Goal: Information Seeking & Learning: Check status

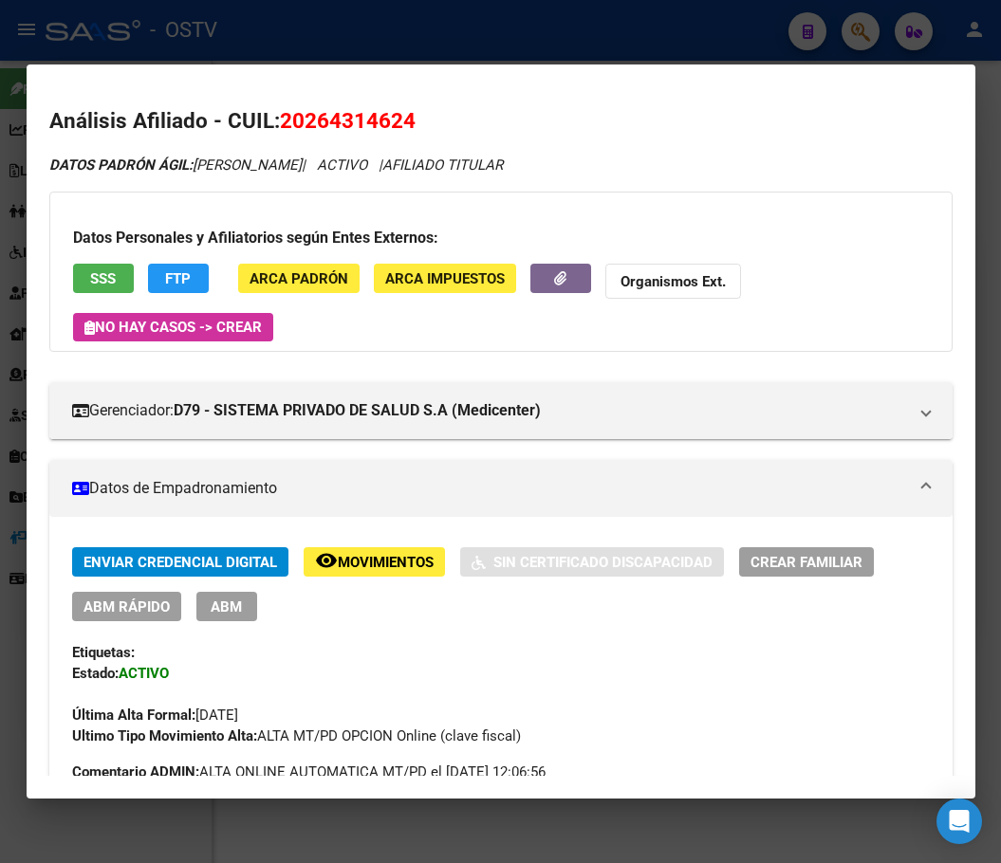
scroll to position [1543, 0]
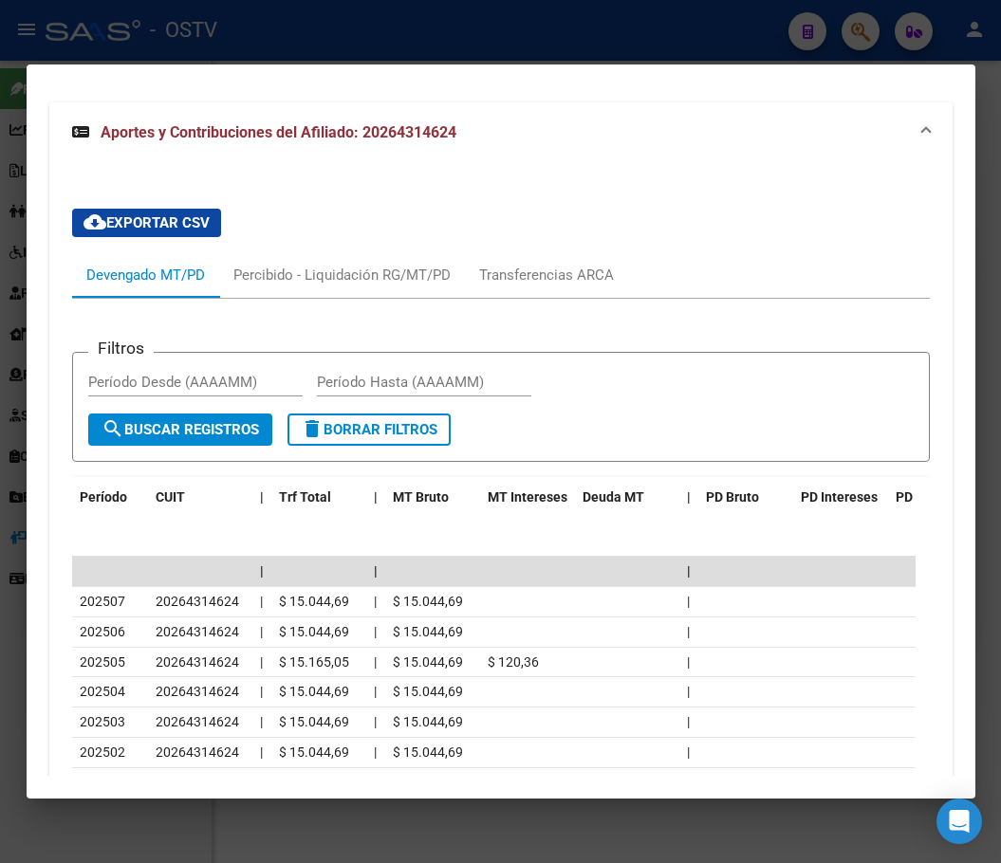
click at [19, 243] on div at bounding box center [500, 431] width 1001 height 863
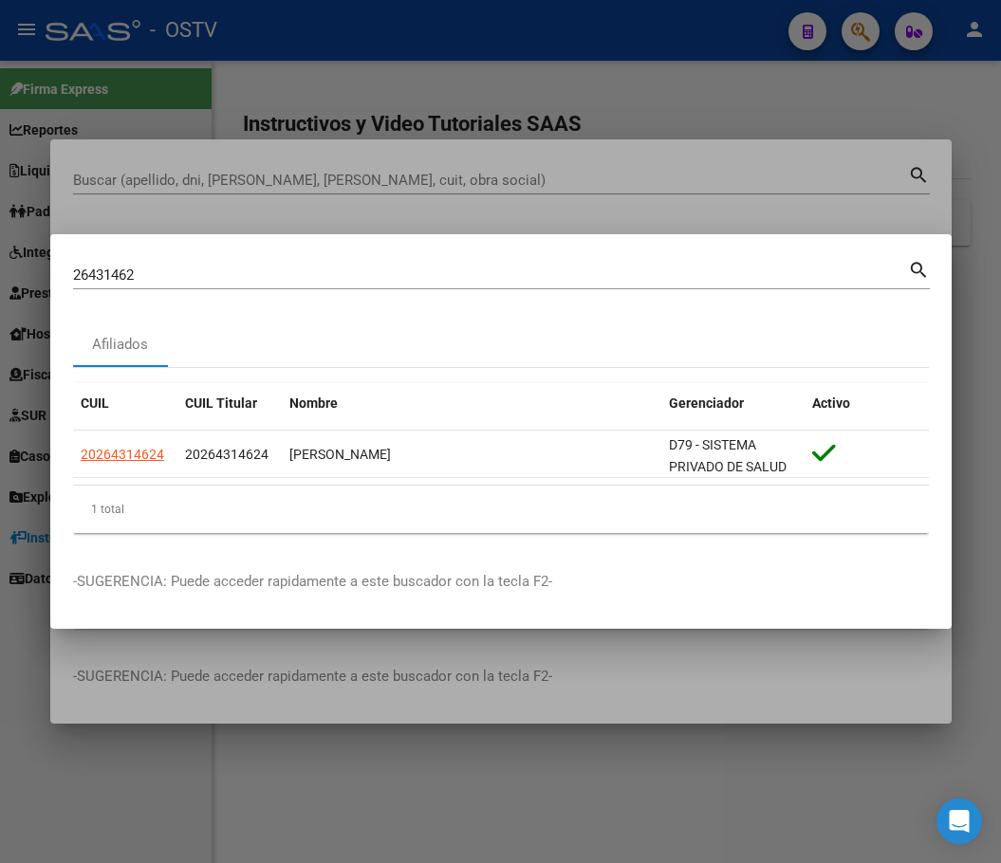
click at [224, 252] on mat-dialog-container "26431462 Buscar (apellido, dni, cuil, nro traspaso, cuit, obra social) search A…" at bounding box center [500, 432] width 901 height 396
click at [225, 263] on div "26431462 Buscar (apellido, dni, cuil, nro traspaso, cuit, obra social)" at bounding box center [490, 275] width 835 height 28
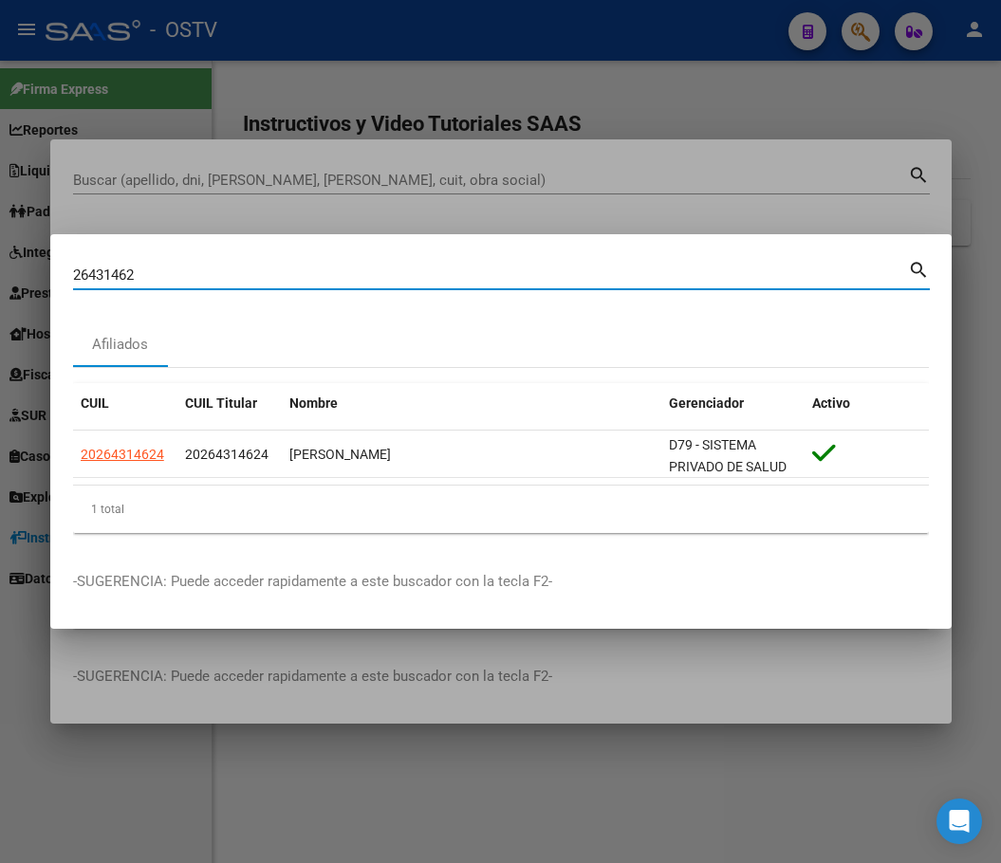
paste input "38670380"
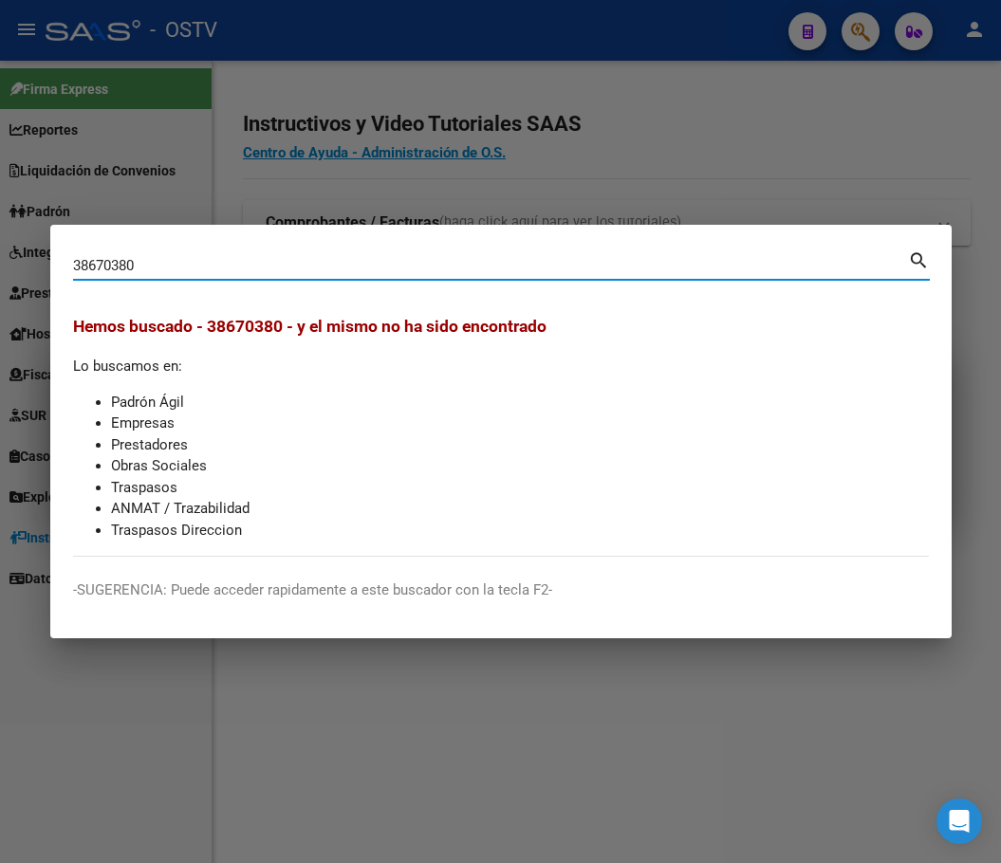
paste input "44383065"
type input "44383065"
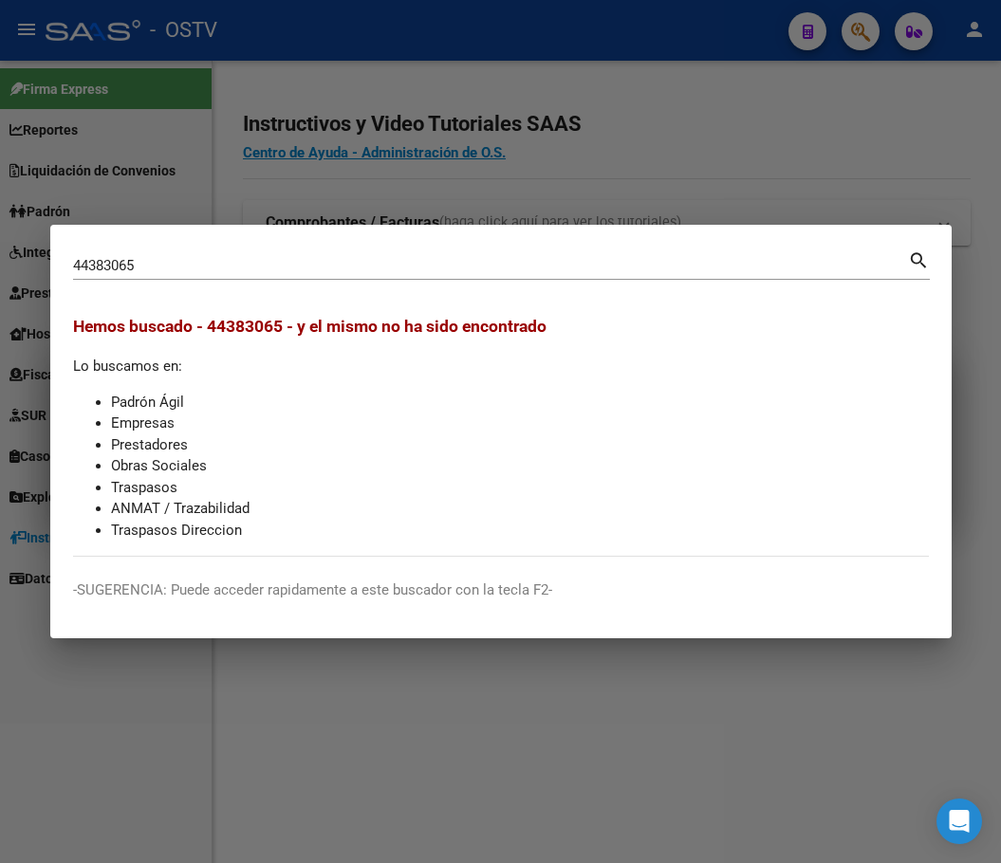
click at [532, 223] on div at bounding box center [500, 431] width 1001 height 863
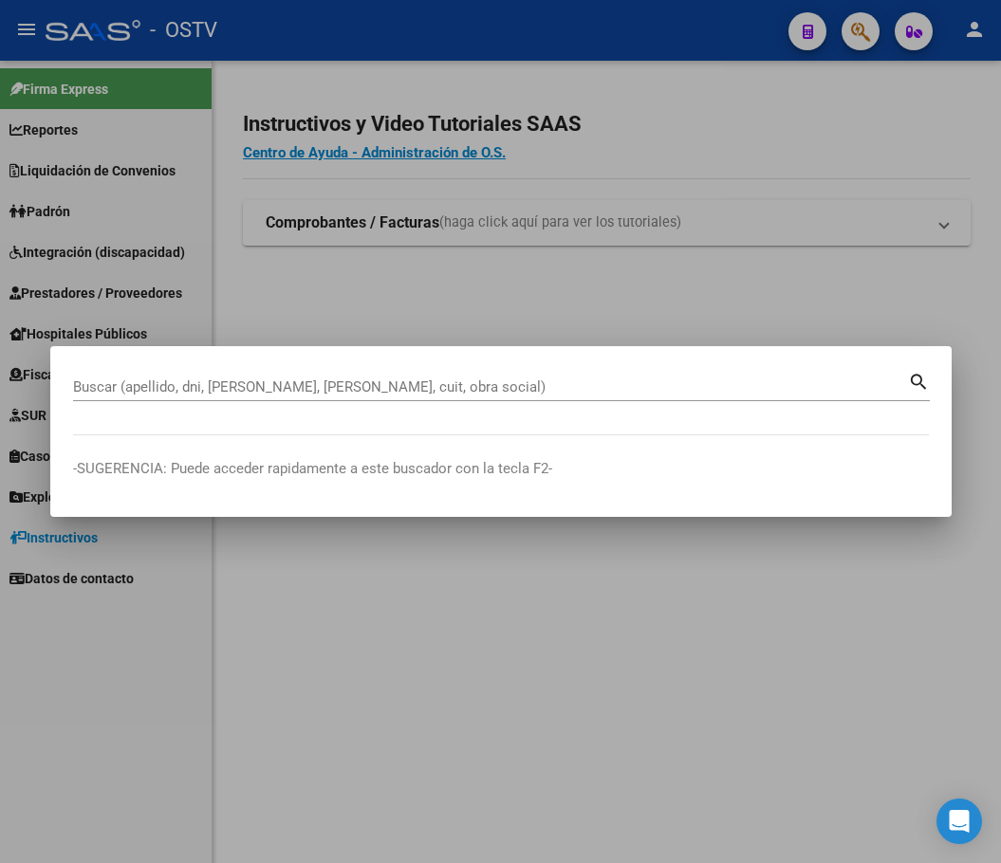
click at [888, 323] on div at bounding box center [500, 431] width 1001 height 863
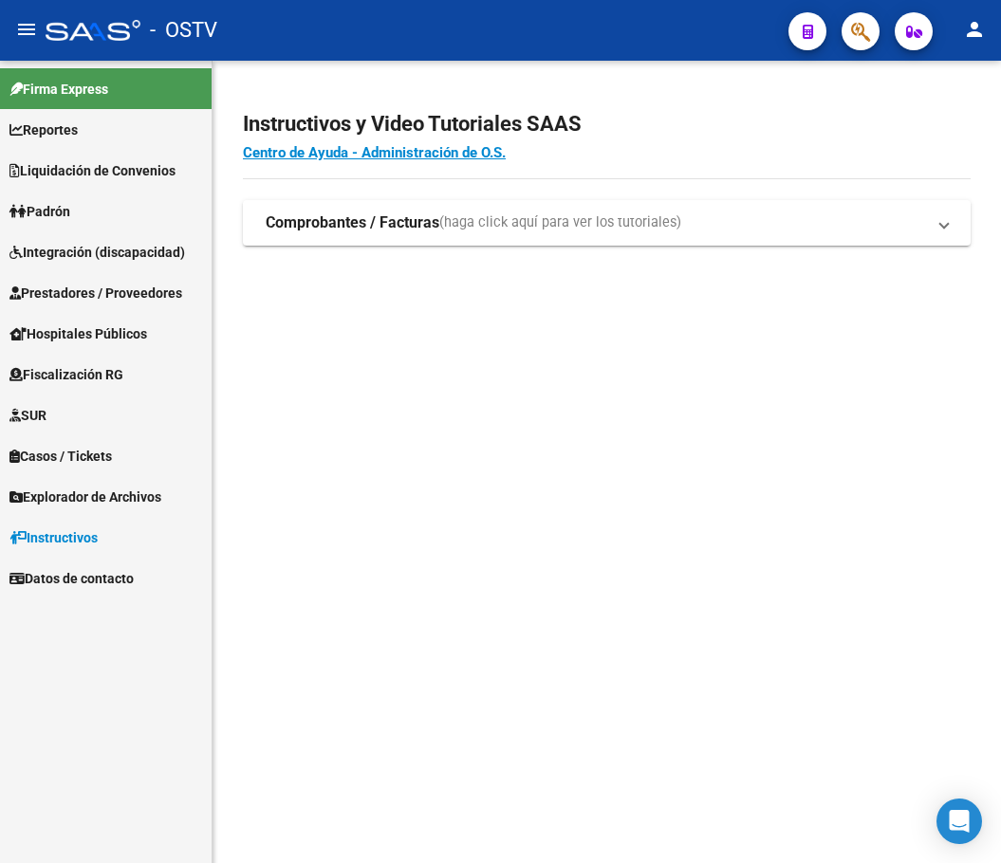
click at [414, 378] on mat-sidenav-content "Instructivos y Video Tutoriales SAAS Centro de Ayuda - Administración de O.S. C…" at bounding box center [606, 462] width 788 height 803
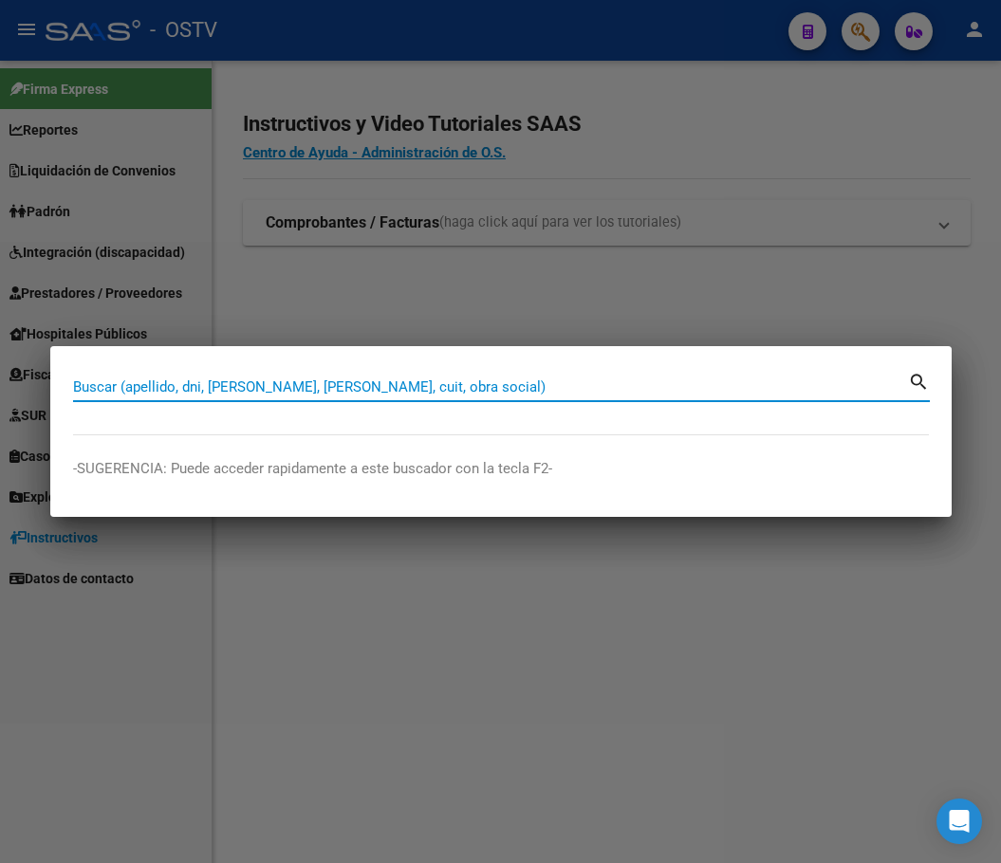
paste input "34979006"
type input "34979006"
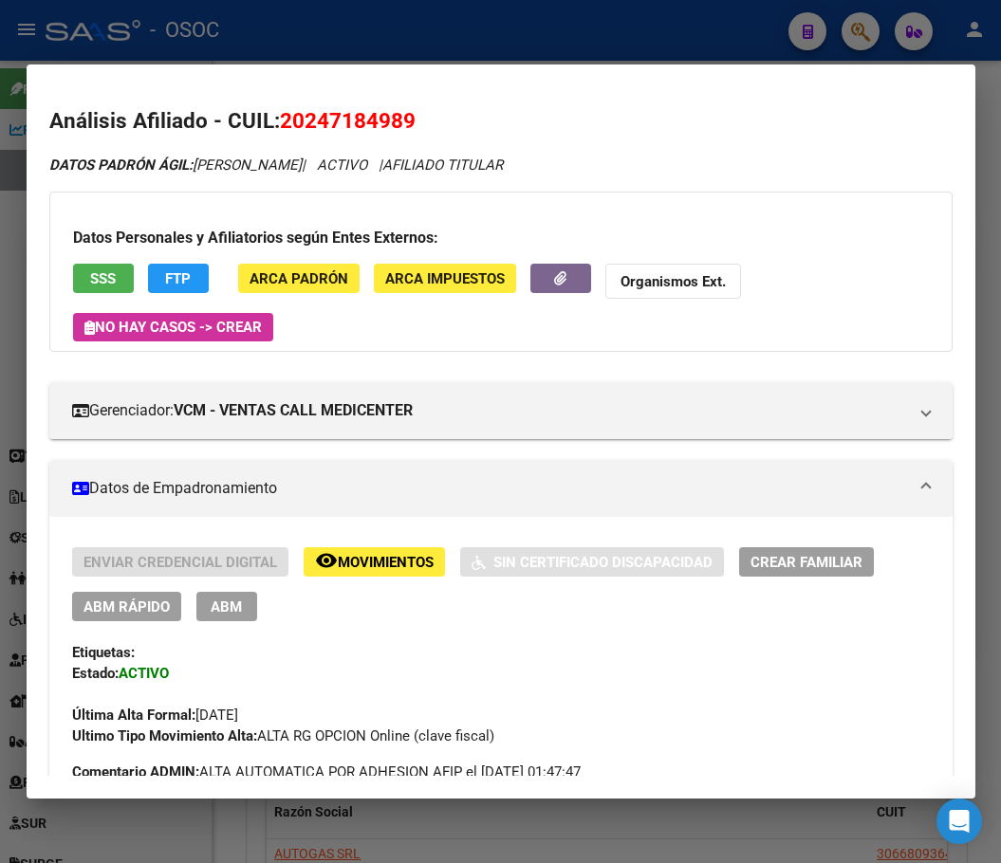
scroll to position [1770, 0]
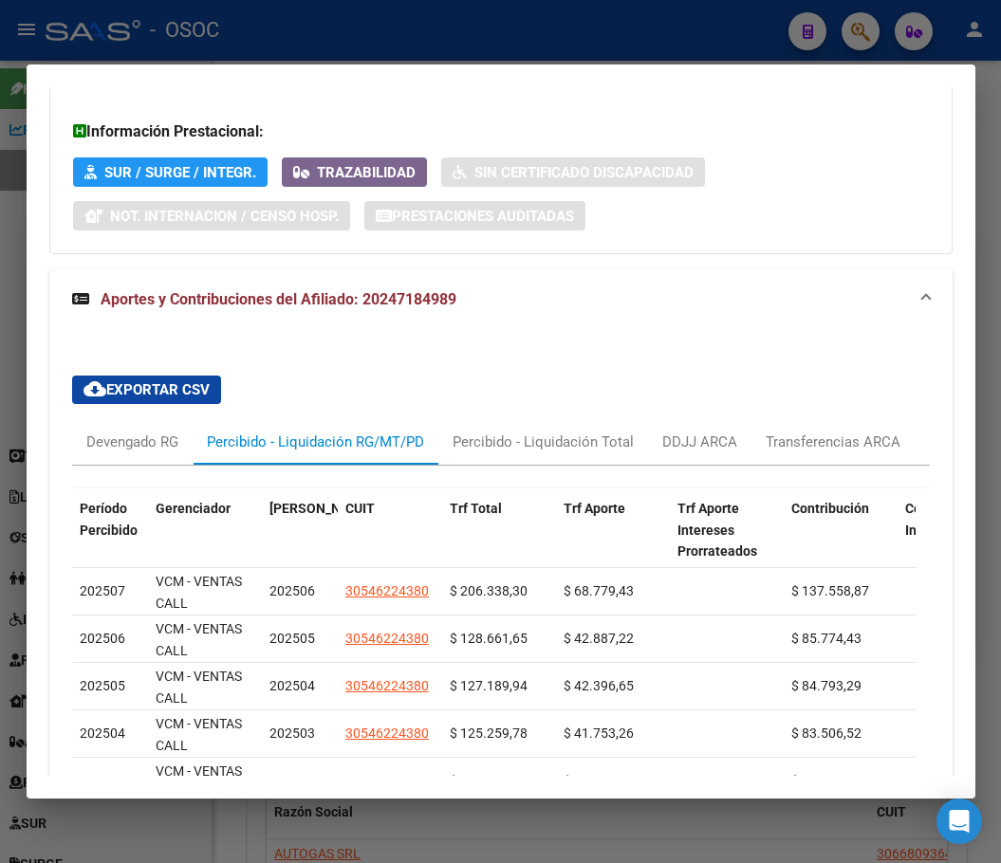
click at [24, 269] on div at bounding box center [500, 431] width 1001 height 863
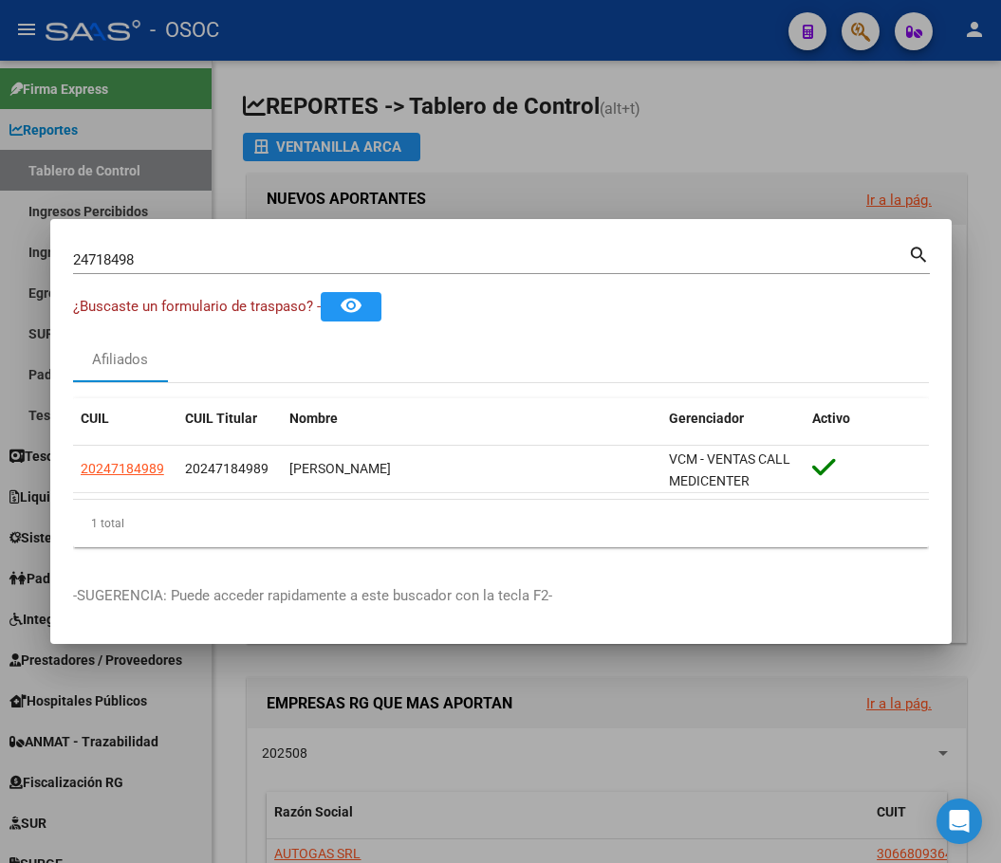
click at [234, 270] on div "24718498 Buscar (apellido, dni, cuil, nro traspaso, cuit, obra social)" at bounding box center [490, 260] width 835 height 28
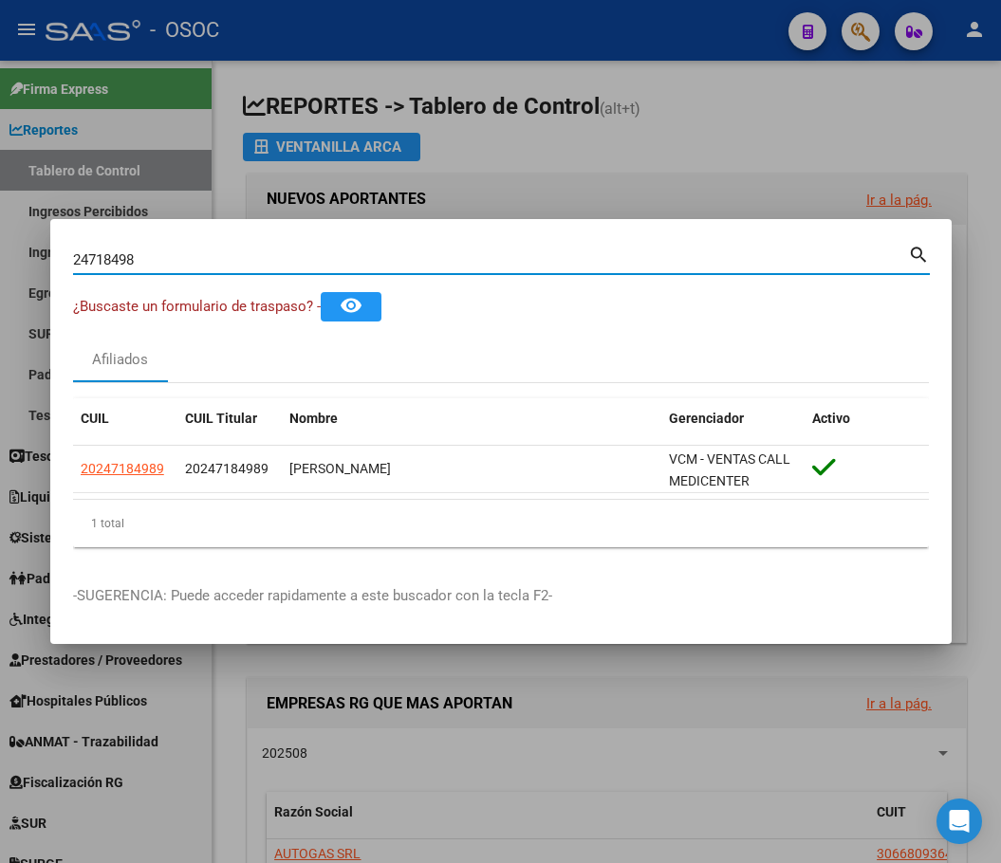
click at [238, 262] on input "24718498" at bounding box center [490, 259] width 835 height 17
paste input "38670380"
type input "38670380"
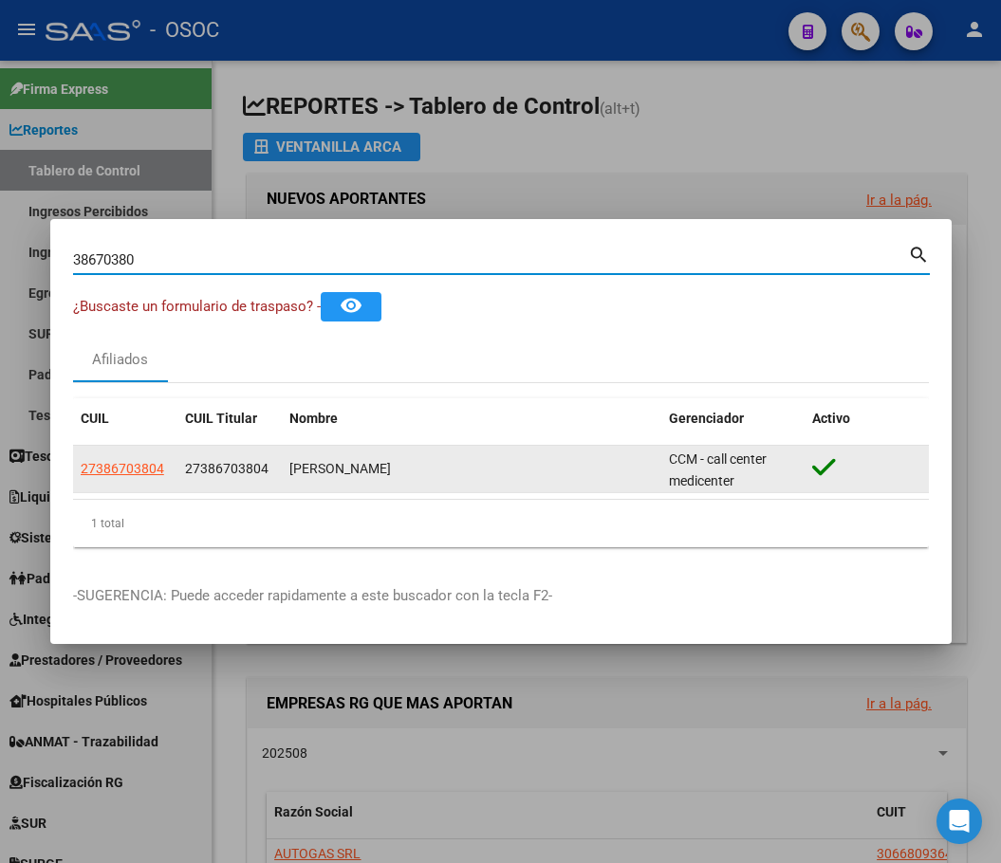
drag, startPoint x: 203, startPoint y: 466, endPoint x: 168, endPoint y: 472, distance: 35.7
click at [200, 466] on span "27386703804" at bounding box center [226, 468] width 83 height 15
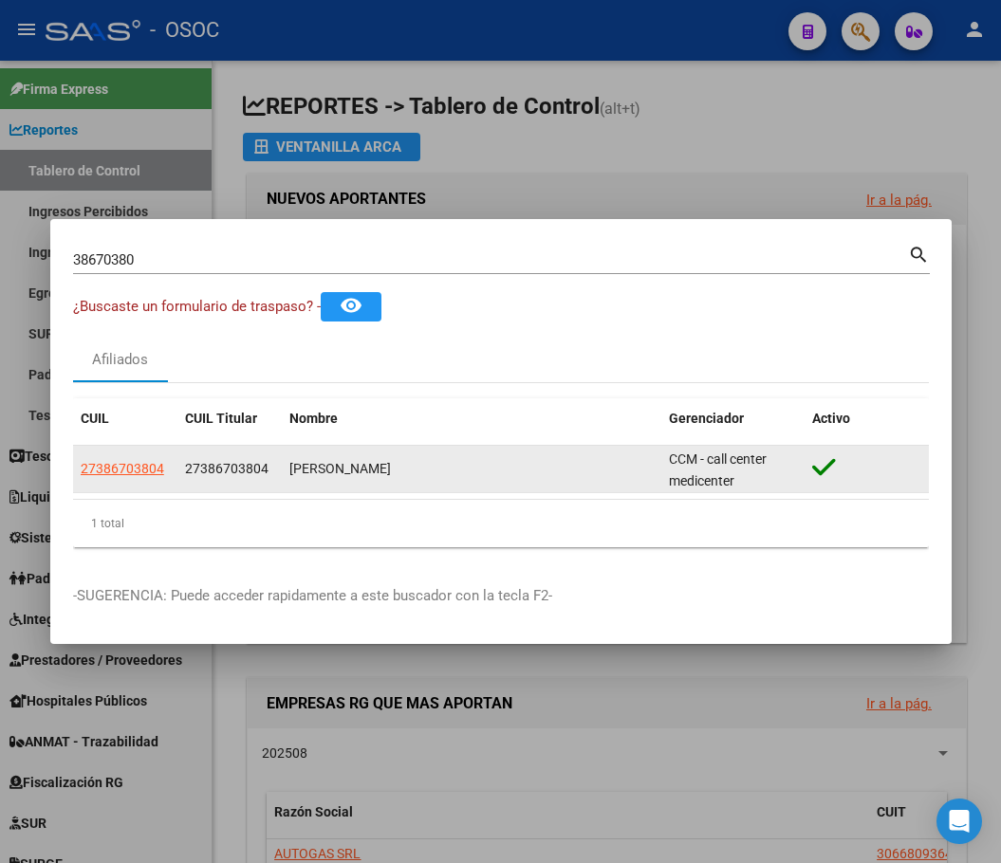
click at [166, 472] on div "27386703804" at bounding box center [125, 469] width 89 height 22
click at [127, 469] on span "27386703804" at bounding box center [122, 468] width 83 height 15
type textarea "27386703804"
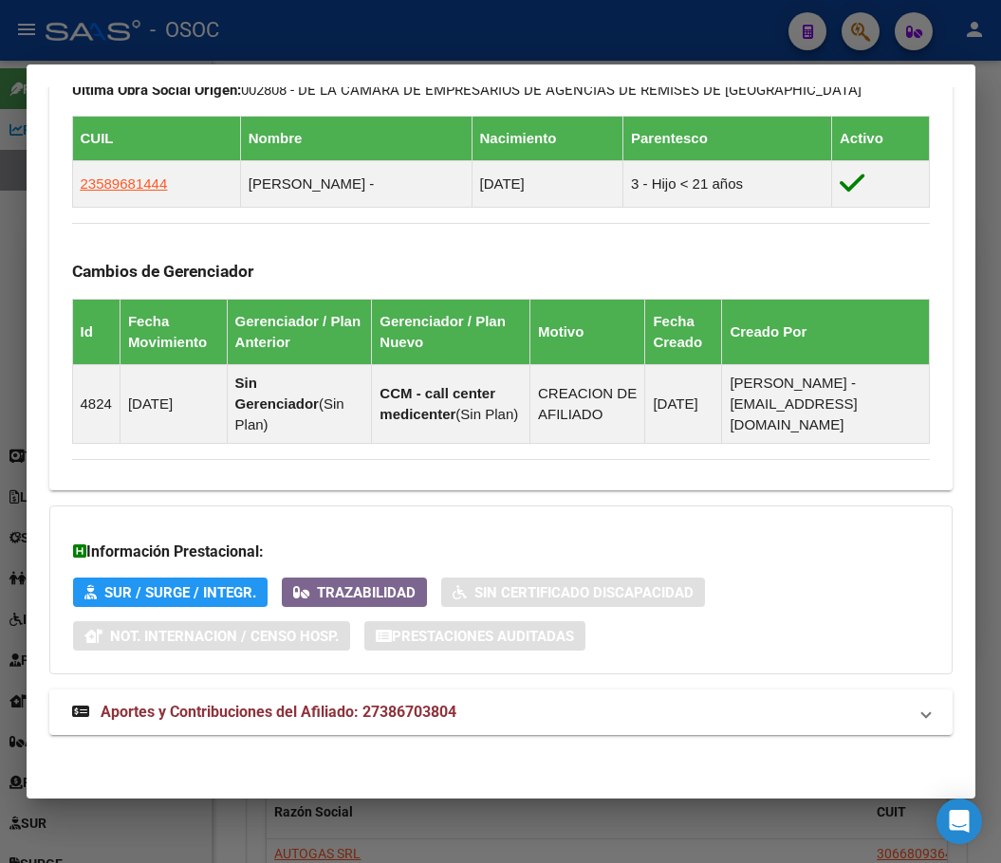
scroll to position [1243, 0]
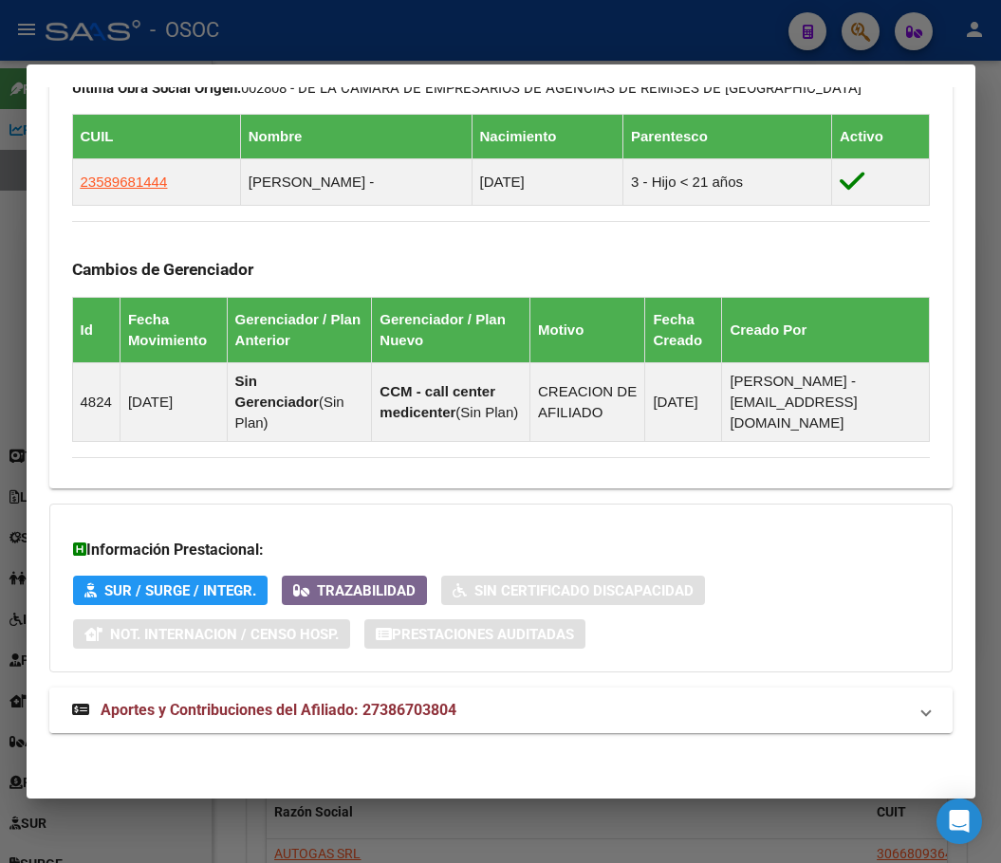
click at [245, 699] on strong "Aportes y Contribuciones del Afiliado: 27386703804" at bounding box center [264, 710] width 384 height 23
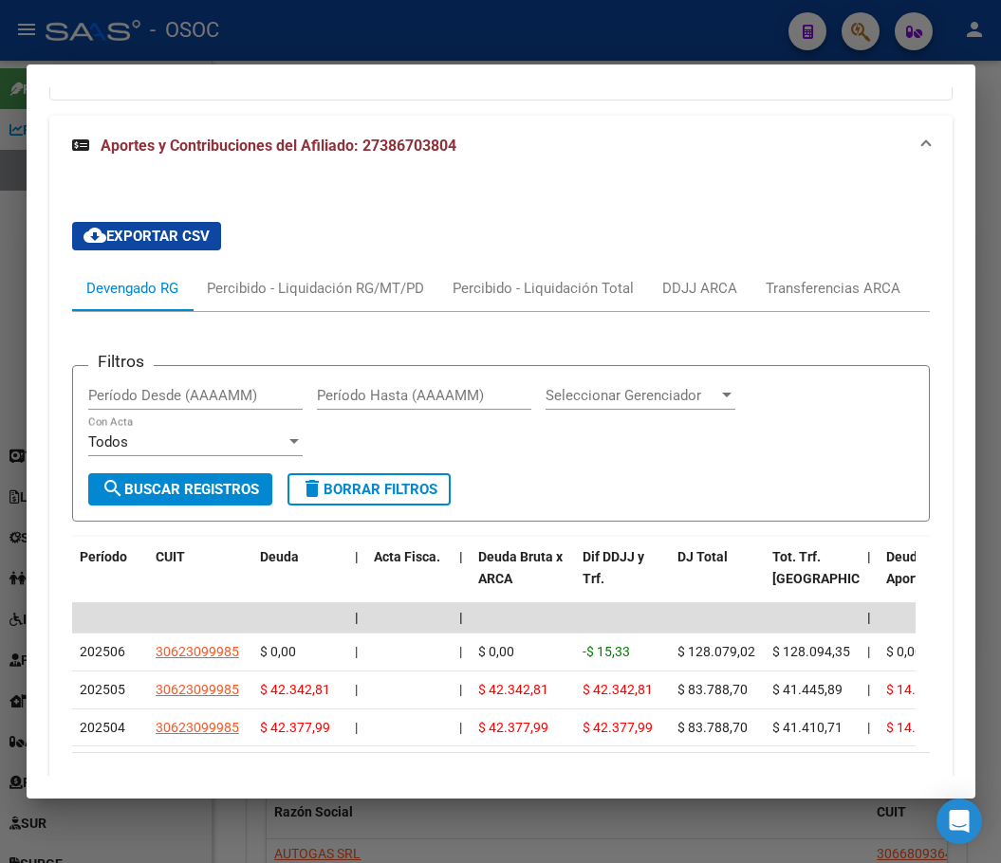
scroll to position [1907, 0]
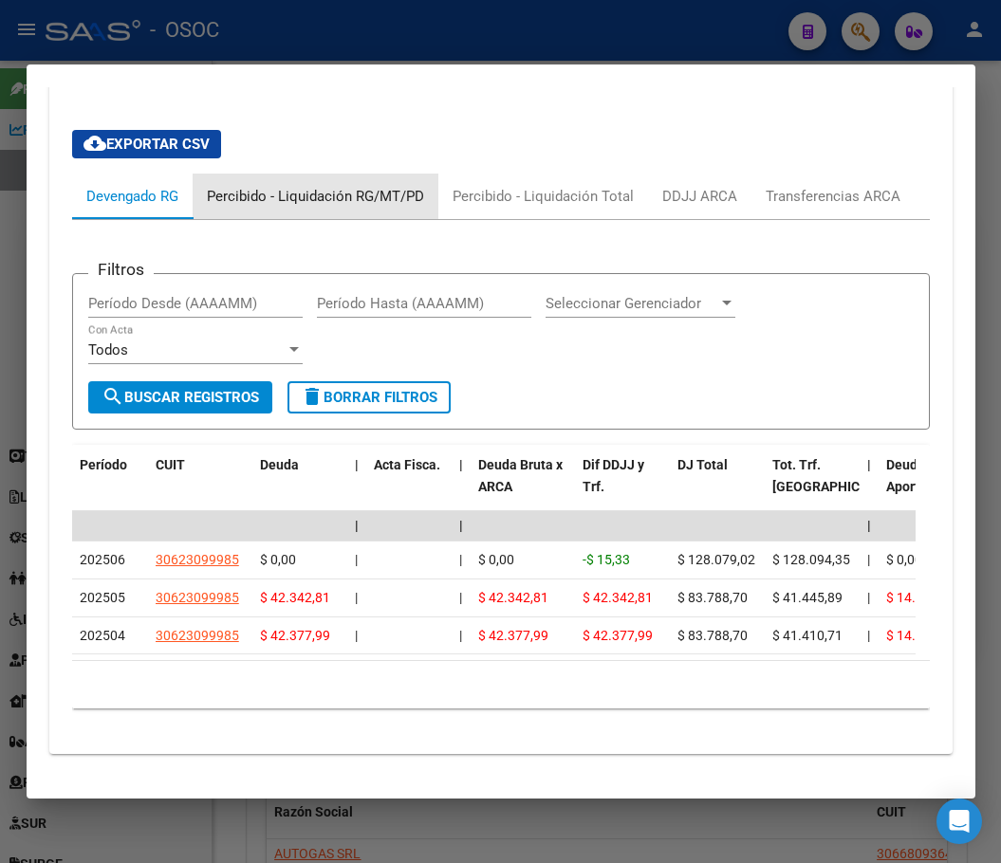
click at [368, 204] on div "Percibido - Liquidación RG/MT/PD" at bounding box center [315, 196] width 217 height 21
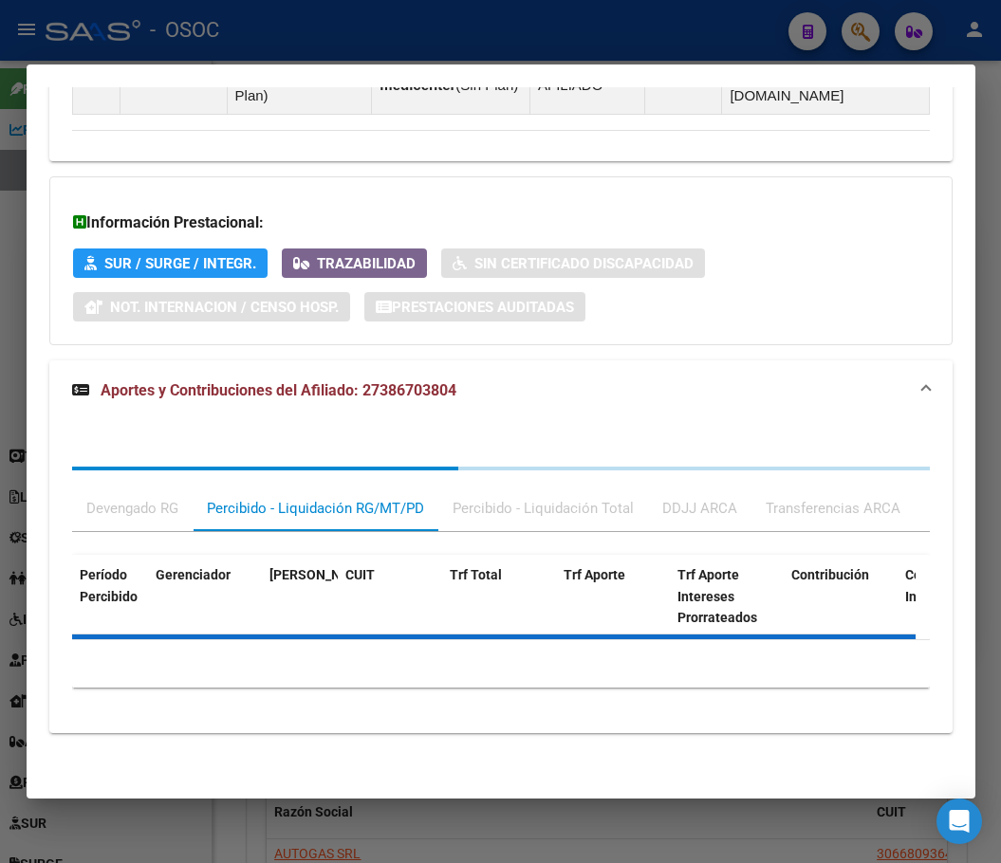
scroll to position [1800, 0]
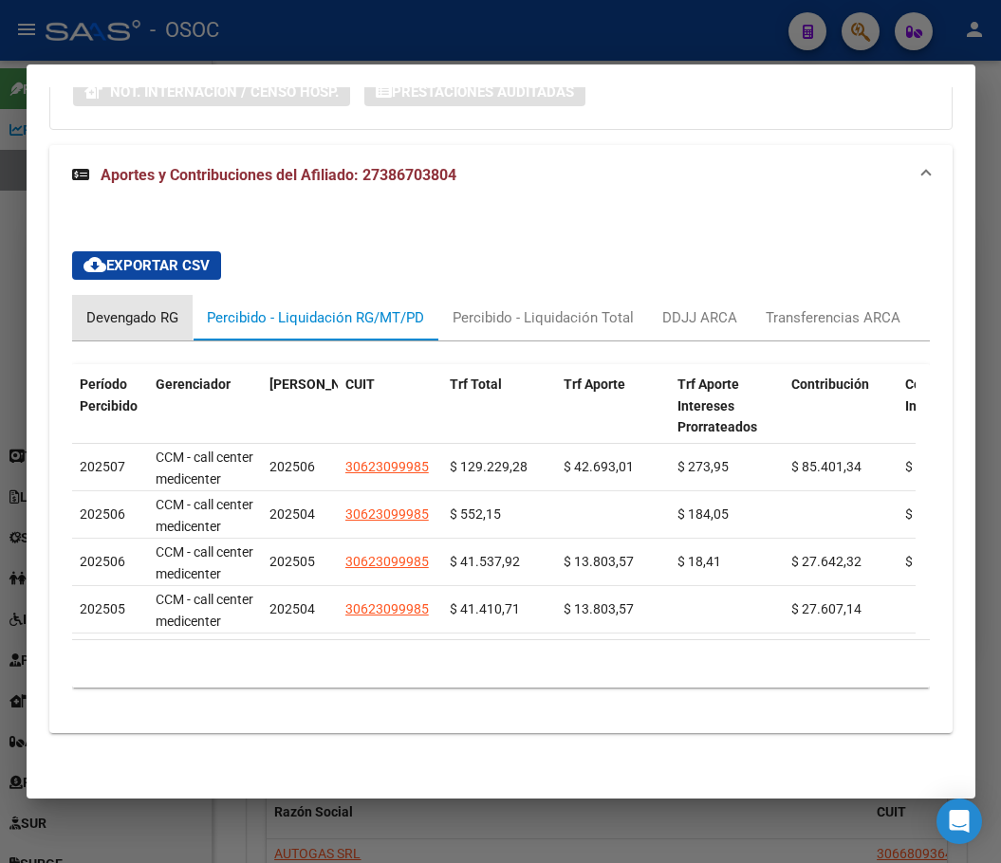
click at [166, 307] on div "Devengado RG" at bounding box center [132, 317] width 92 height 21
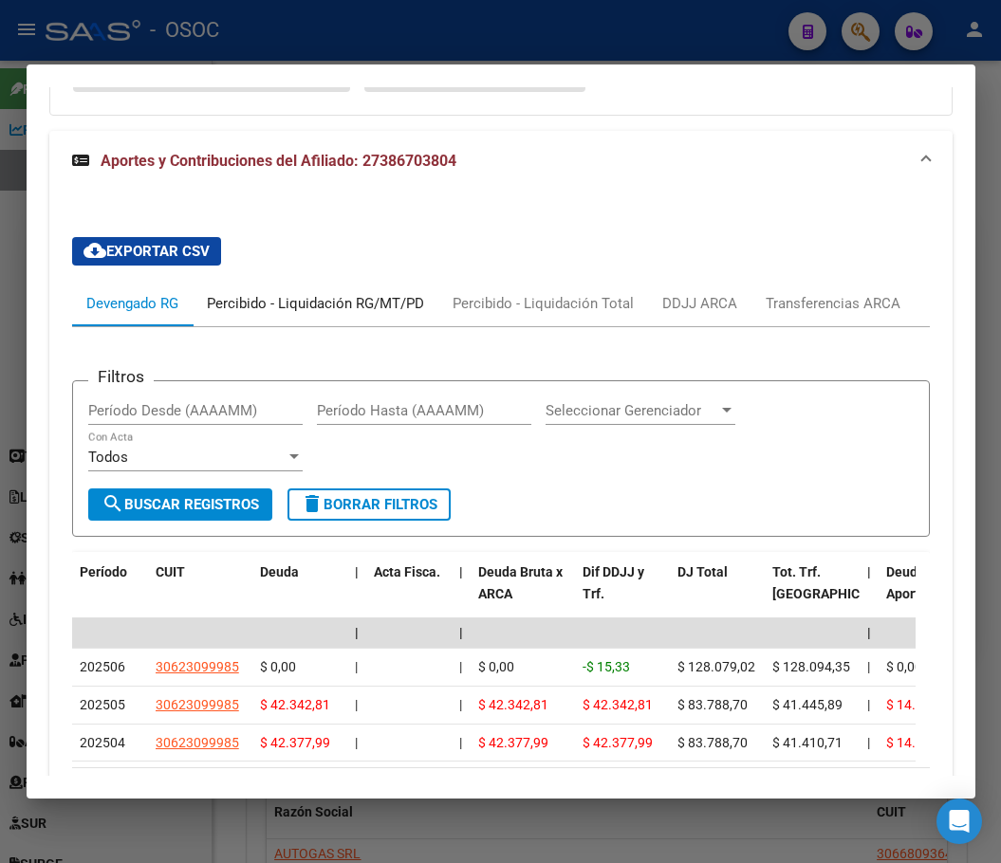
click at [345, 298] on div "Percibido - Liquidación RG/MT/PD" at bounding box center [315, 303] width 217 height 21
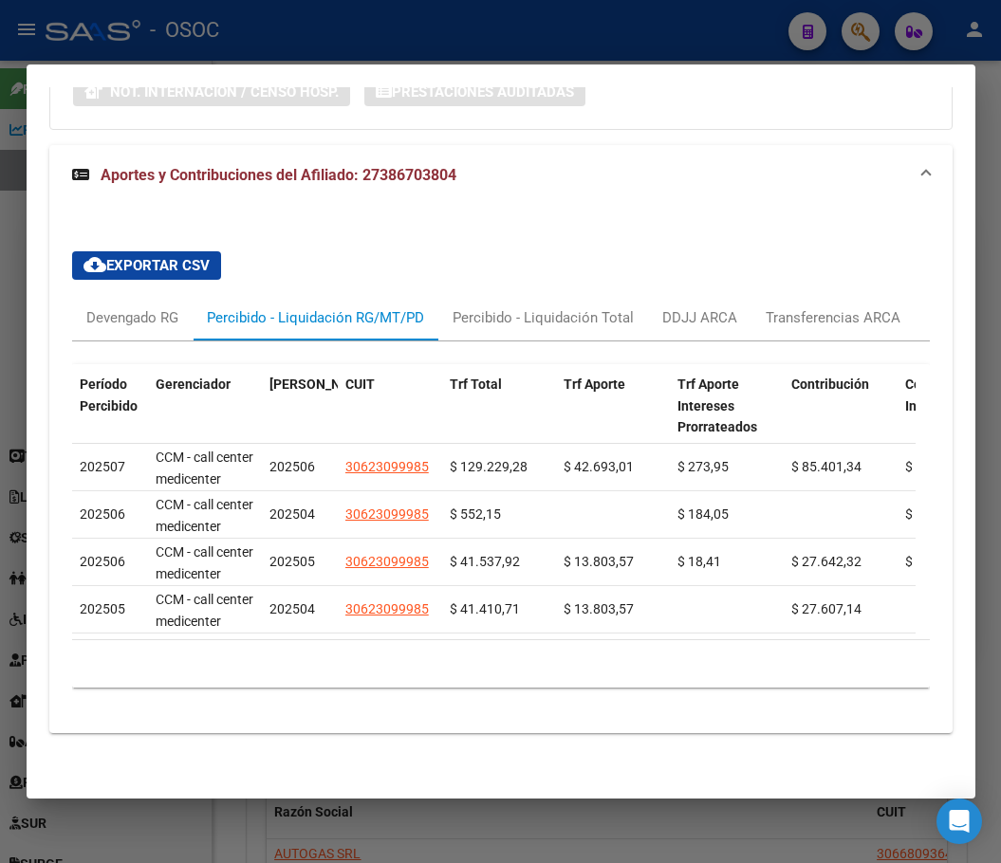
click at [22, 252] on div at bounding box center [500, 431] width 1001 height 863
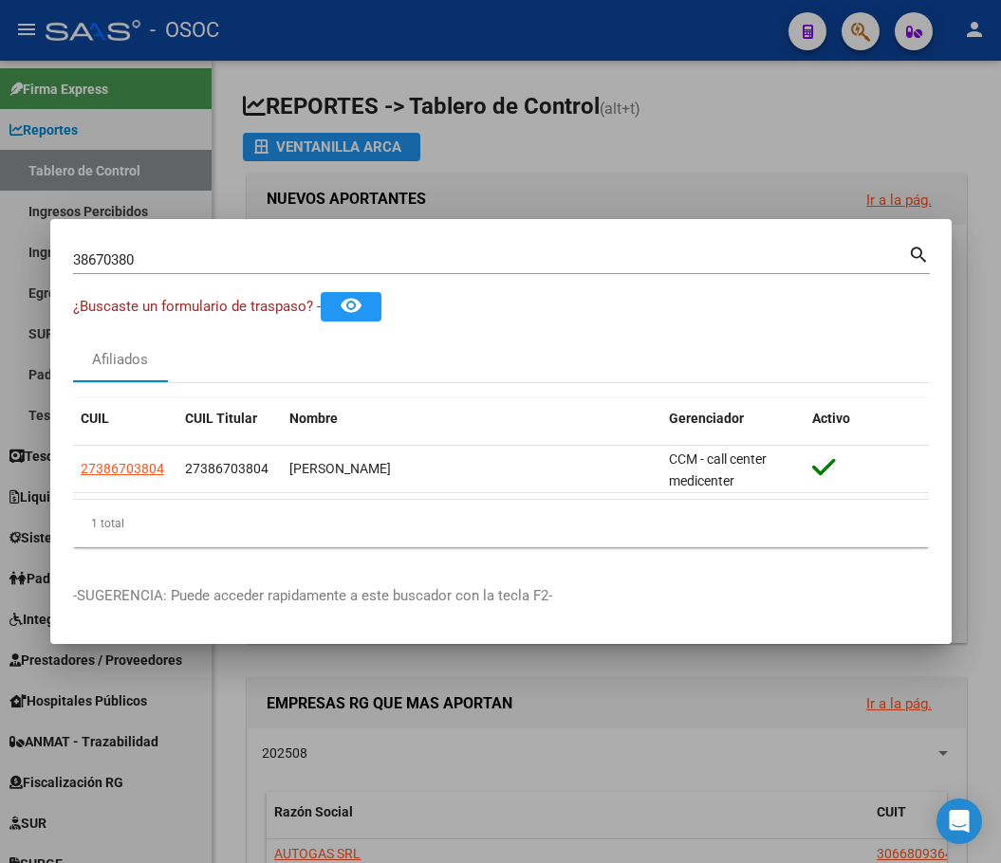
click at [223, 272] on div "38670380 Buscar (apellido, dni, cuil, nro traspaso, cuit, obra social)" at bounding box center [490, 260] width 835 height 28
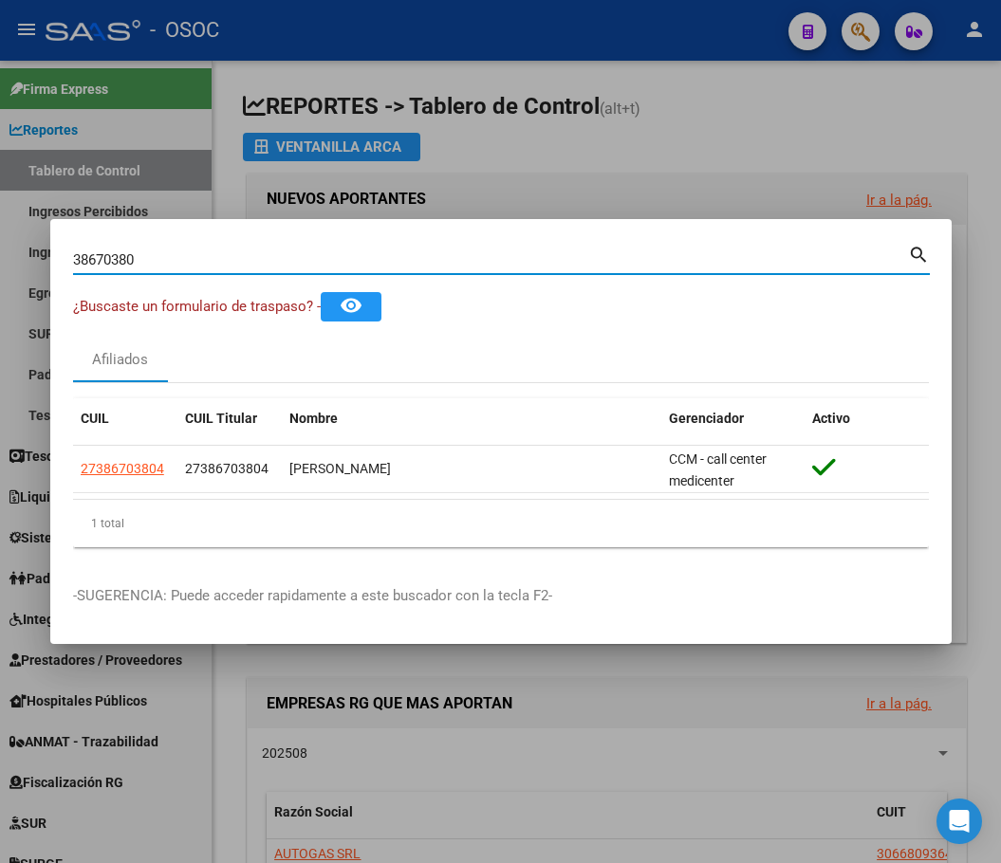
paste input "44383065"
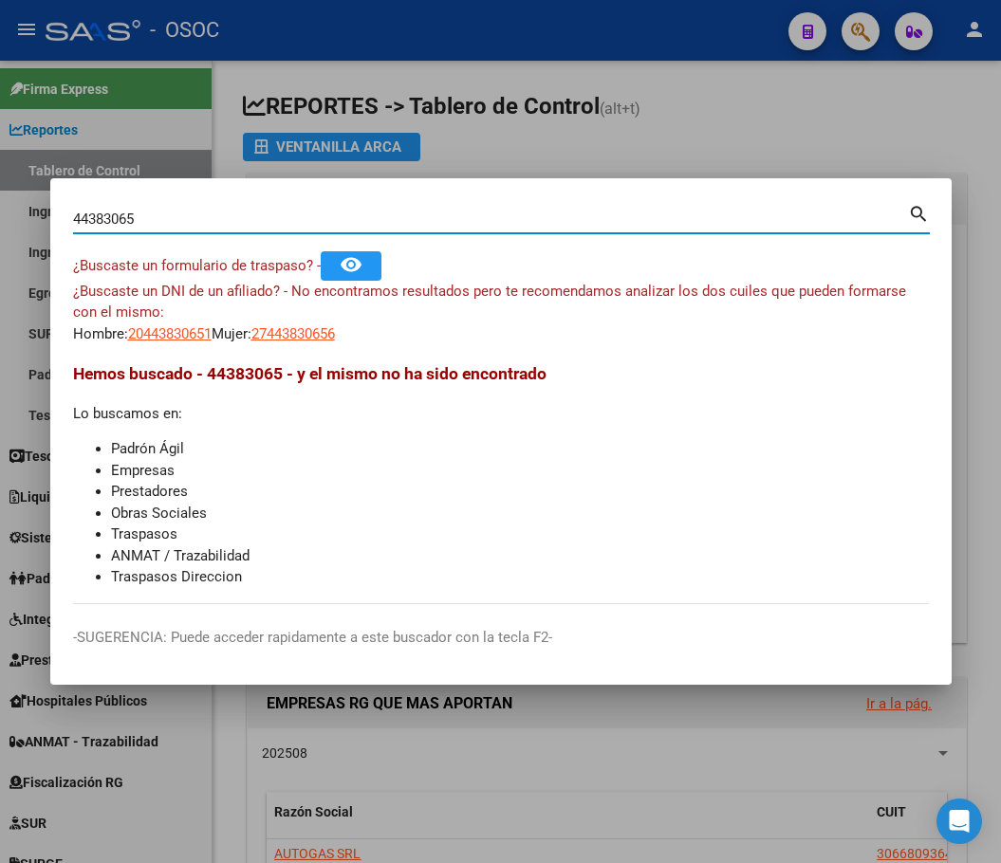
click at [437, 217] on input "44383065" at bounding box center [490, 219] width 835 height 17
paste input "34979006"
type input "34979006"
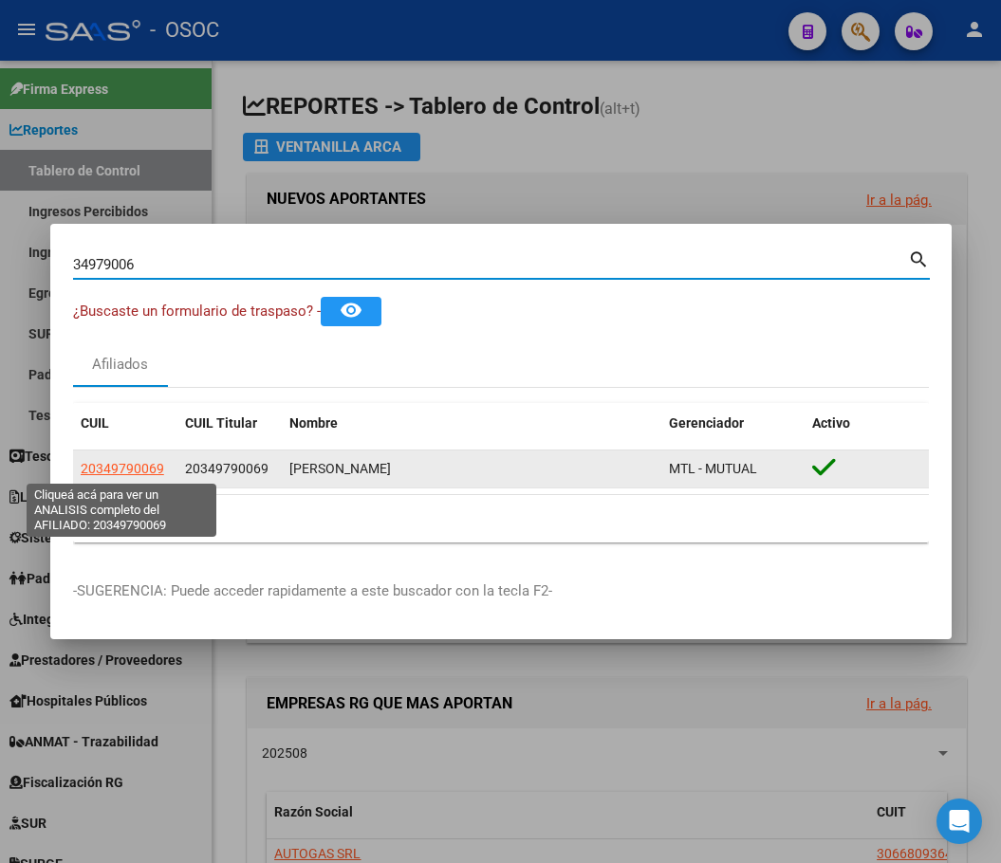
click at [156, 463] on span "20349790069" at bounding box center [122, 468] width 83 height 15
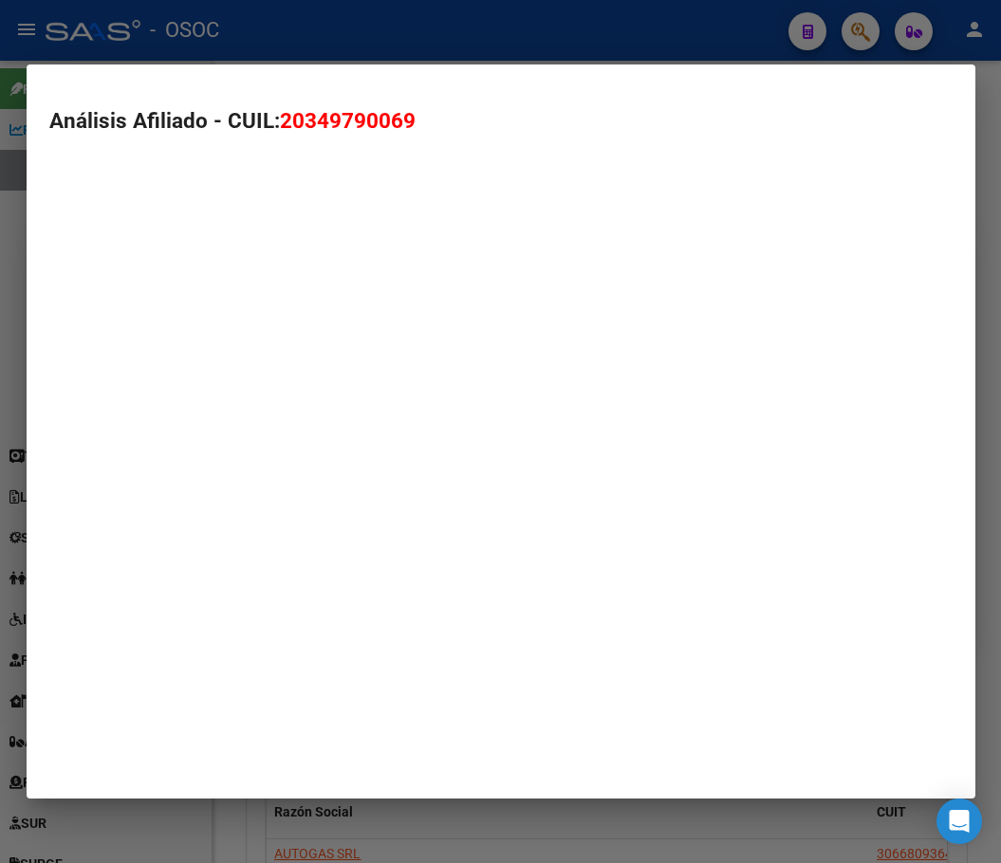
type textarea "20349790069"
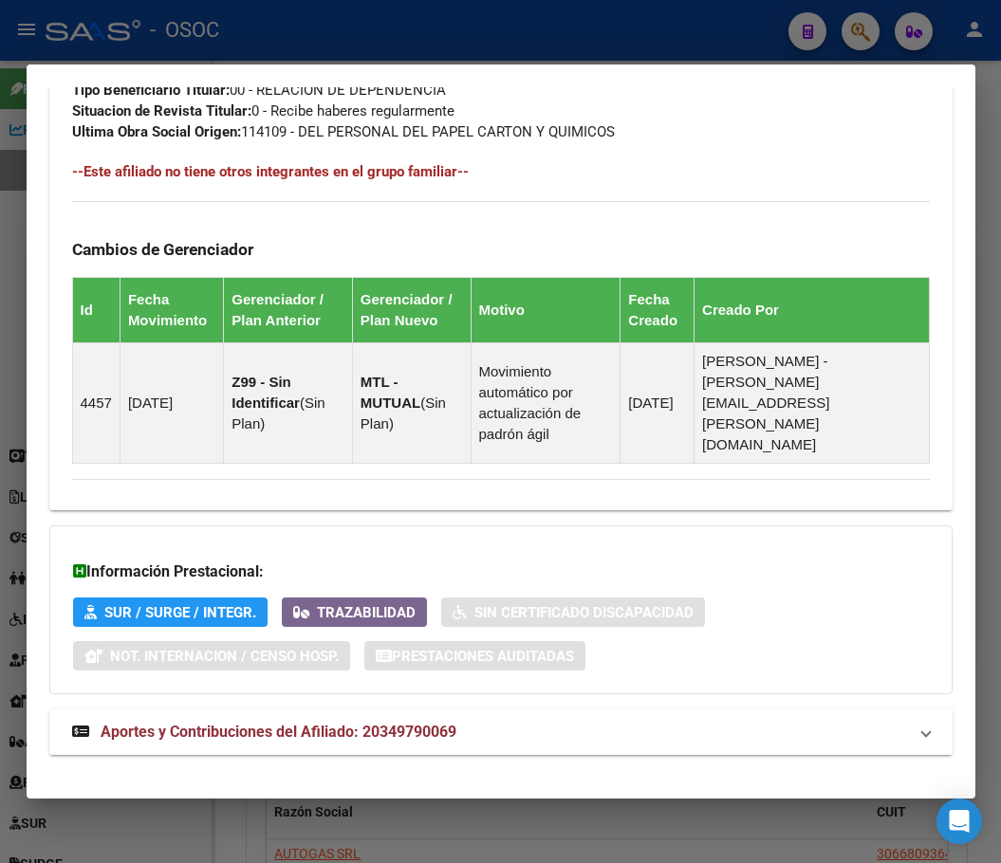
click at [212, 723] on span "Aportes y Contribuciones del Afiliado: 20349790069" at bounding box center [279, 732] width 356 height 18
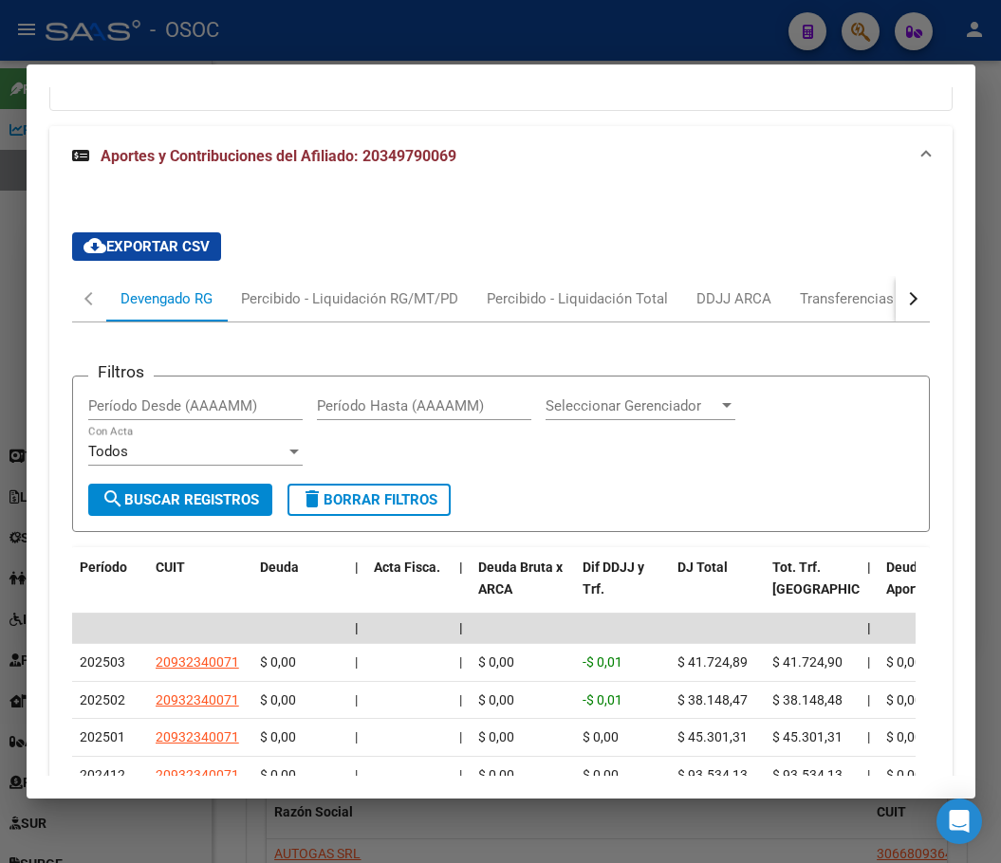
scroll to position [1805, 0]
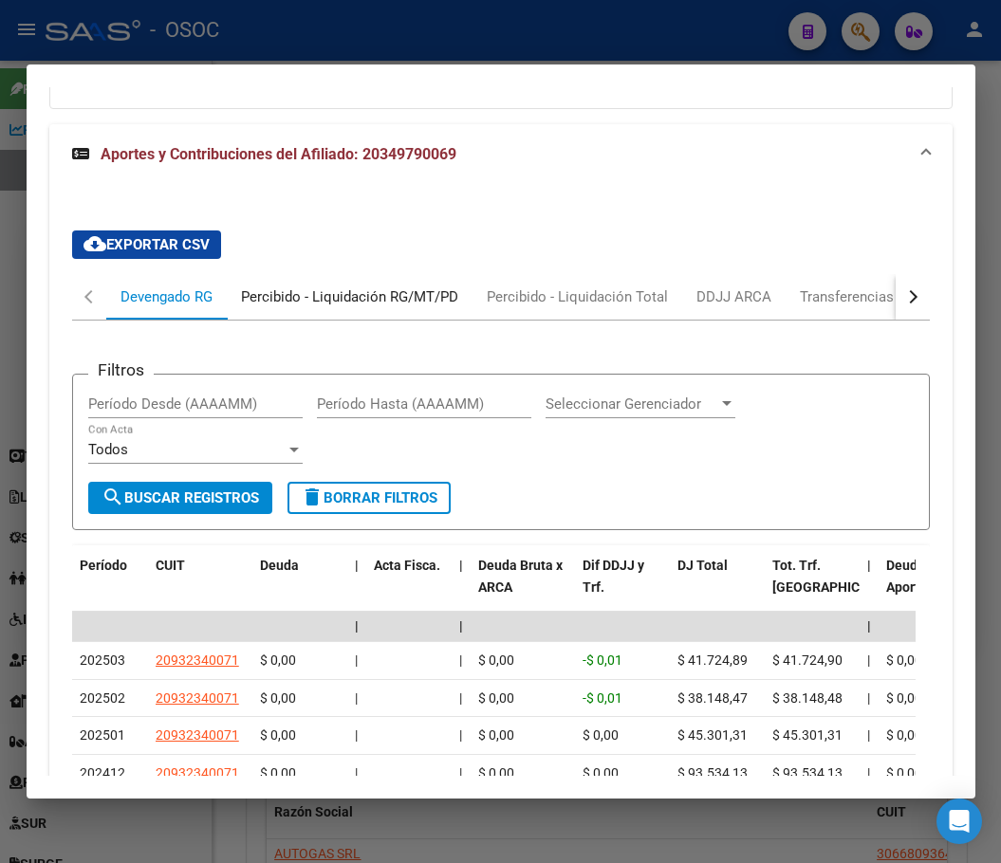
click at [258, 291] on div "Percibido - Liquidación RG/MT/PD" at bounding box center [350, 297] width 246 height 46
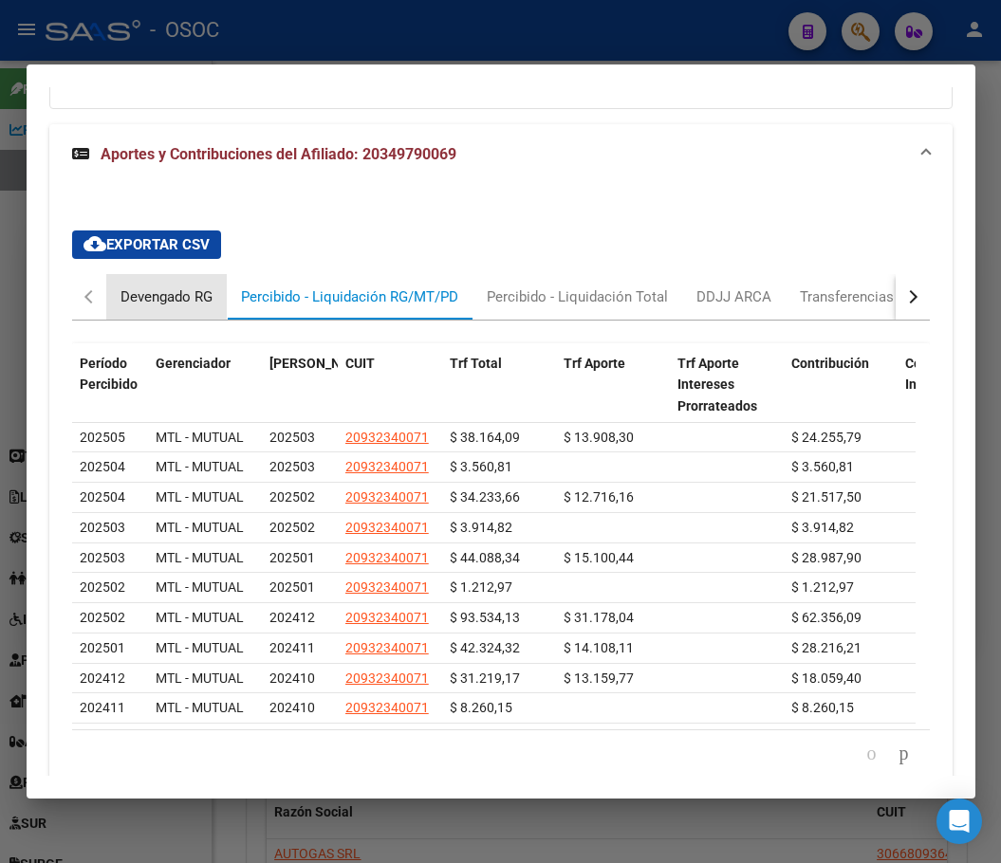
click at [165, 286] on div "Devengado RG" at bounding box center [166, 296] width 92 height 21
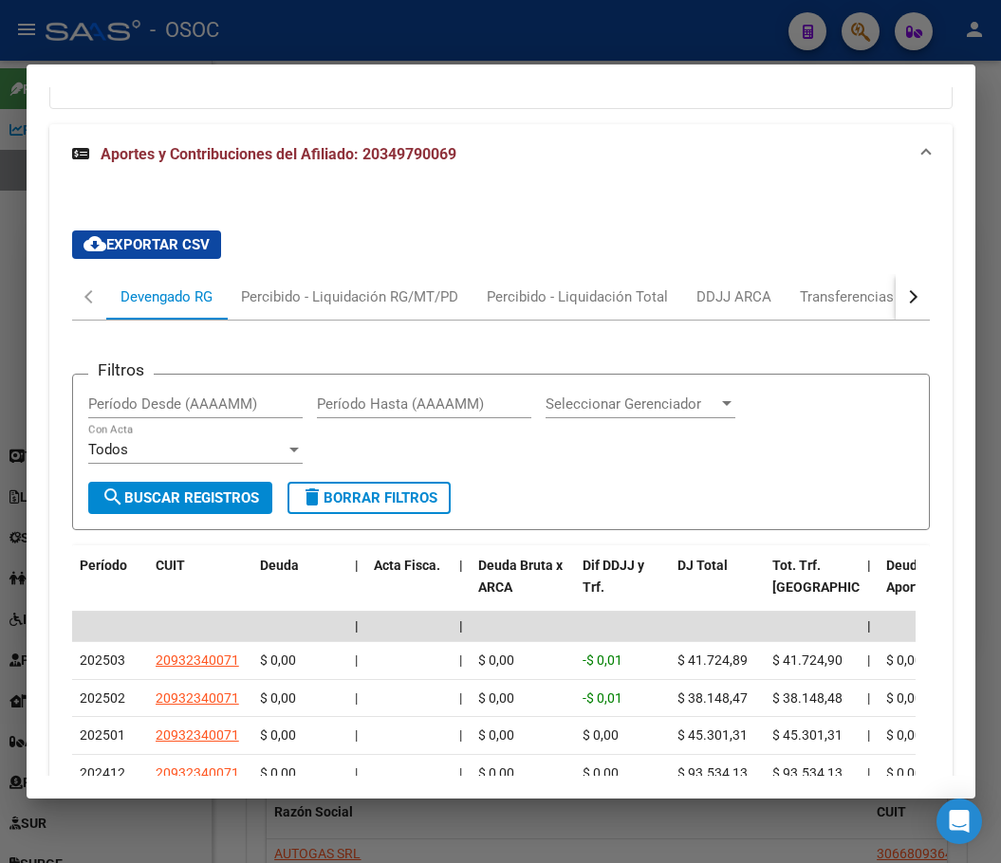
click at [24, 387] on div at bounding box center [500, 431] width 1001 height 863
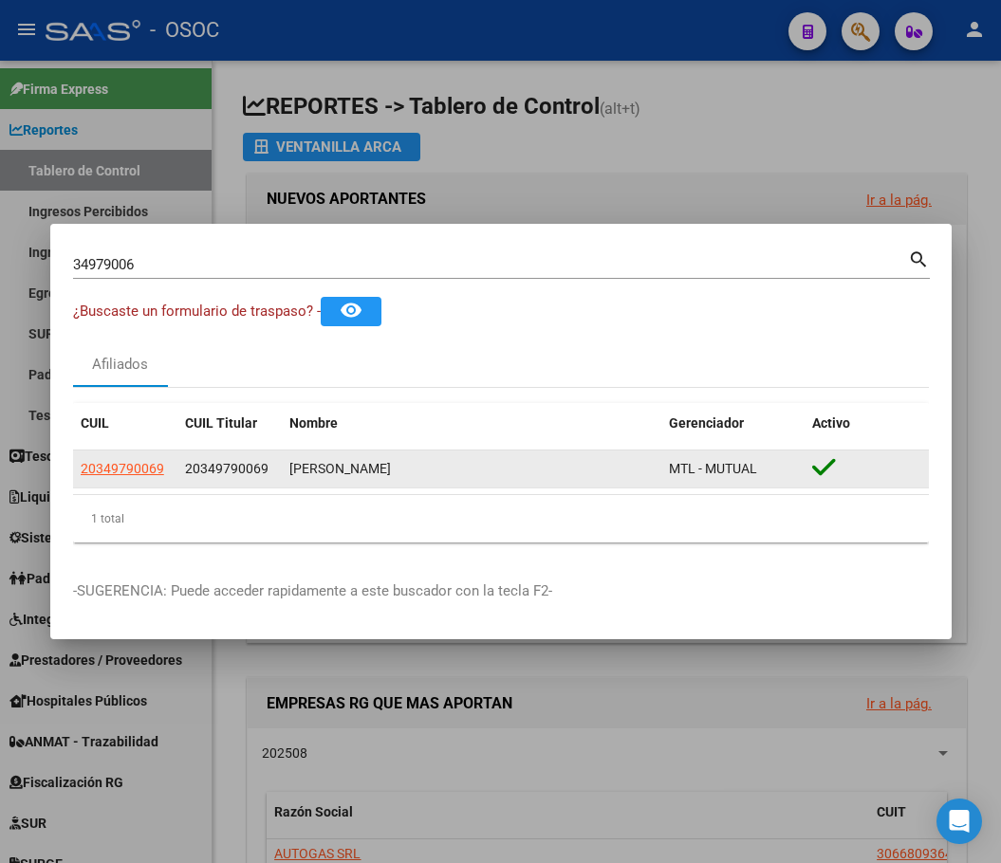
click at [157, 454] on datatable-body-cell "20349790069" at bounding box center [125, 469] width 104 height 37
click at [155, 459] on app-link-go-to "20349790069" at bounding box center [122, 469] width 83 height 22
click at [146, 462] on span "20349790069" at bounding box center [122, 468] width 83 height 15
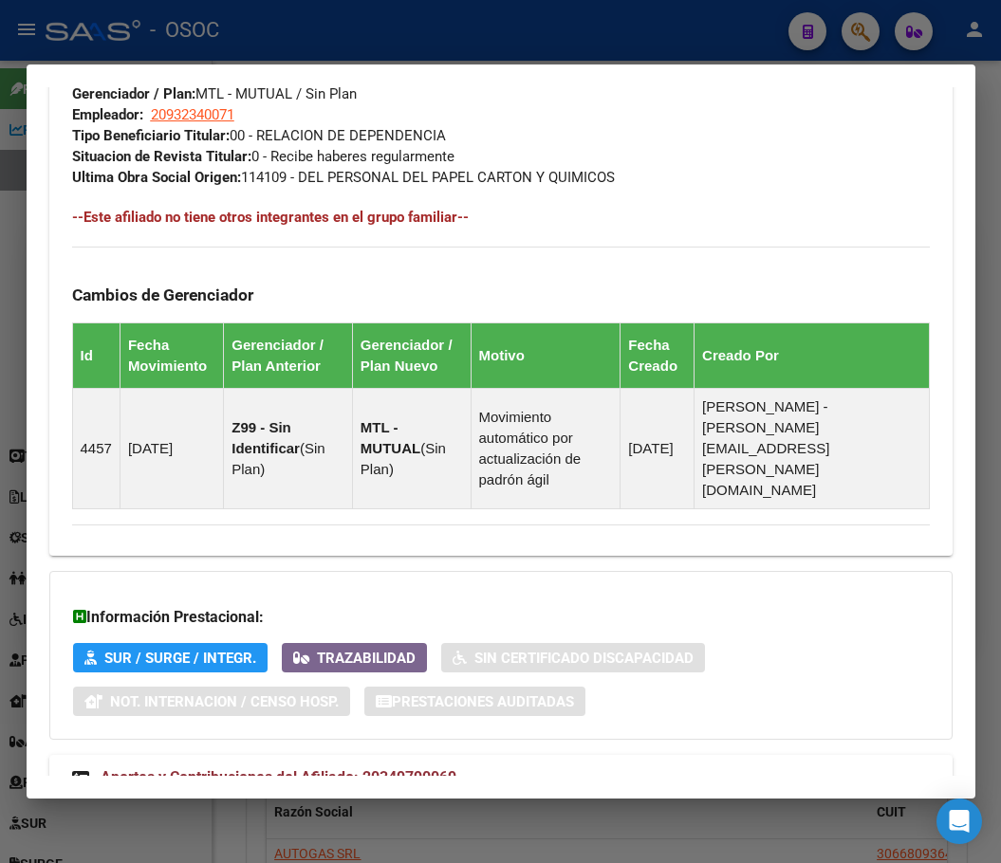
scroll to position [1220, 0]
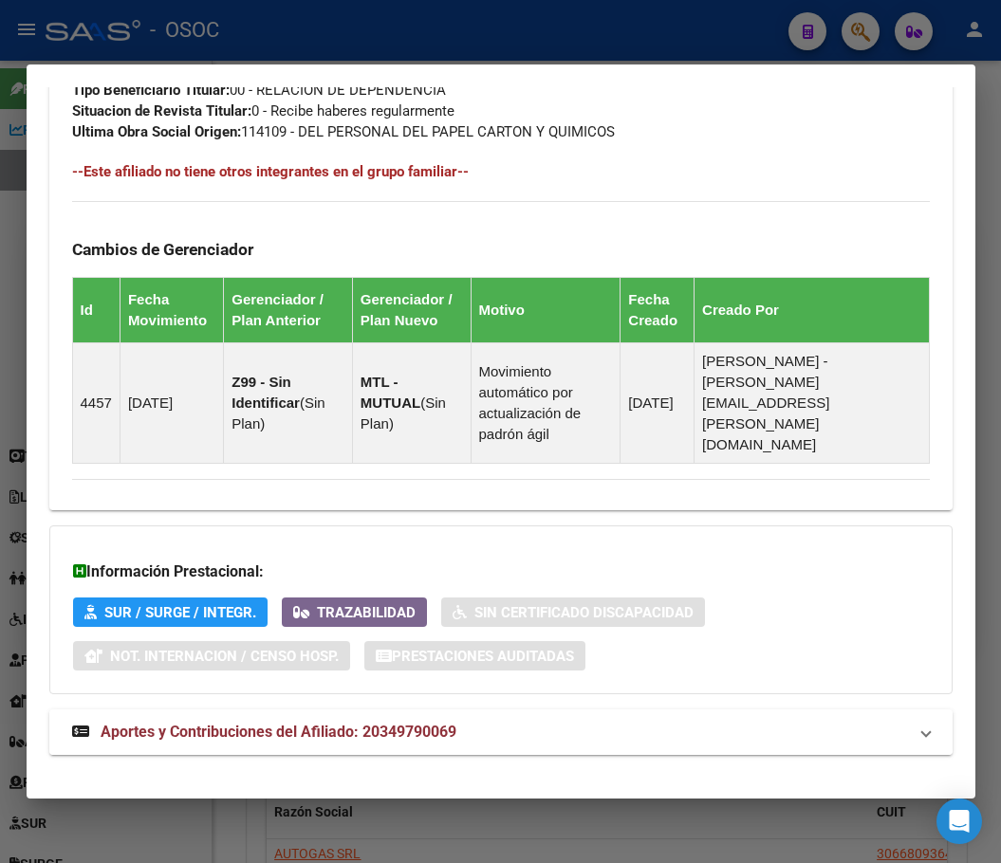
click at [197, 723] on span "Aportes y Contribuciones del Afiliado: 20349790069" at bounding box center [279, 732] width 356 height 18
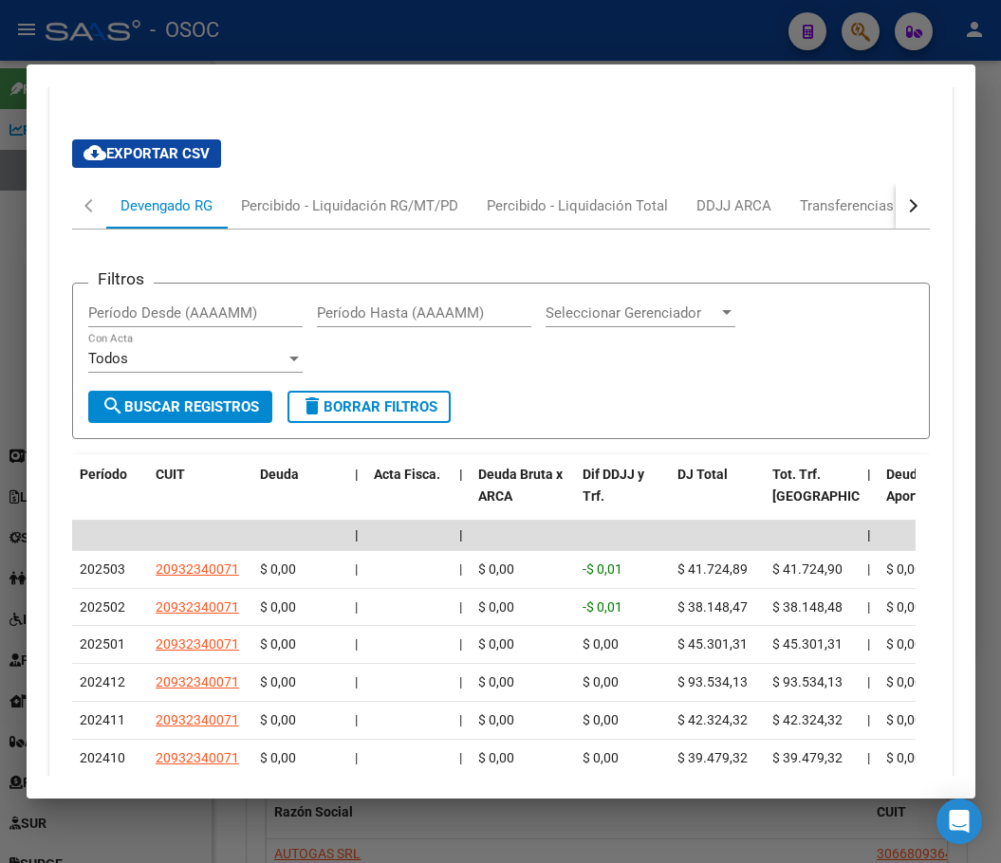
scroll to position [1901, 0]
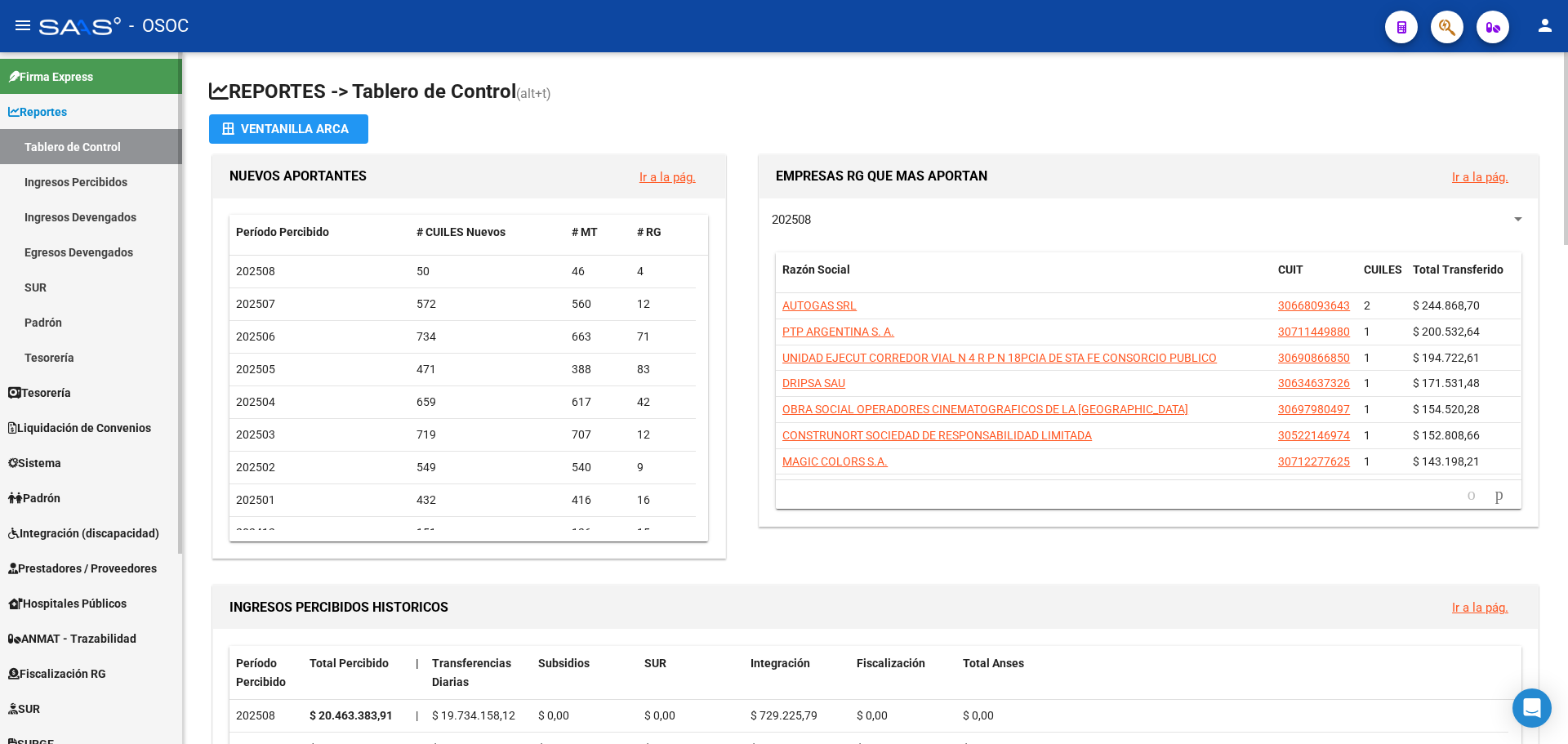
click at [123, 430] on span "Liquidación de Convenios" at bounding box center [79, 428] width 143 height 18
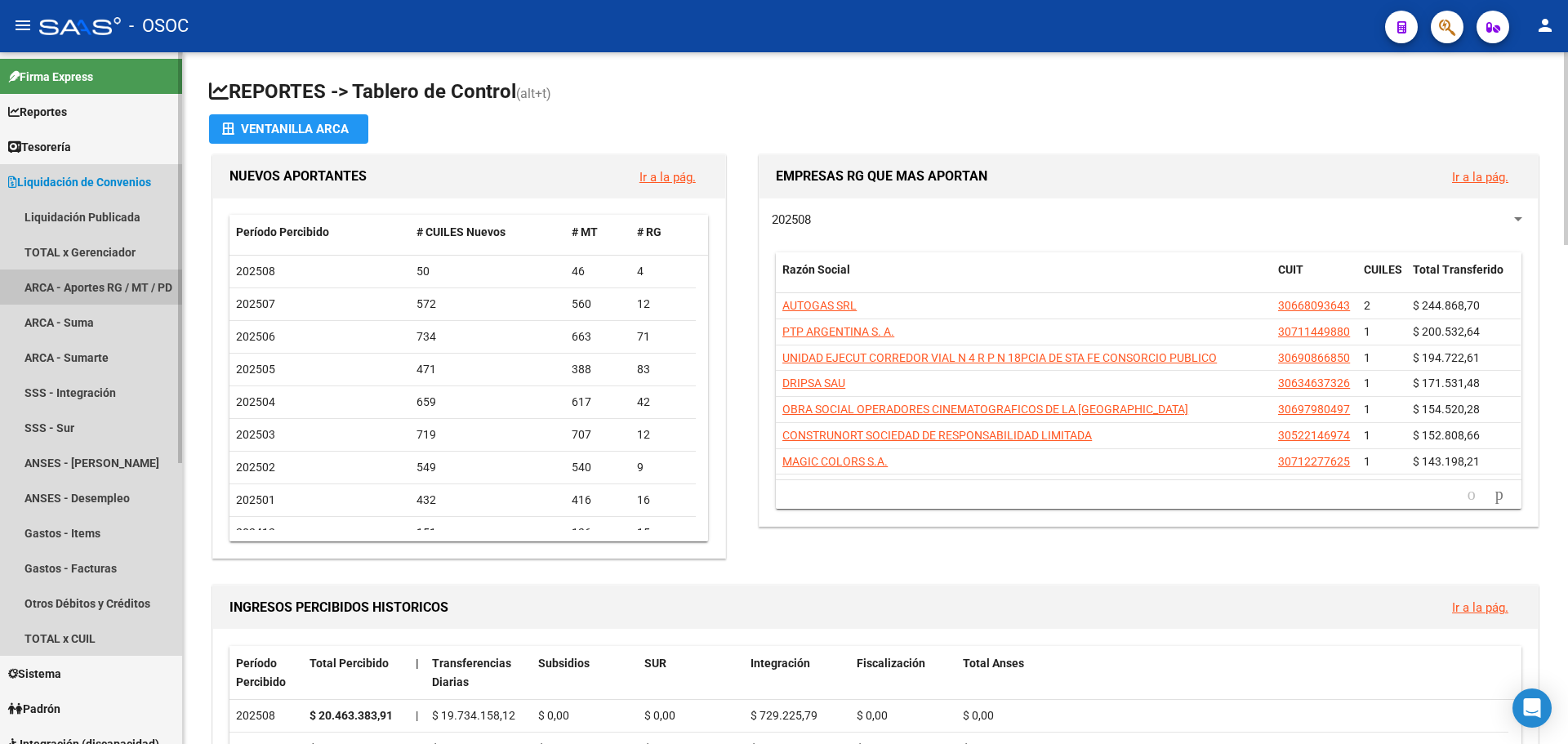
click at [116, 271] on link "ARCA - Aportes RG / MT / PD" at bounding box center [91, 287] width 183 height 35
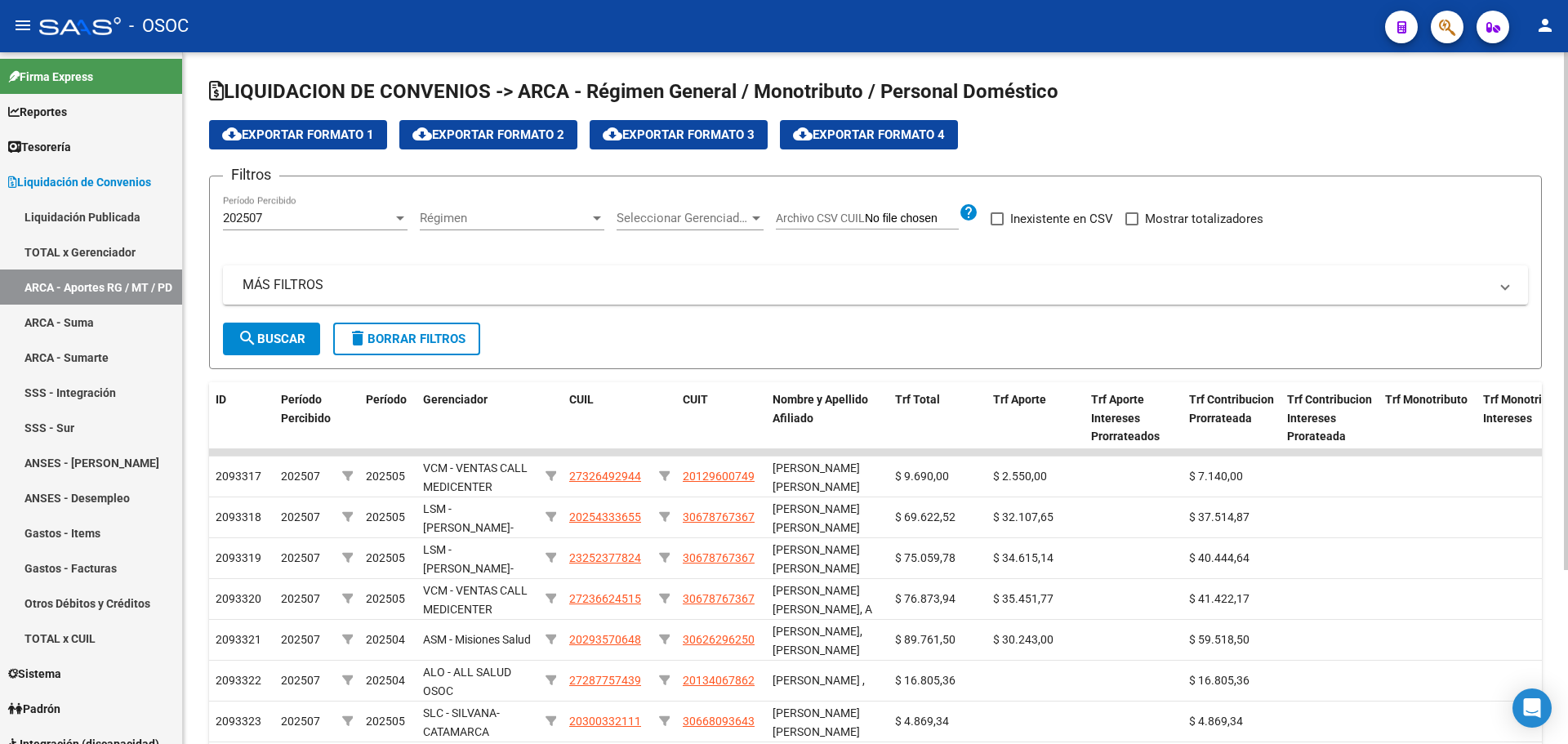
click at [534, 226] on div "Régimen Régimen" at bounding box center [512, 213] width 184 height 35
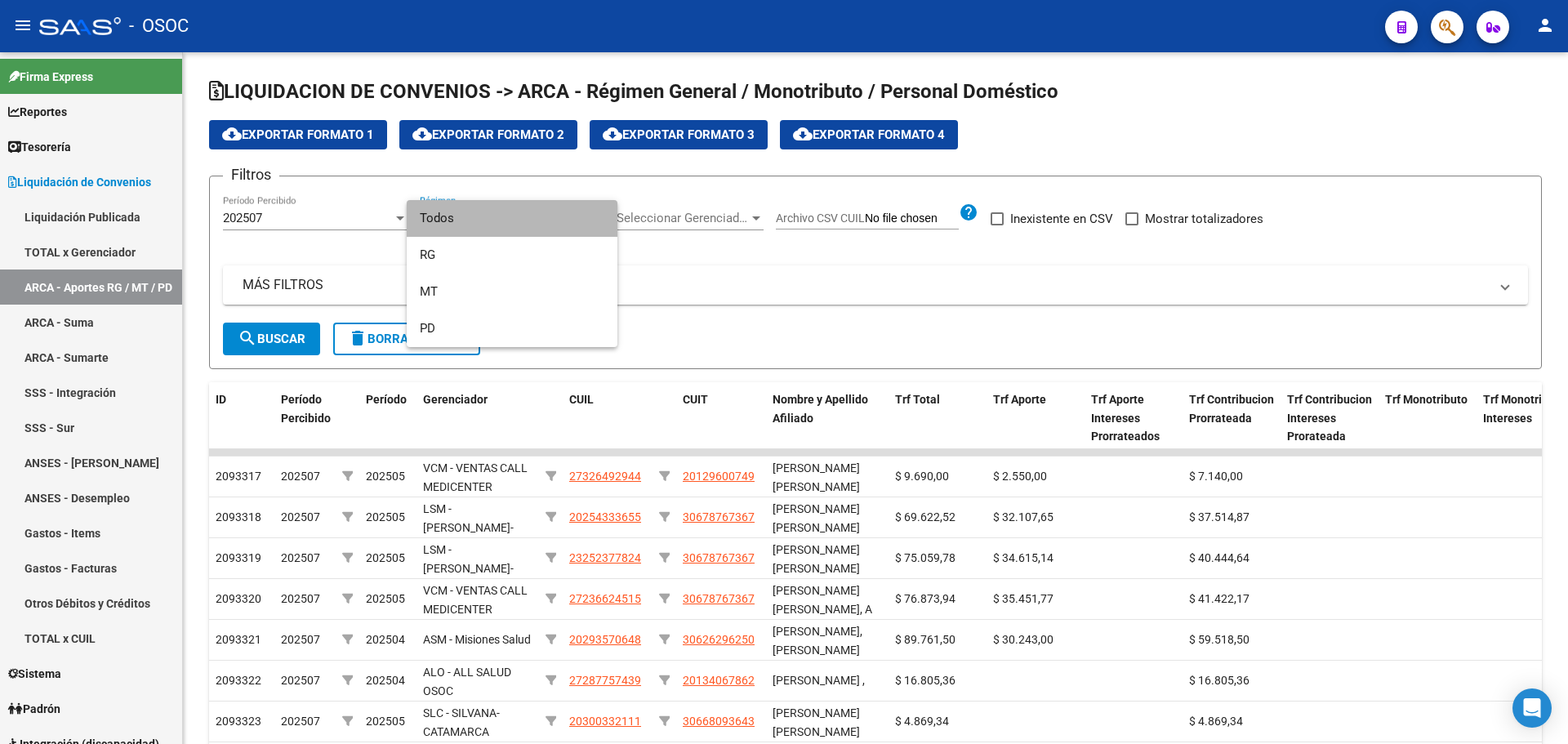
click at [509, 230] on span "Todos" at bounding box center [512, 218] width 184 height 37
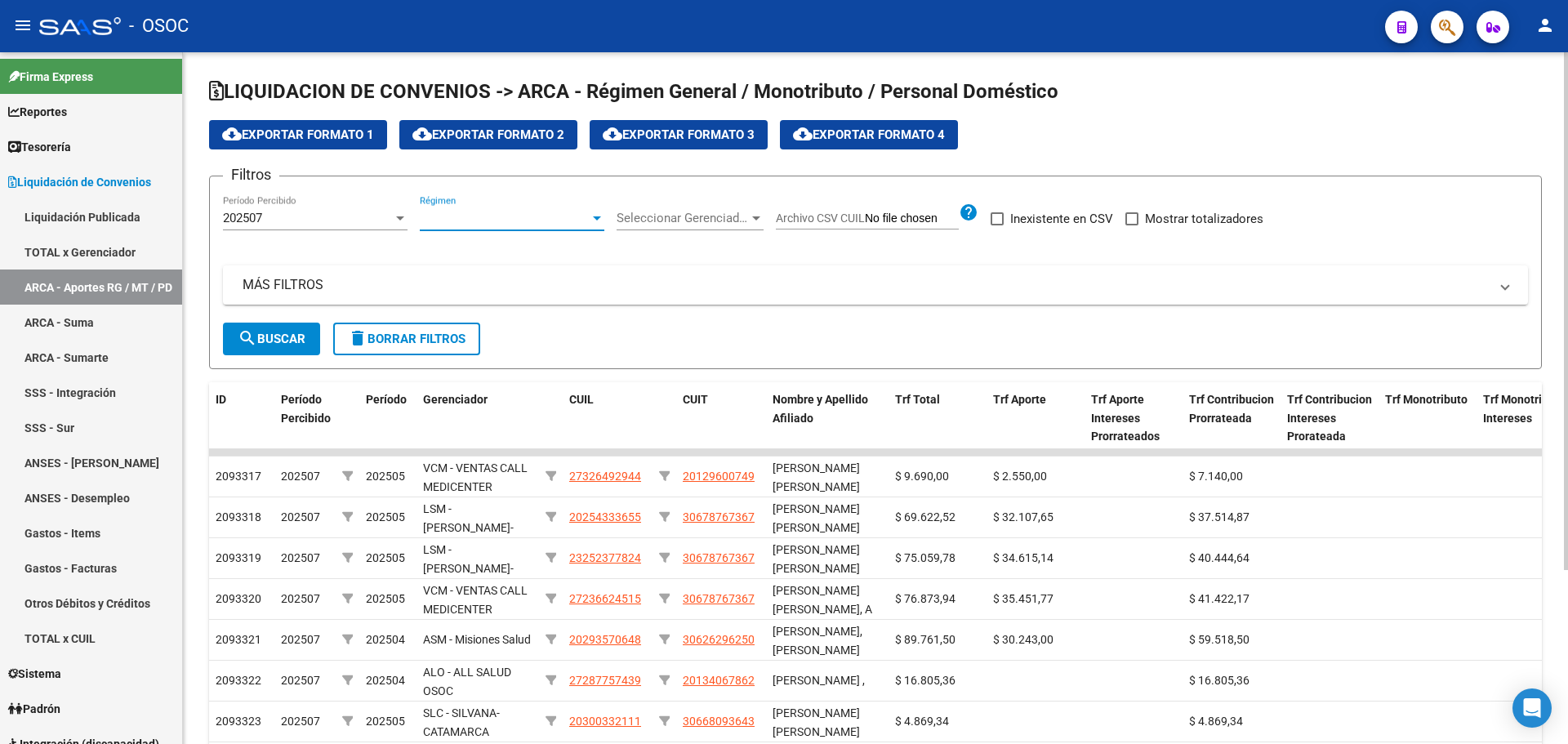
click at [689, 232] on div "Seleccionar Gerenciador Seleccionar Gerenciador" at bounding box center [690, 220] width 147 height 51
click at [685, 231] on div "Seleccionar Gerenciador Seleccionar Gerenciador" at bounding box center [690, 220] width 147 height 51
click at [679, 229] on div "Seleccionar Gerenciador Seleccionar Gerenciador" at bounding box center [690, 213] width 147 height 35
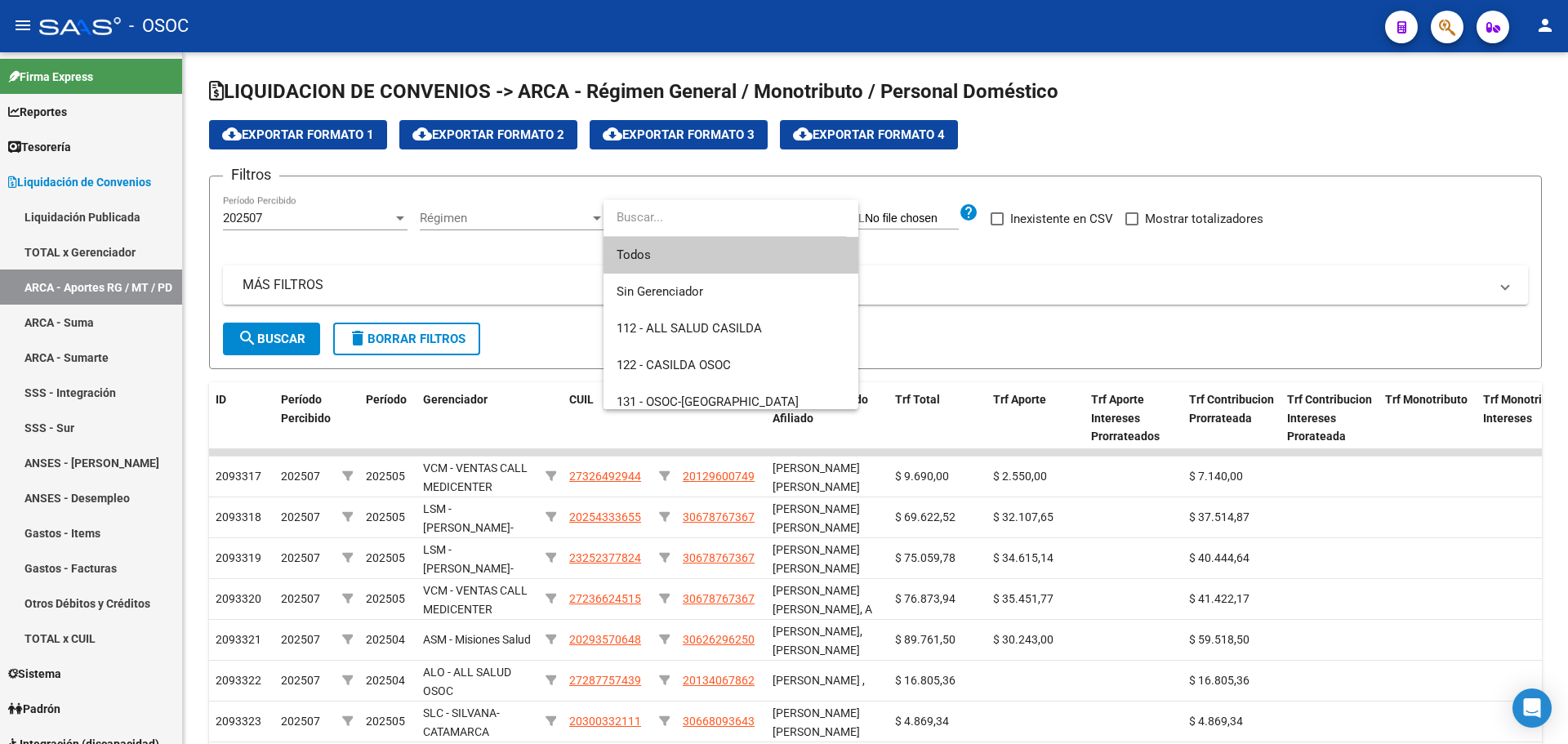
click at [673, 245] on span "Todos" at bounding box center [731, 255] width 229 height 37
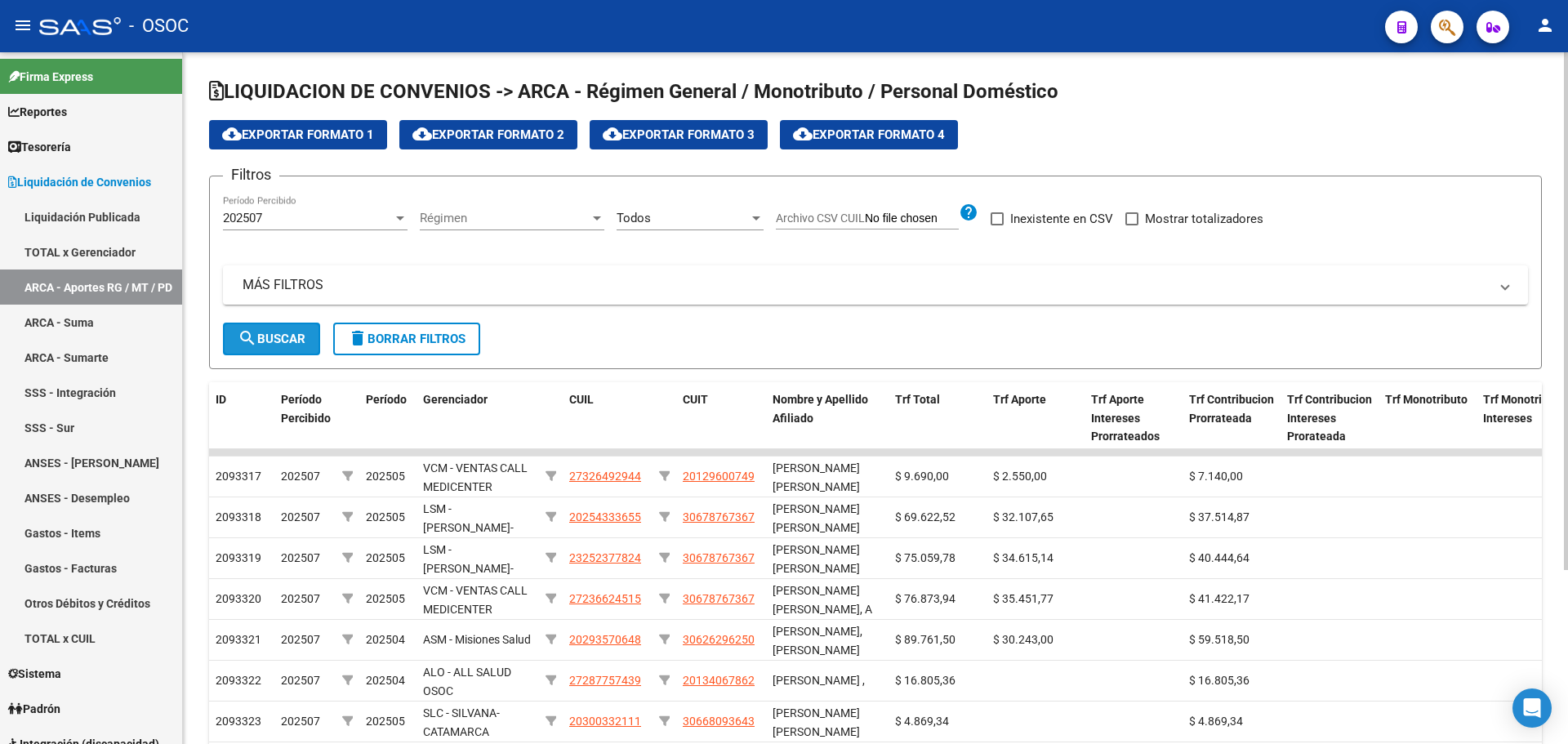
click at [298, 327] on button "search Buscar" at bounding box center [271, 339] width 97 height 33
click at [296, 140] on span "cloud_download Exportar Formato 1" at bounding box center [298, 134] width 152 height 15
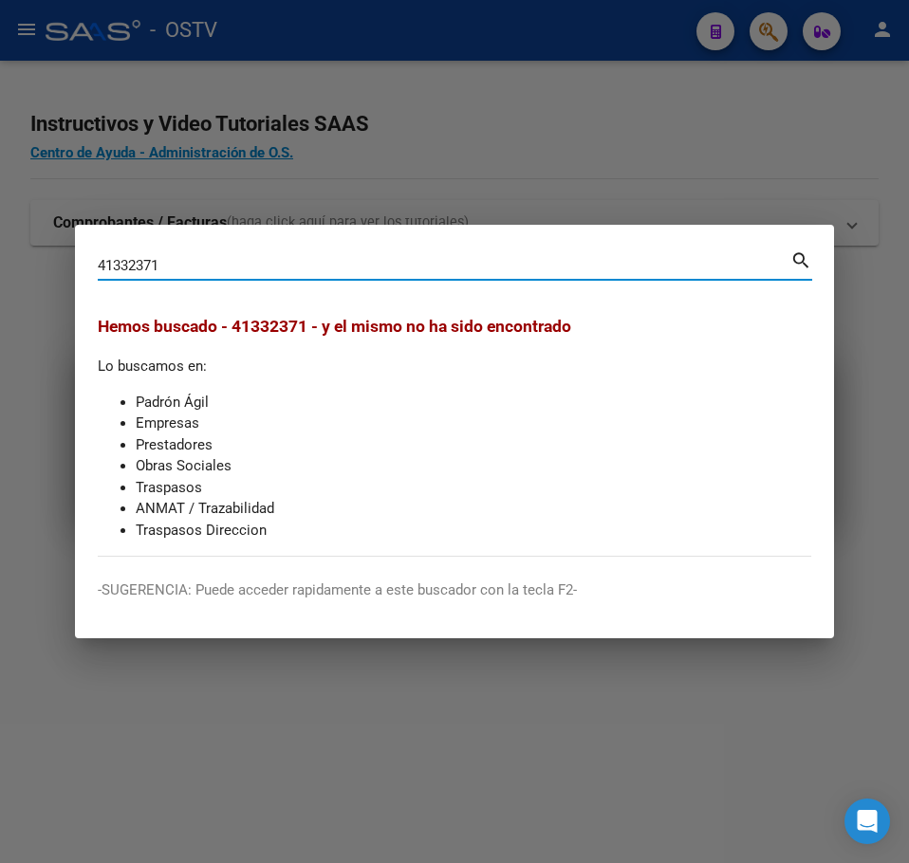
type input "41332371"
click at [312, 178] on div at bounding box center [454, 431] width 909 height 863
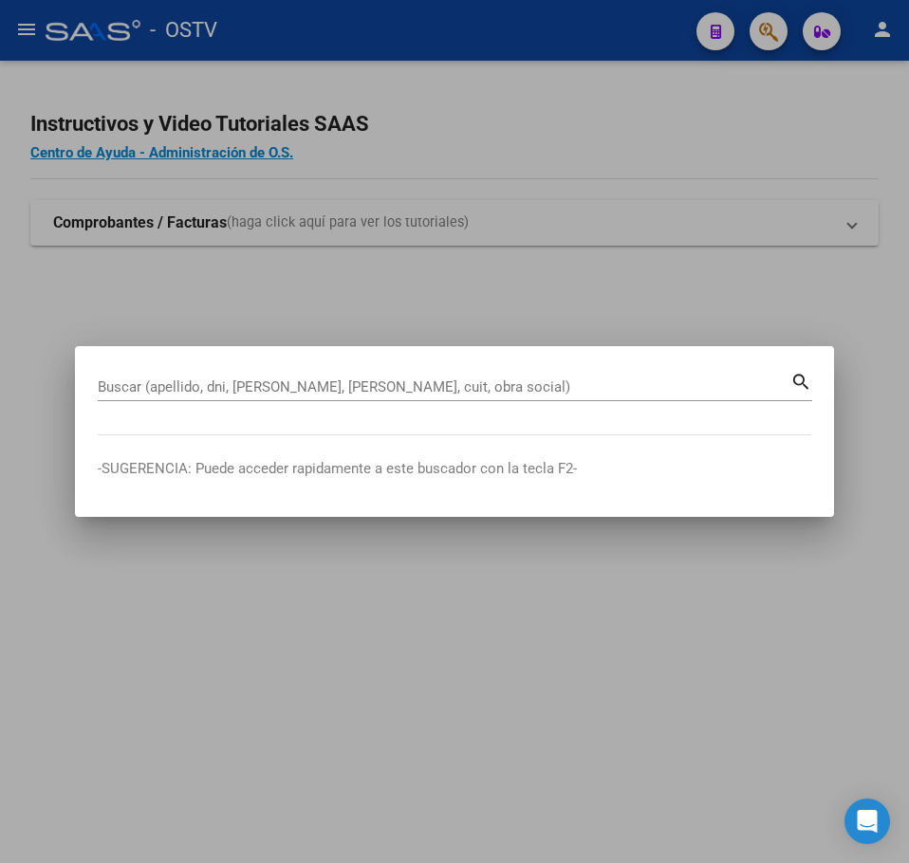
click at [68, 80] on div at bounding box center [454, 431] width 909 height 863
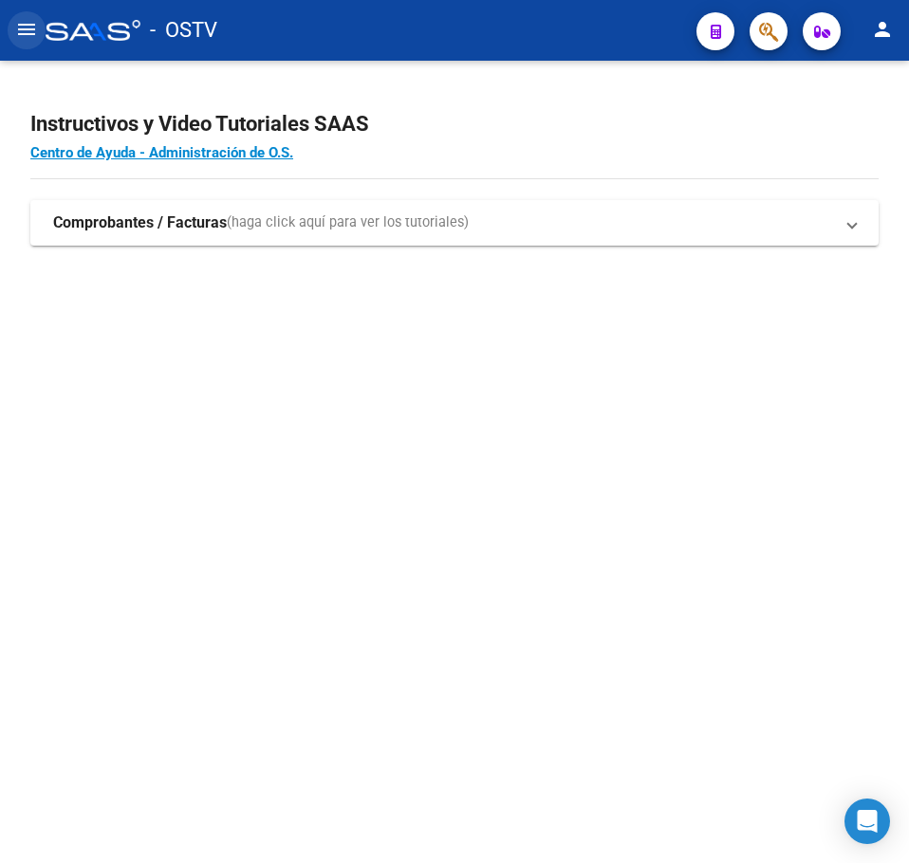
click at [25, 33] on mat-icon "menu" at bounding box center [26, 29] width 23 height 23
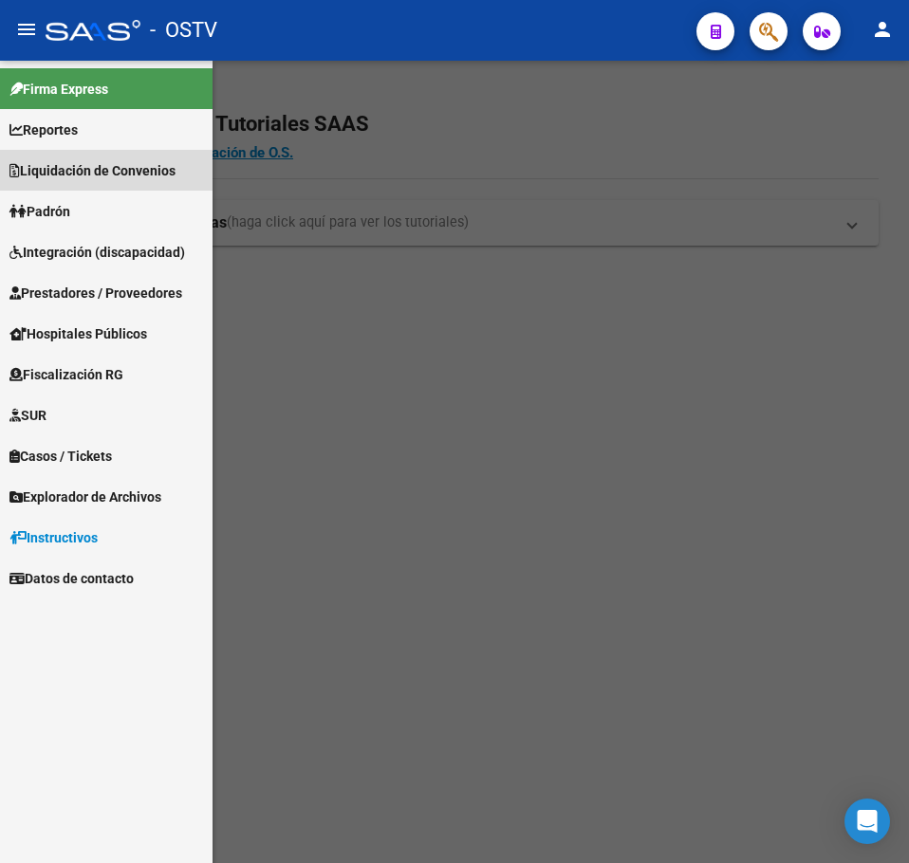
click at [101, 187] on link "Liquidación de Convenios" at bounding box center [106, 170] width 212 height 41
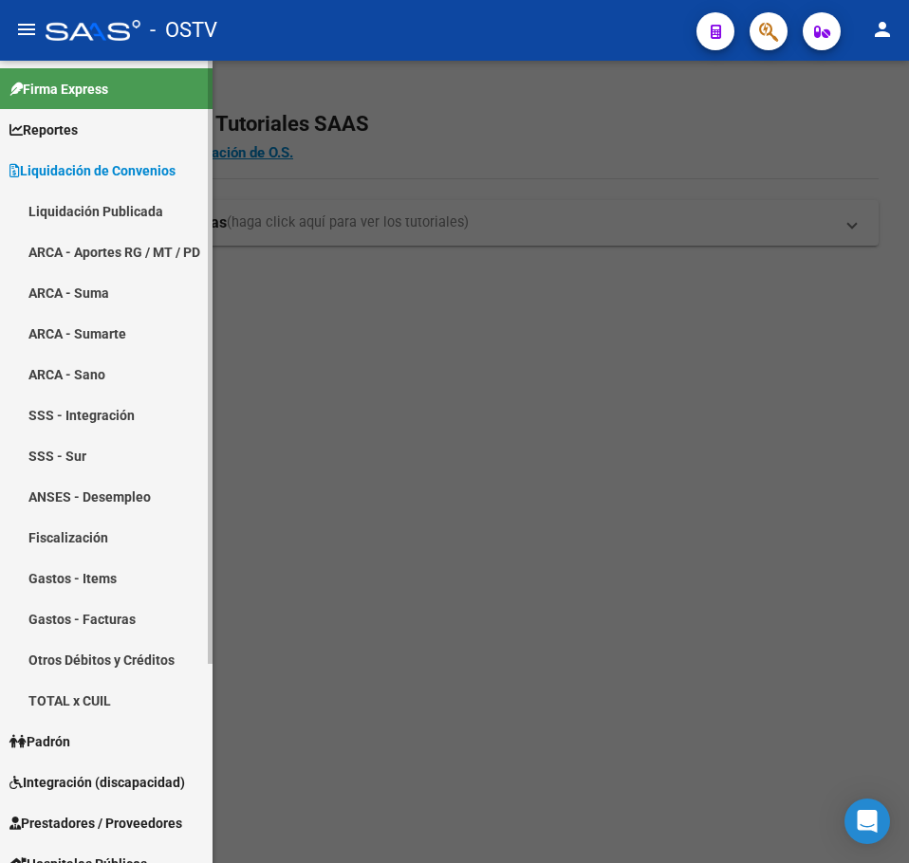
click at [131, 258] on link "ARCA - Aportes RG / MT / PD" at bounding box center [106, 251] width 212 height 41
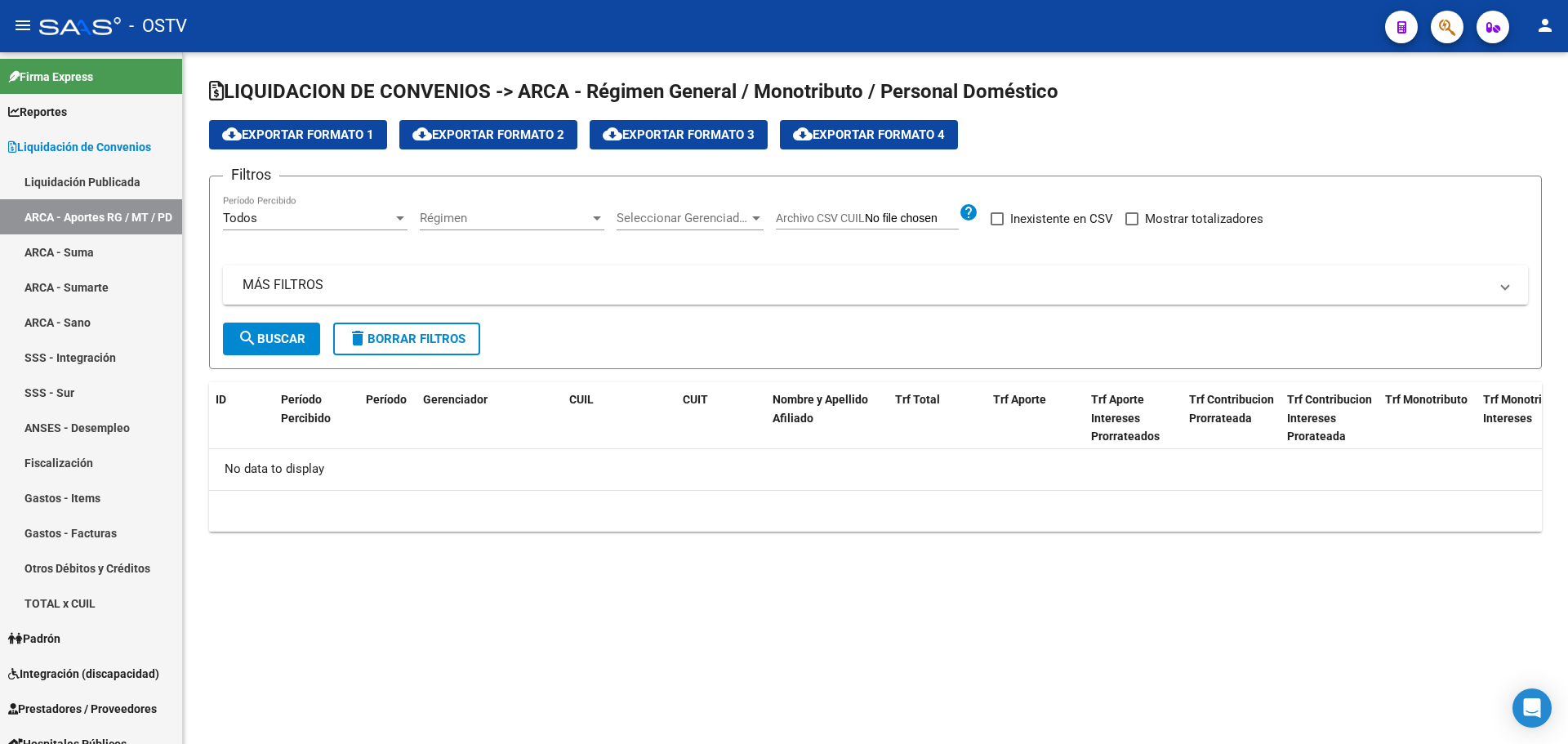
drag, startPoint x: 1001, startPoint y: 654, endPoint x: 990, endPoint y: 664, distance: 14.9
click at [782, 659] on mat-sidenav-content "LIQUIDACION DE CONVENIOS -> ARCA - Régimen General / Monotributo / Personal Dom…" at bounding box center [875, 398] width 1385 height 691
click at [98, 216] on link "ARCA - Aportes RG / MT / PD" at bounding box center [91, 216] width 183 height 35
click at [401, 217] on div at bounding box center [400, 218] width 8 height 4
click at [401, 218] on span "Todos" at bounding box center [315, 218] width 184 height 37
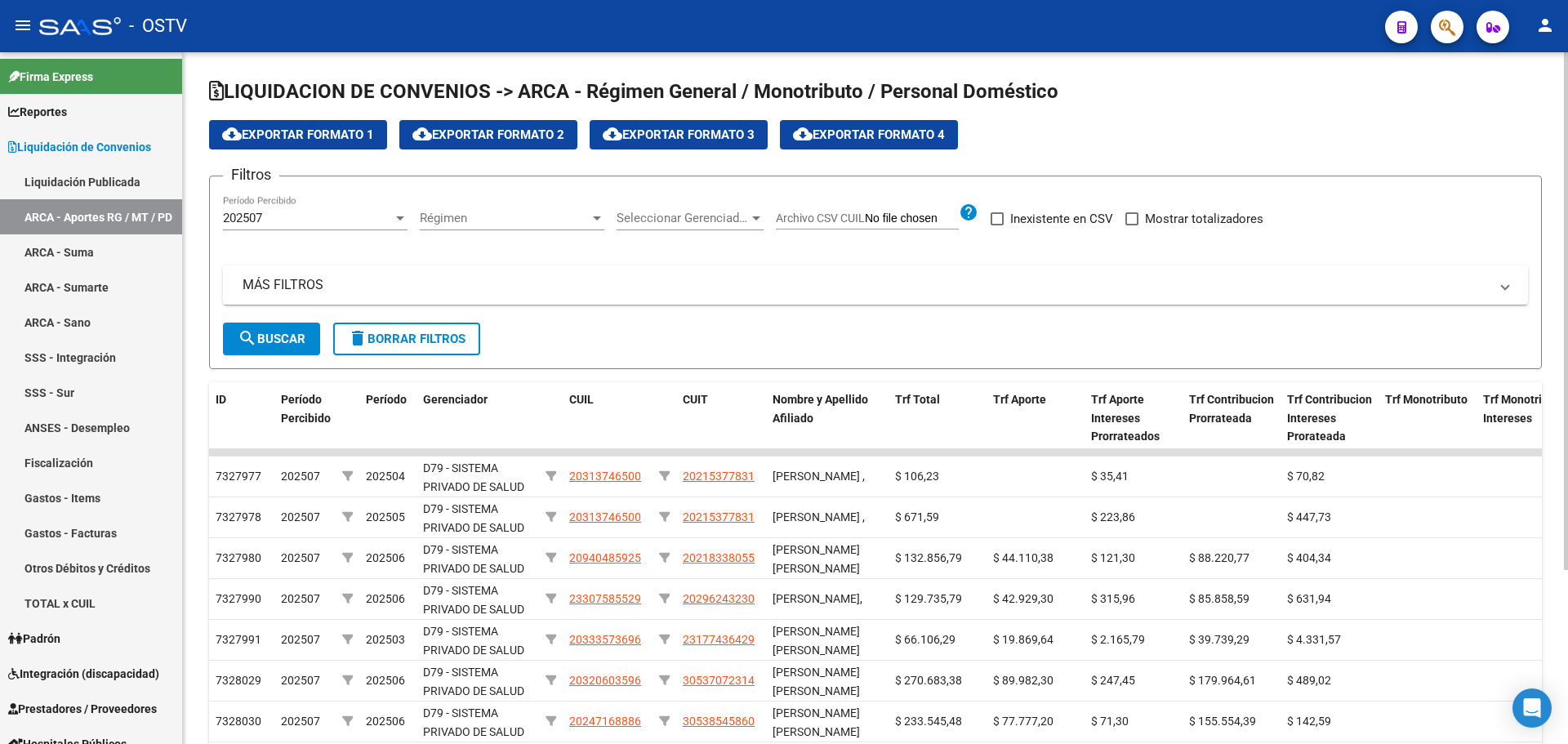
click at [453, 220] on span "Régimen" at bounding box center [505, 218] width 170 height 15
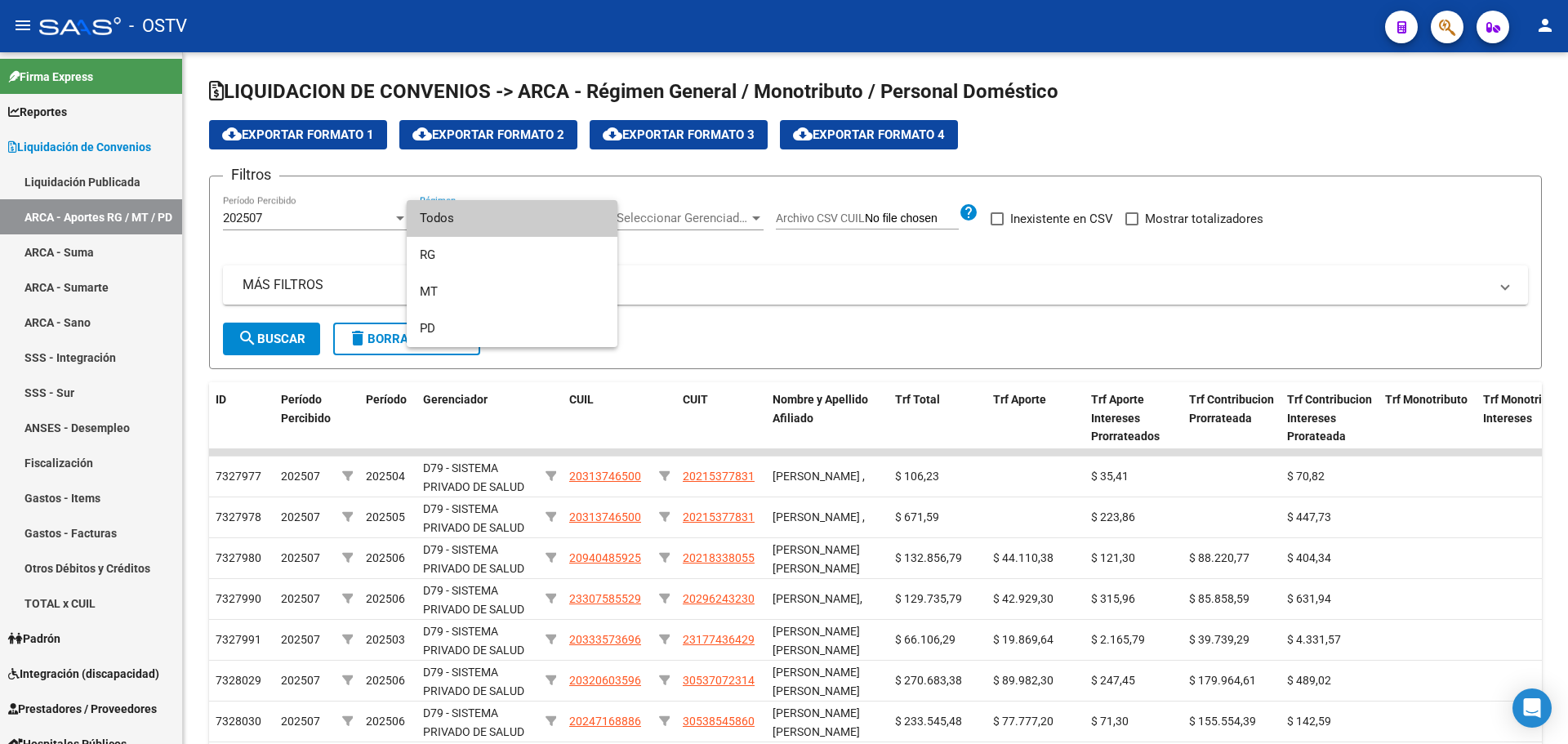
click at [460, 227] on span "Todos" at bounding box center [512, 218] width 184 height 37
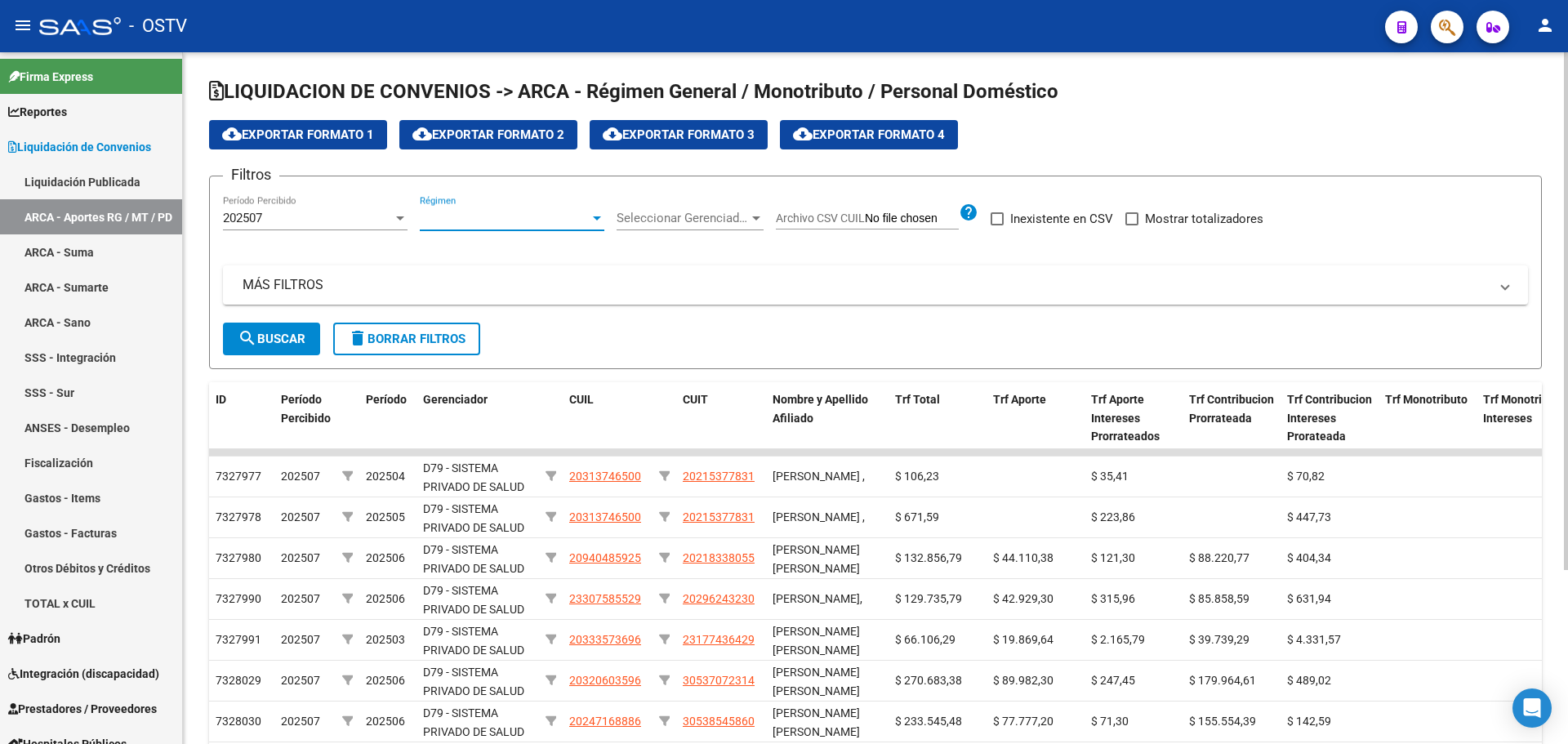
click at [702, 224] on span "Seleccionar Gerenciador" at bounding box center [683, 218] width 133 height 15
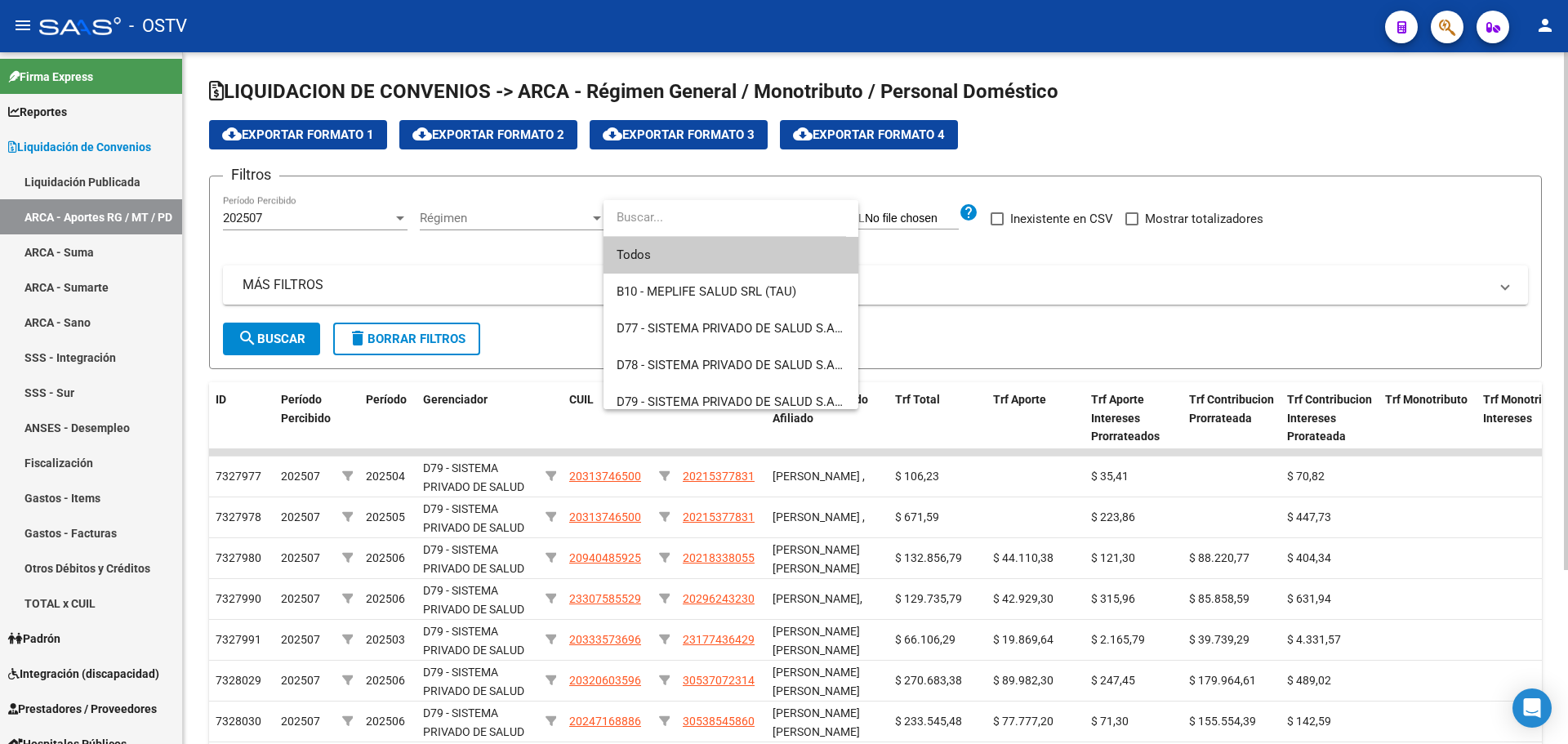
click at [691, 246] on span "Todos" at bounding box center [731, 255] width 229 height 37
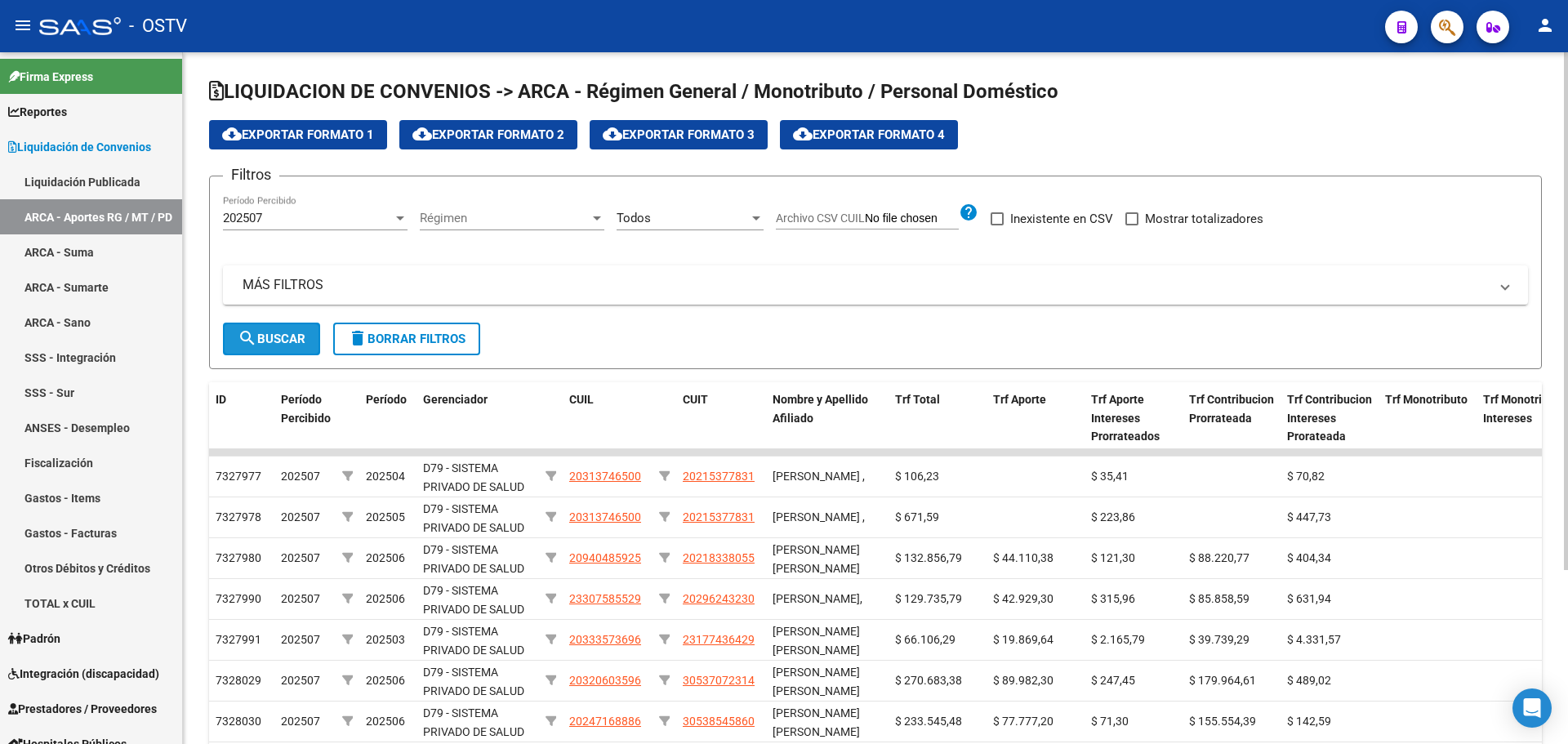
click at [287, 350] on button "search Buscar" at bounding box center [271, 339] width 97 height 33
click at [313, 147] on button "cloud_download Exportar Formato 1" at bounding box center [298, 134] width 178 height 29
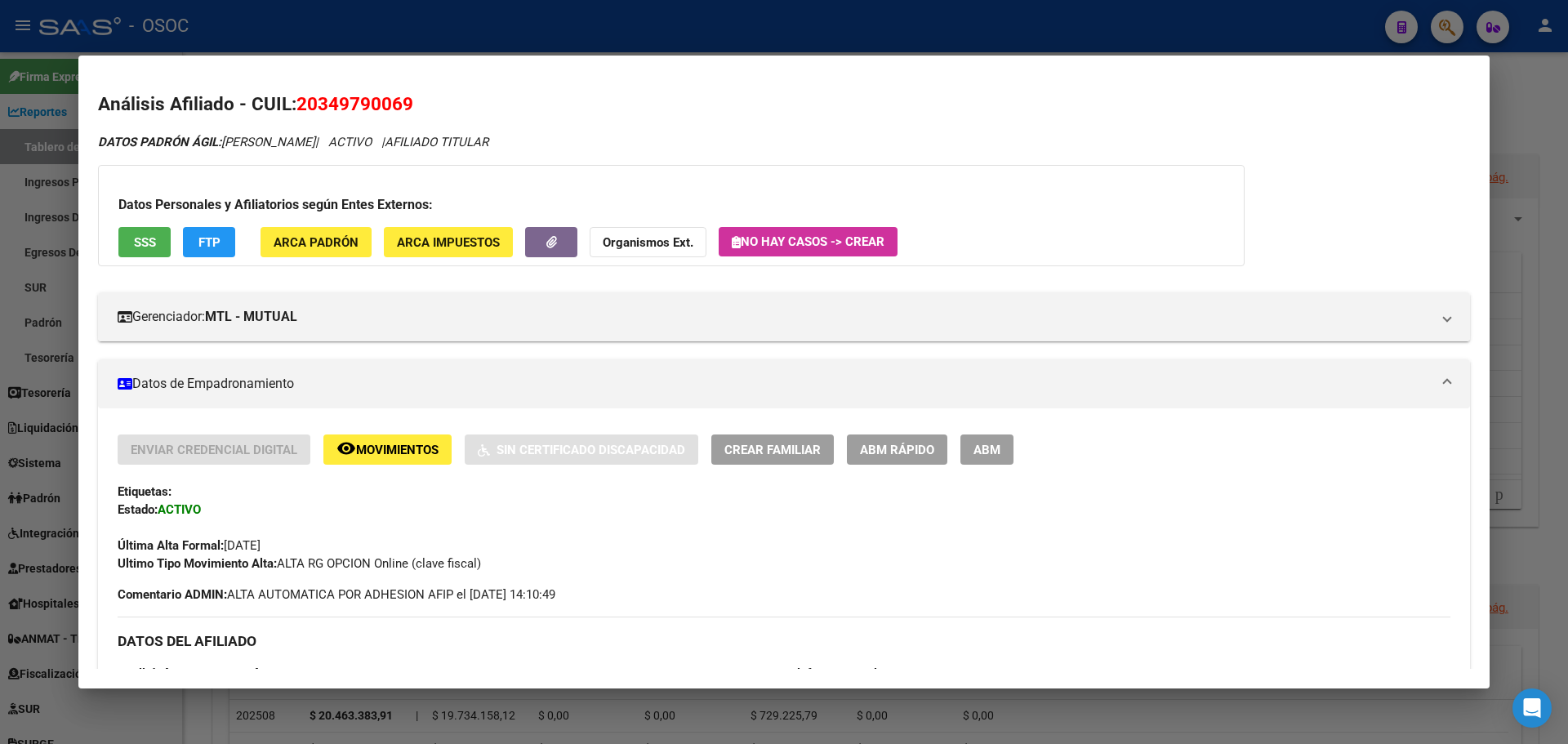
scroll to position [1529, 0]
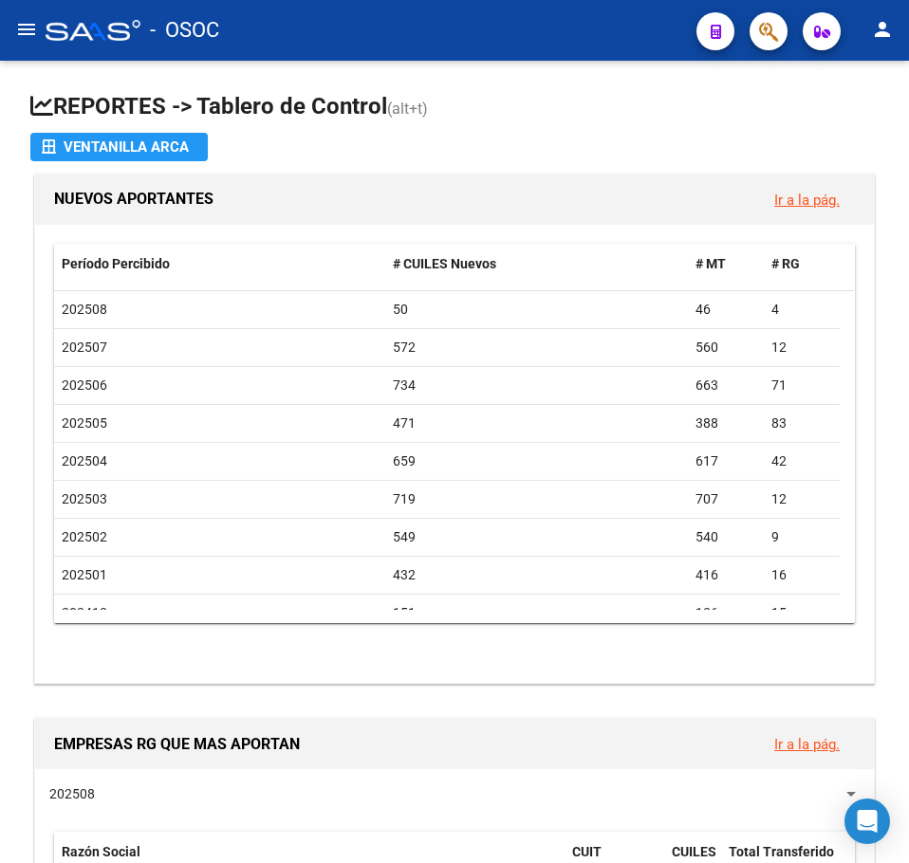
click at [275, 313] on div "202508" at bounding box center [220, 310] width 316 height 22
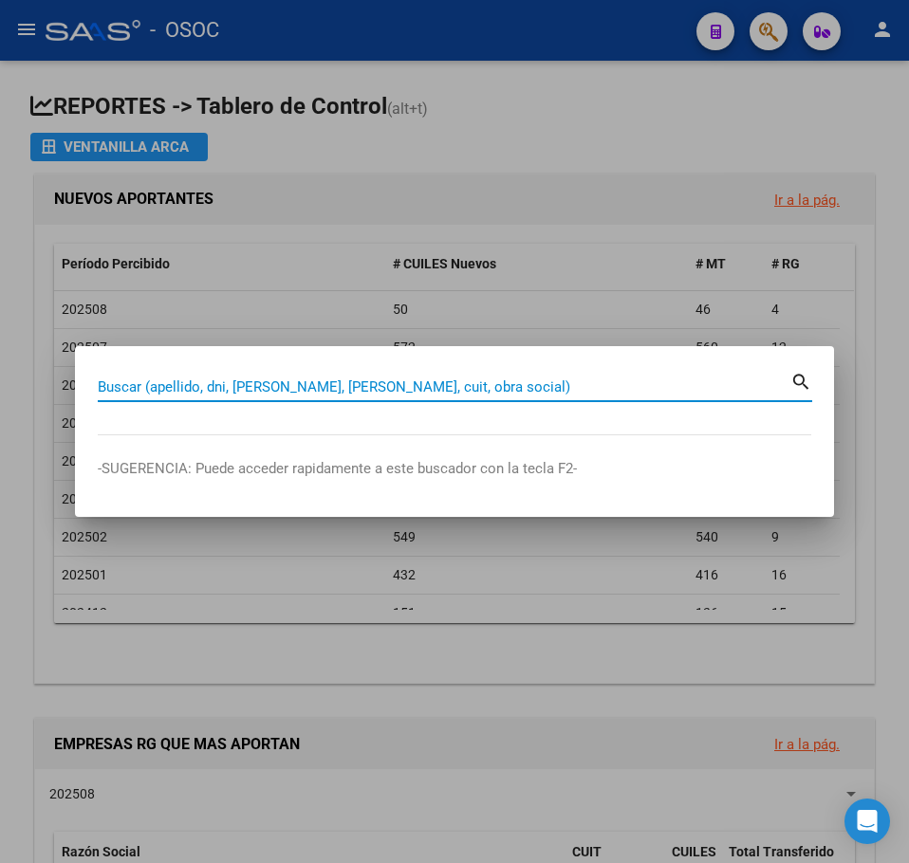
paste input "29414583"
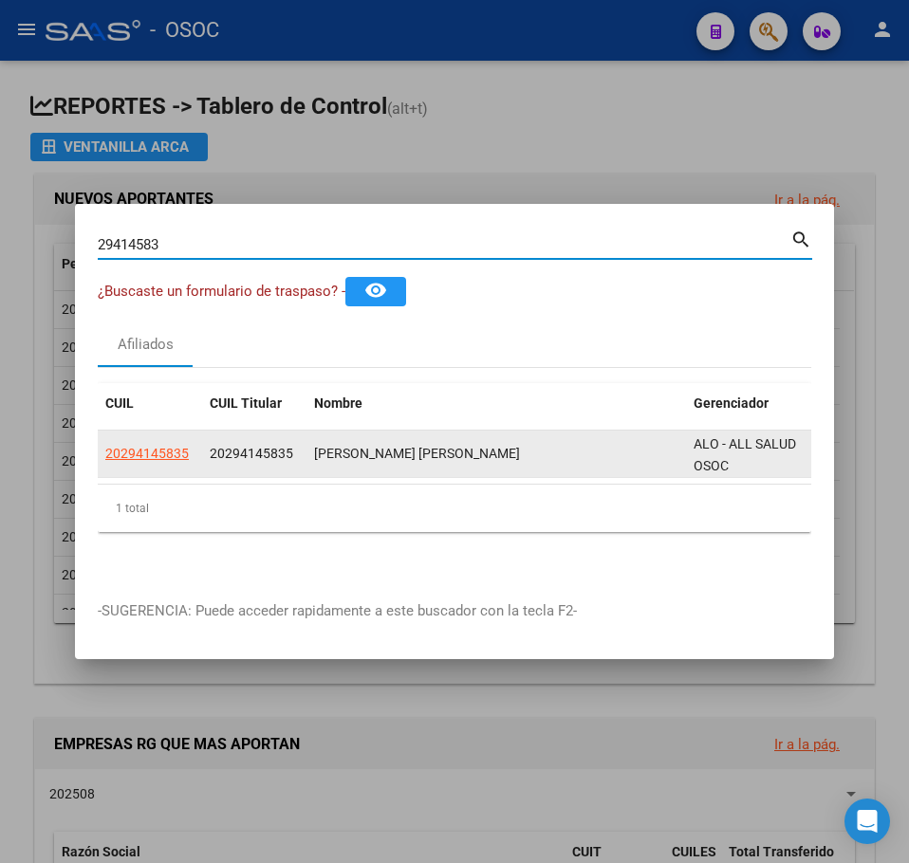
click at [217, 461] on datatable-body-cell "20294145835" at bounding box center [254, 454] width 104 height 46
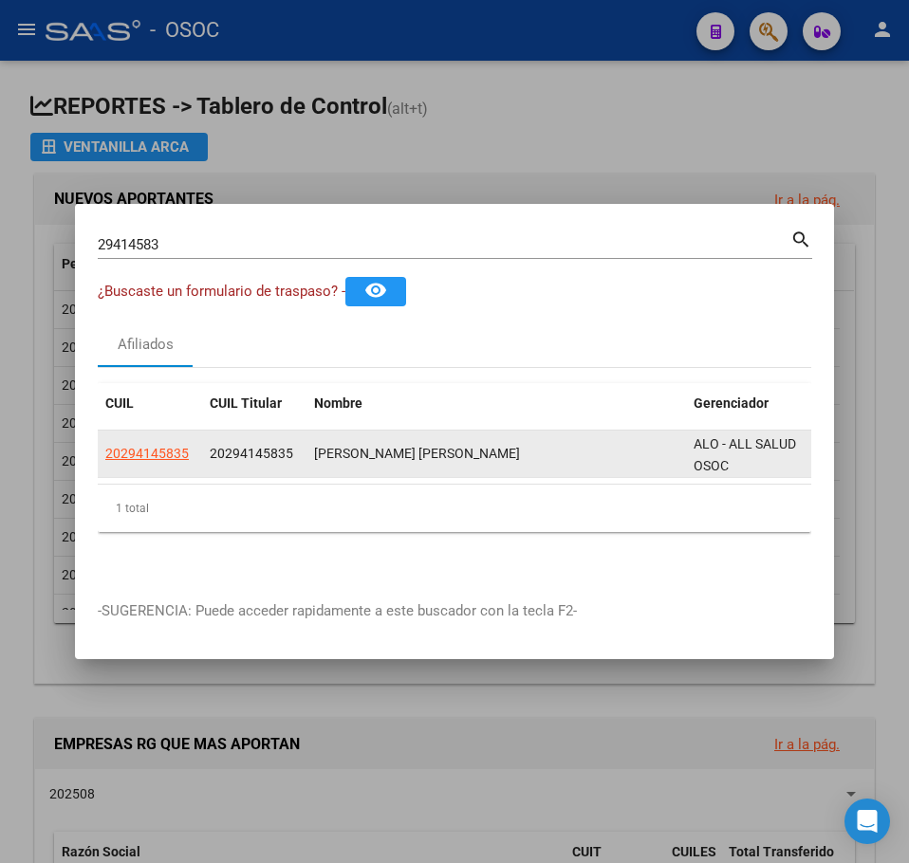
click at [194, 458] on datatable-body-cell "20294145835" at bounding box center [150, 454] width 104 height 46
click at [179, 455] on app-link-go-to "20294145835" at bounding box center [146, 454] width 83 height 22
click at [165, 452] on span "20294145835" at bounding box center [146, 453] width 83 height 15
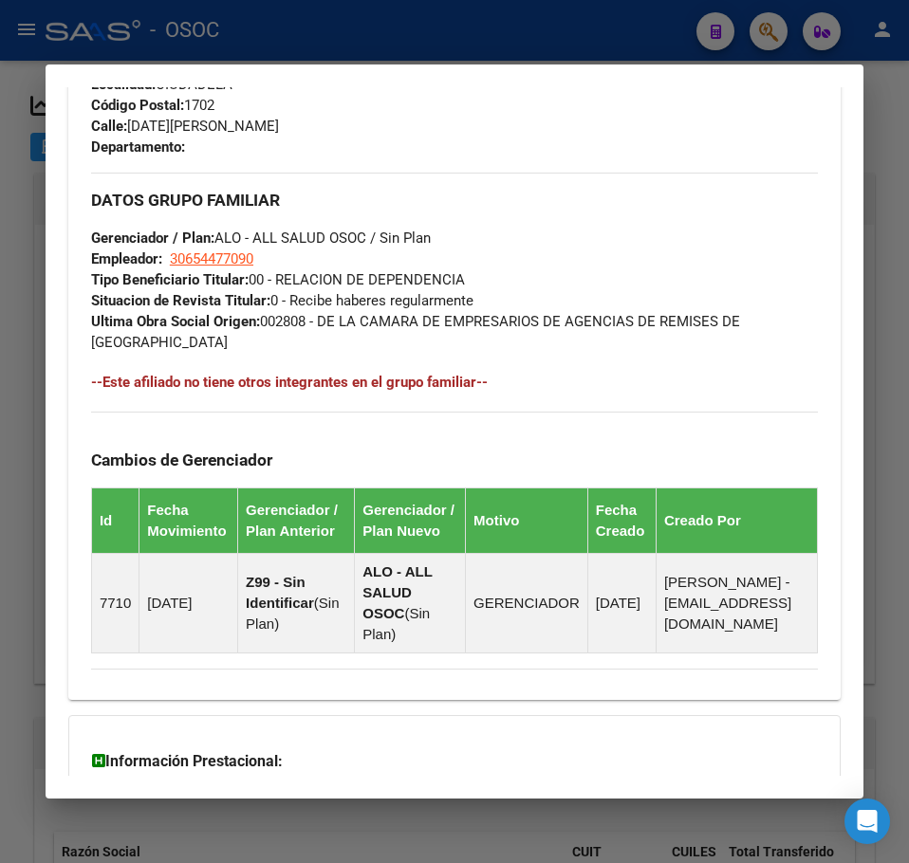
scroll to position [1262, 0]
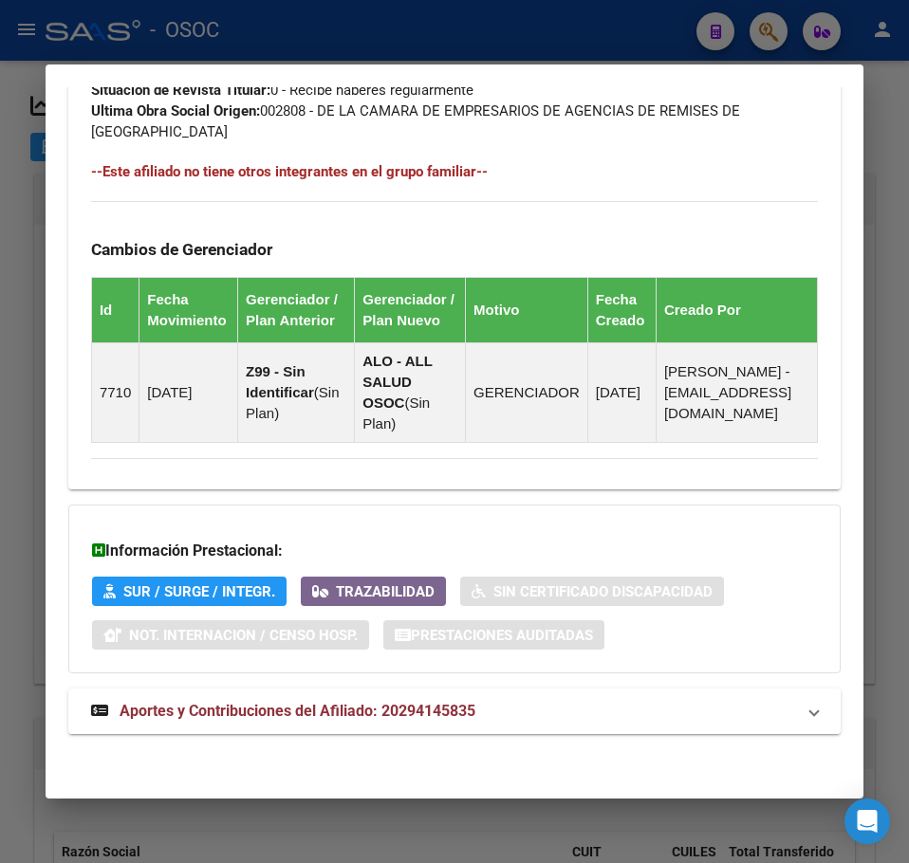
click at [212, 710] on span "Aportes y Contribuciones del Afiliado: 20294145835" at bounding box center [298, 711] width 356 height 18
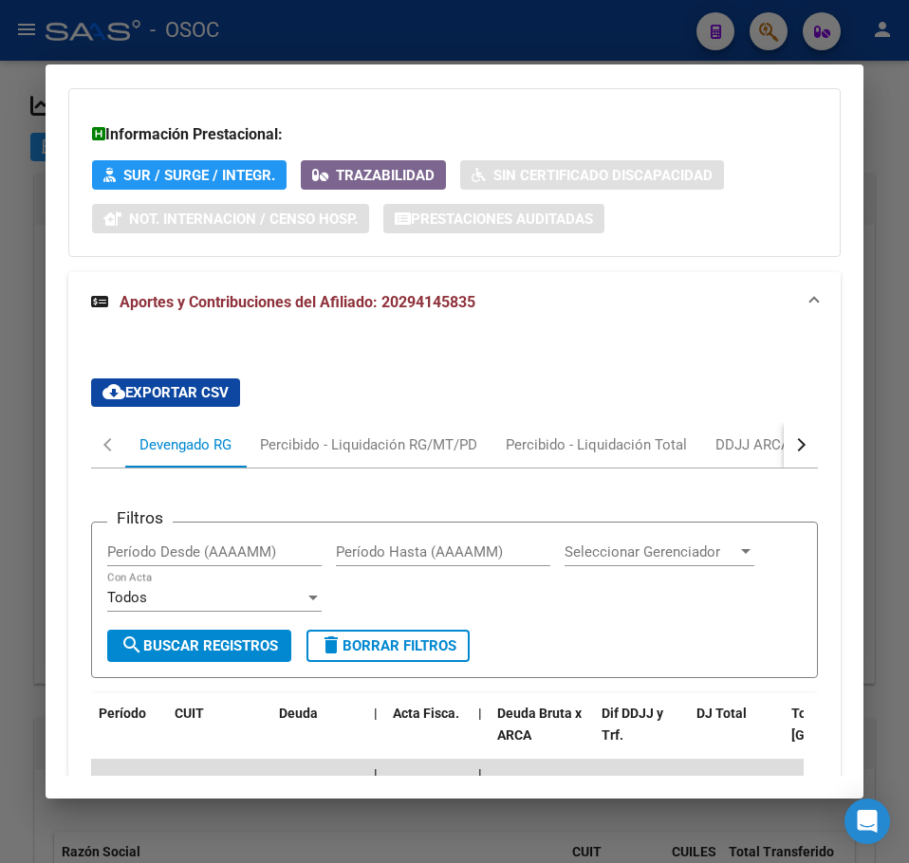
scroll to position [1847, 0]
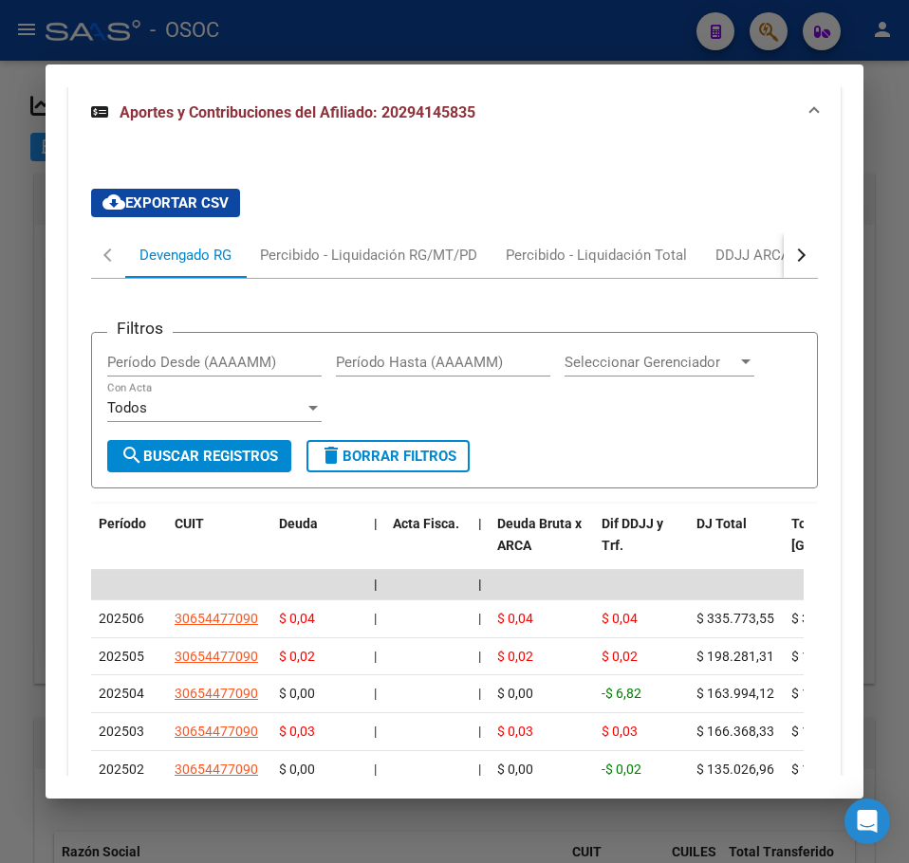
click at [263, 305] on div "Filtros Período Desde (AAAAMM) Período Hasta (AAAAMM) Seleccionar Gerenciador S…" at bounding box center [454, 584] width 727 height 610
click at [268, 278] on div "Percibido - Liquidación RG/MT/PD" at bounding box center [369, 255] width 246 height 46
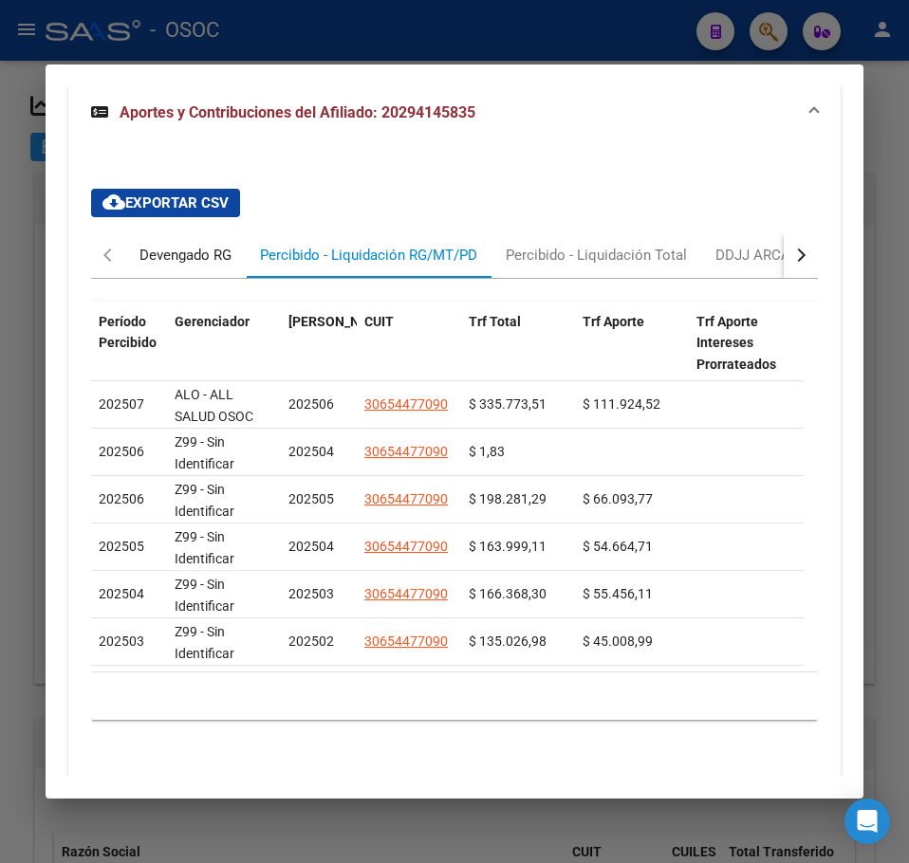
click at [164, 266] on div "Devengado RG" at bounding box center [185, 255] width 92 height 21
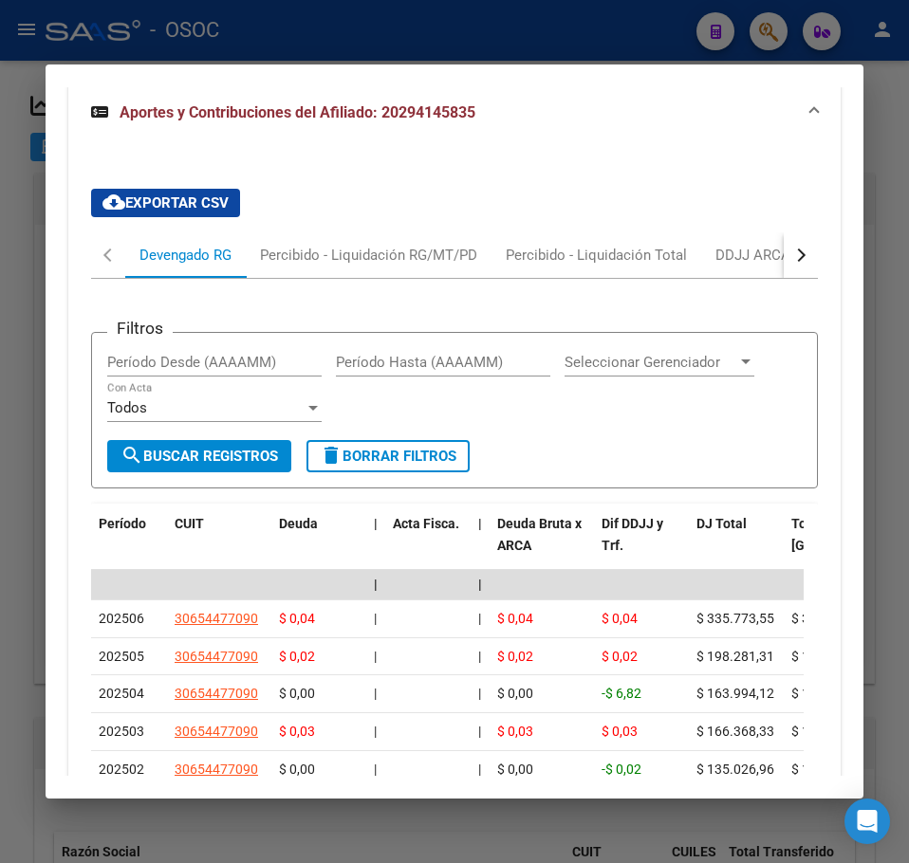
click at [369, 309] on div "Filtros Período Desde (AAAAMM) Período Hasta (AAAAMM) Seleccionar Gerenciador S…" at bounding box center [454, 584] width 727 height 610
click at [364, 278] on div "Percibido - Liquidación RG/MT/PD" at bounding box center [369, 255] width 246 height 46
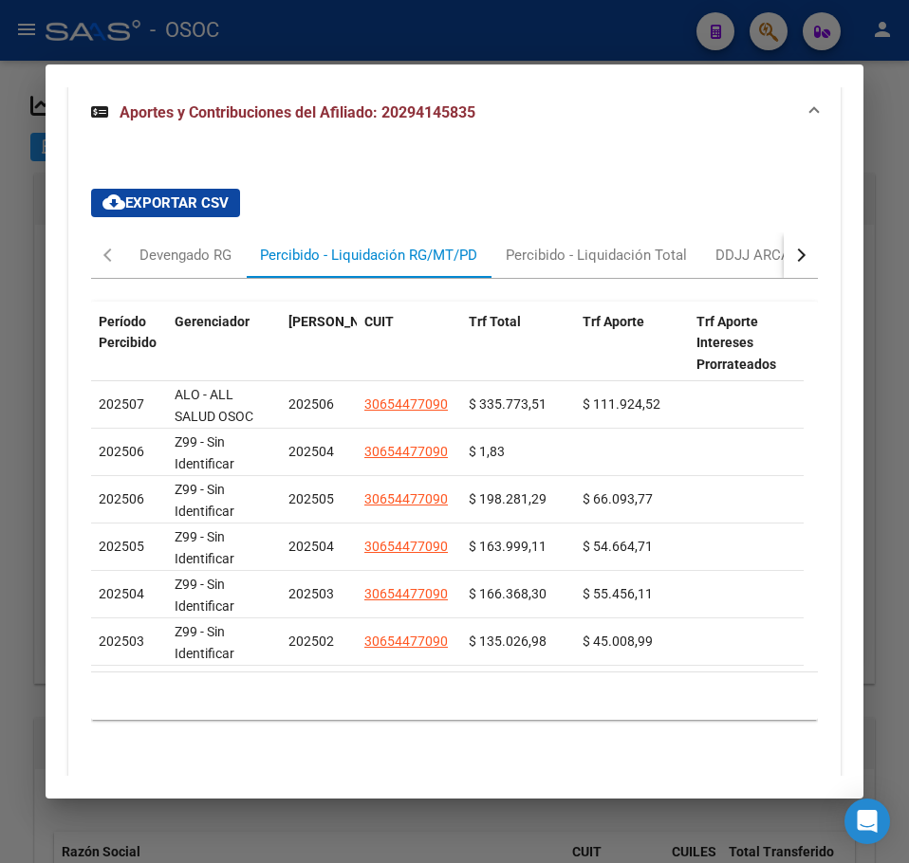
click at [878, 174] on div at bounding box center [454, 431] width 909 height 863
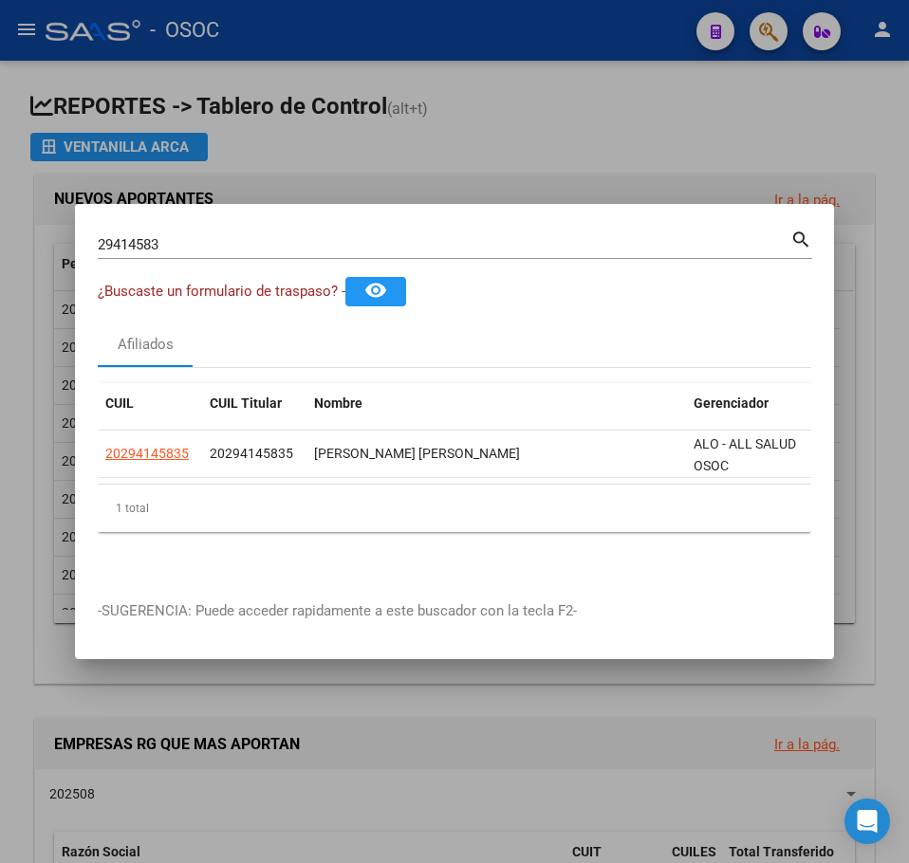
click at [220, 242] on input "29414583" at bounding box center [444, 244] width 693 height 17
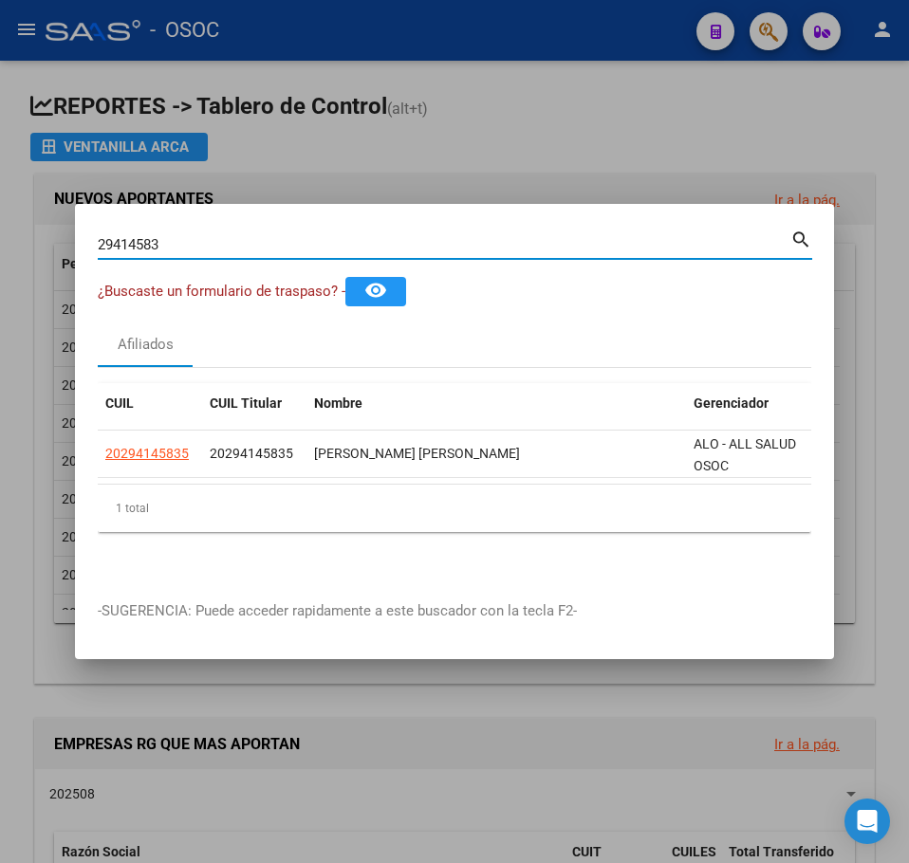
click at [220, 242] on input "29414583" at bounding box center [444, 244] width 693 height 17
paste input "5965911"
type input "25965911"
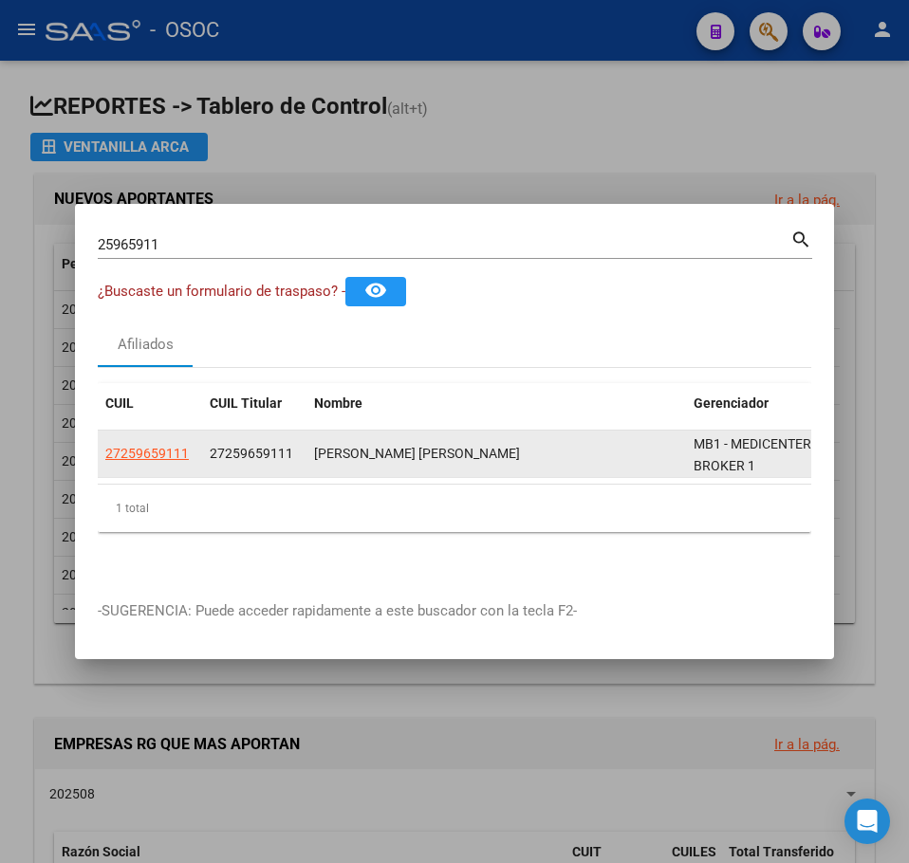
click at [155, 455] on app-link-go-to "27259659111" at bounding box center [146, 454] width 83 height 22
click at [179, 435] on datatable-body-cell "27259659111" at bounding box center [150, 454] width 104 height 46
click at [175, 446] on span "27259659111" at bounding box center [146, 453] width 83 height 15
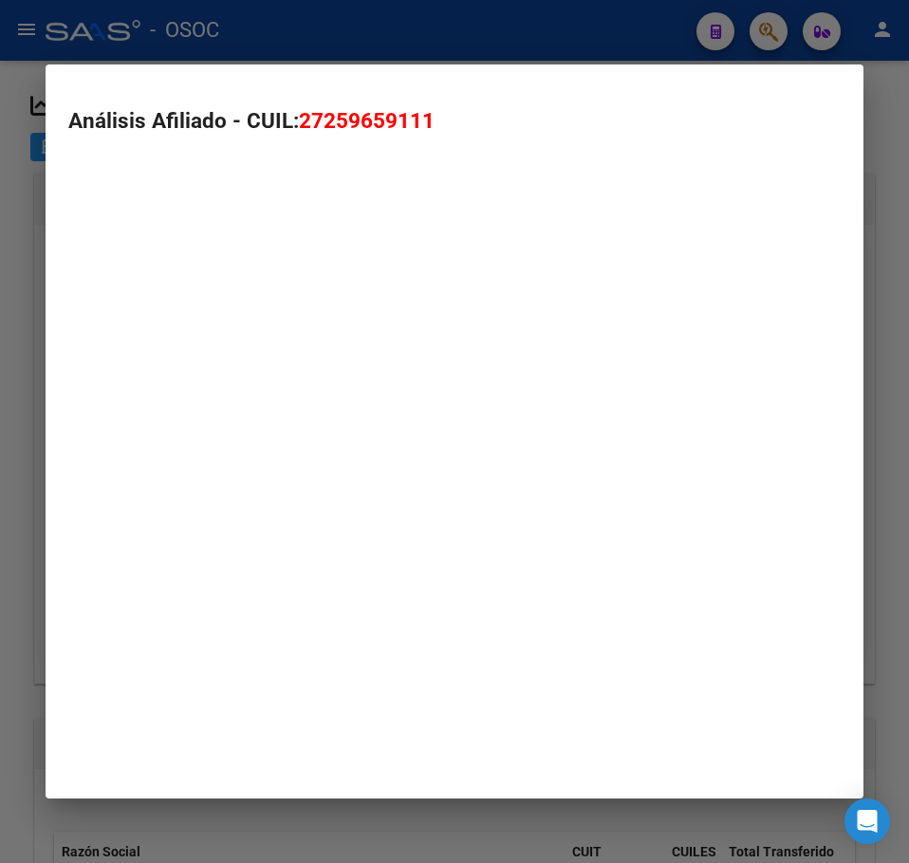
type textarea "27259659111"
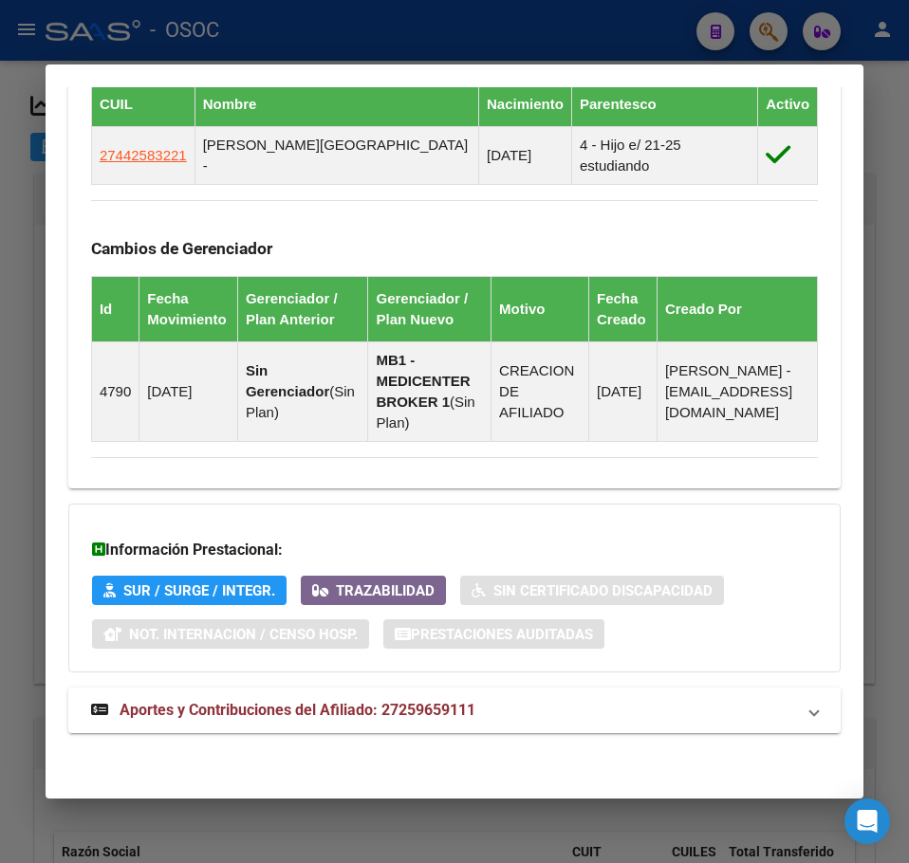
click at [241, 711] on span "Aportes y Contribuciones del Afiliado: 27259659111" at bounding box center [298, 710] width 356 height 18
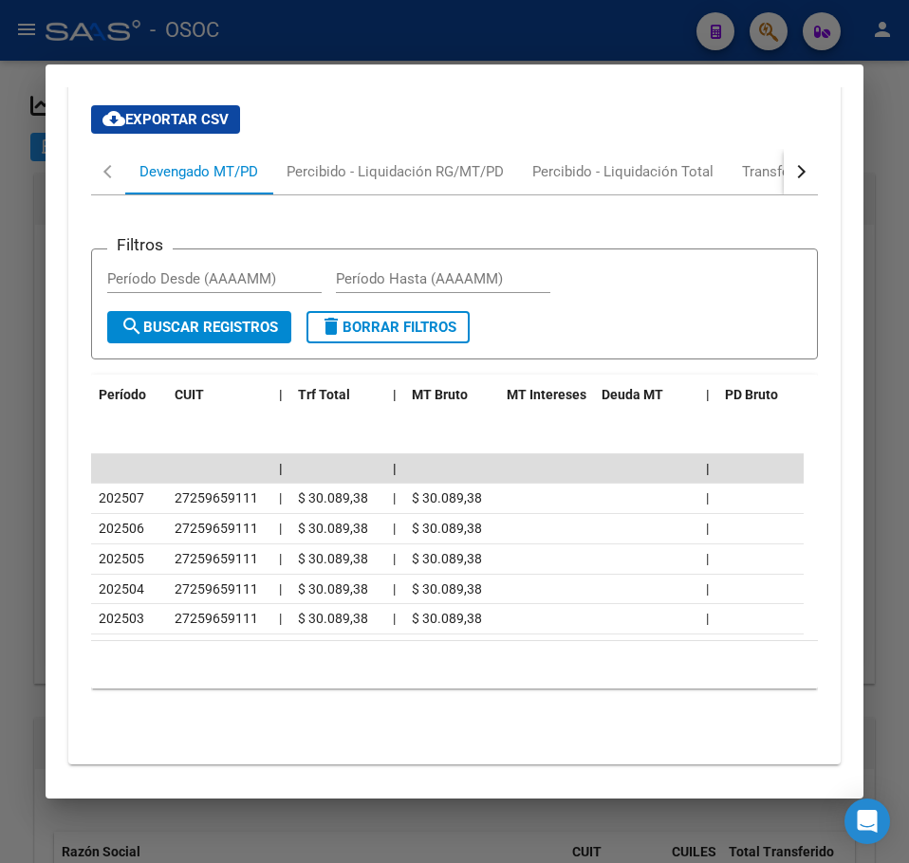
scroll to position [1985, 0]
click at [34, 249] on div at bounding box center [454, 431] width 909 height 863
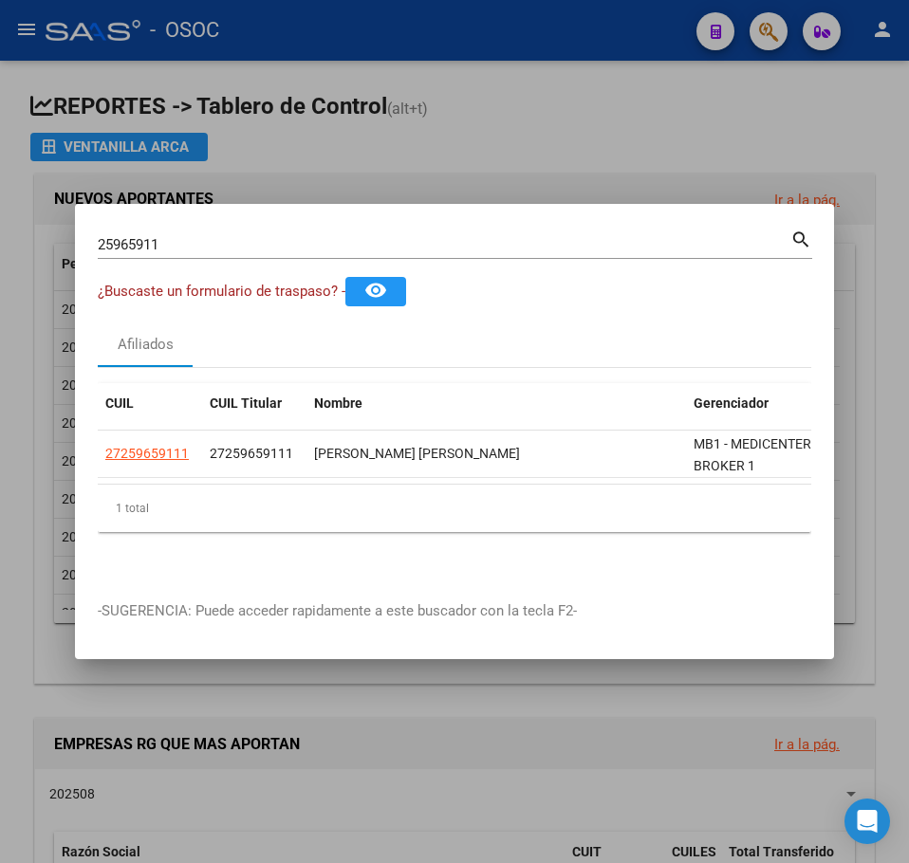
click at [187, 236] on input "25965911" at bounding box center [444, 244] width 693 height 17
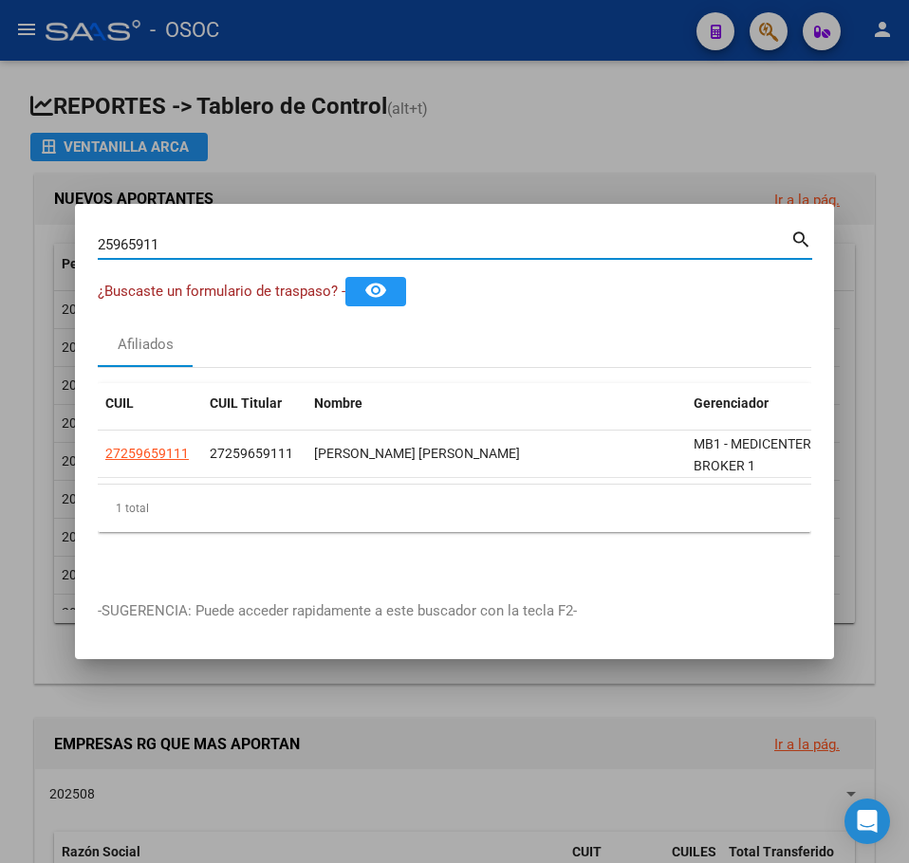
paste input "6337718"
type input "26337718"
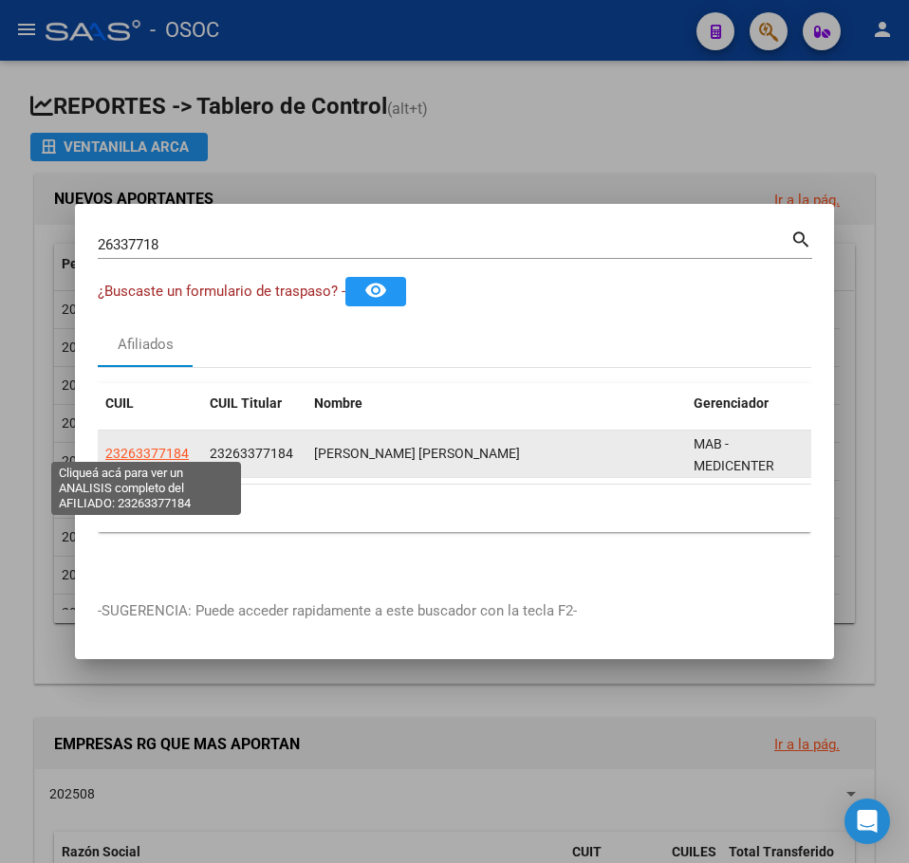
click at [171, 446] on span "23263377184" at bounding box center [146, 453] width 83 height 15
type textarea "23263377184"
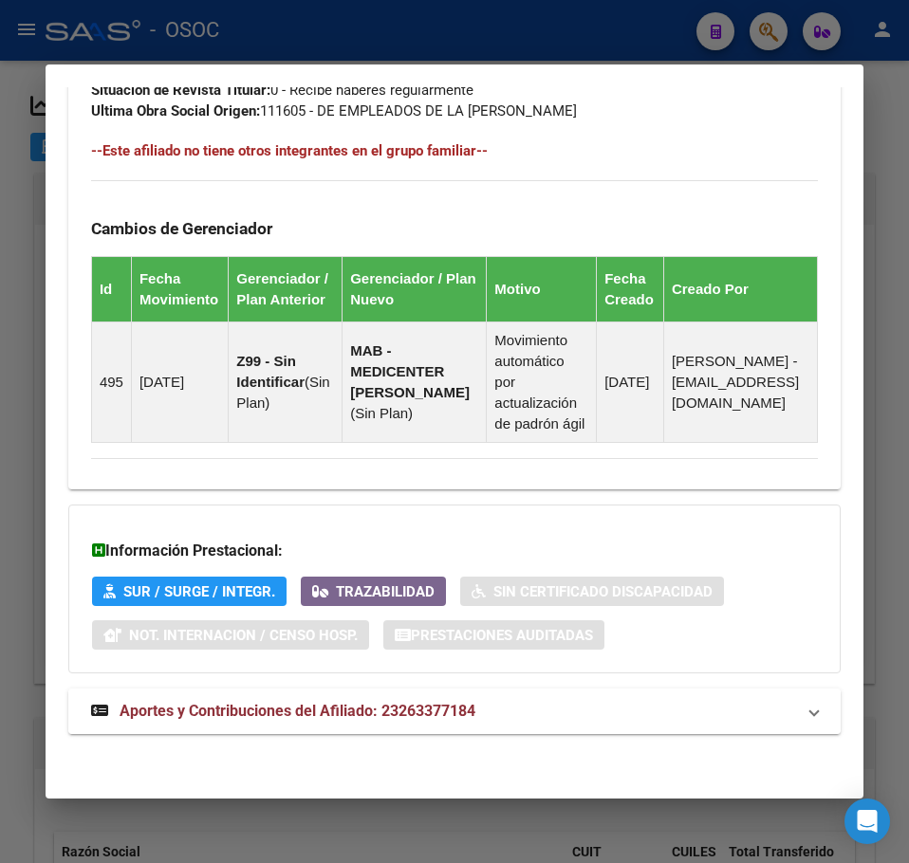
click at [157, 711] on span "Aportes y Contribuciones del Afiliado: 23263377184" at bounding box center [298, 711] width 356 height 18
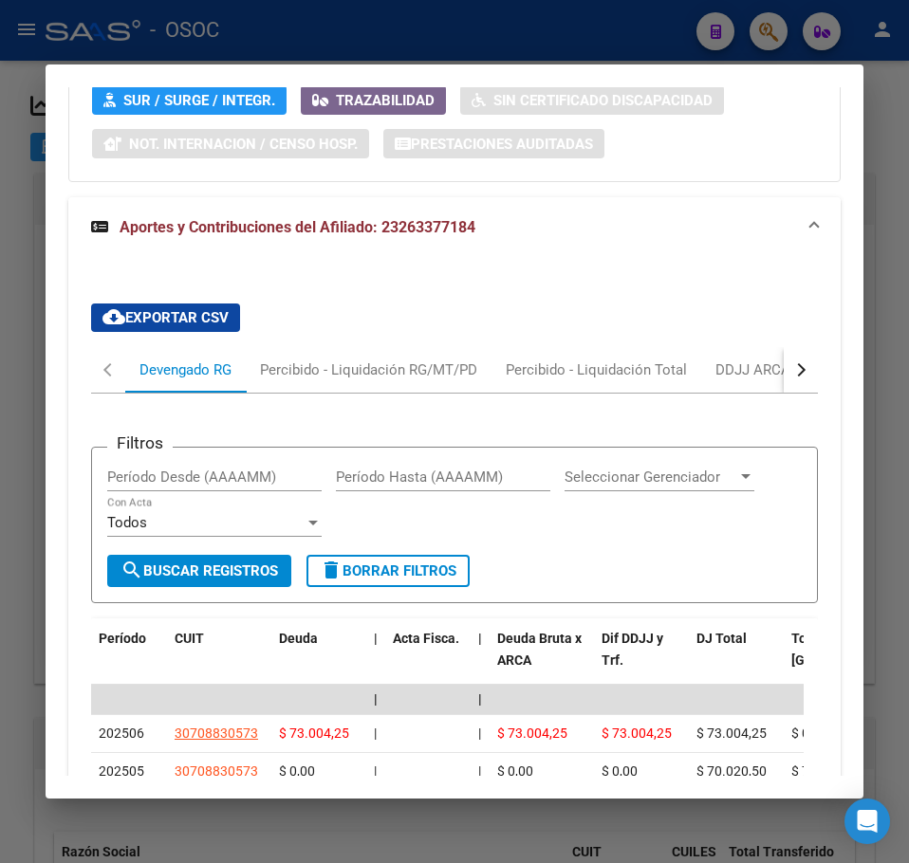
scroll to position [1827, 0]
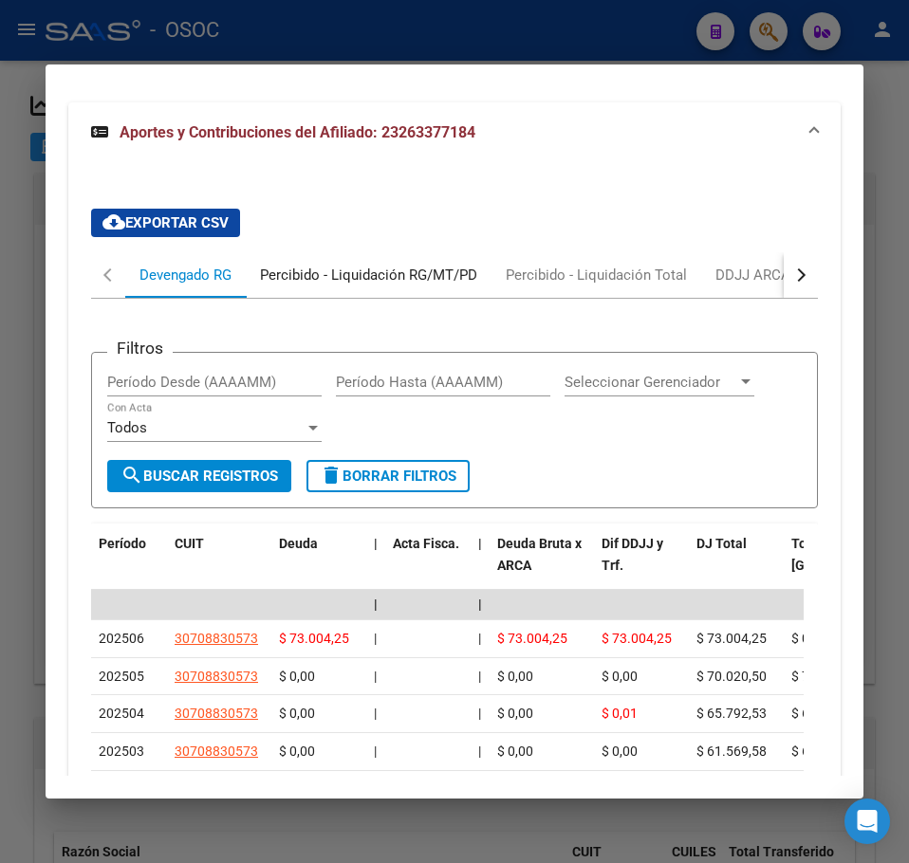
click at [309, 282] on div "Percibido - Liquidación RG/MT/PD" at bounding box center [368, 275] width 217 height 21
